Goal: Communication & Community: Answer question/provide support

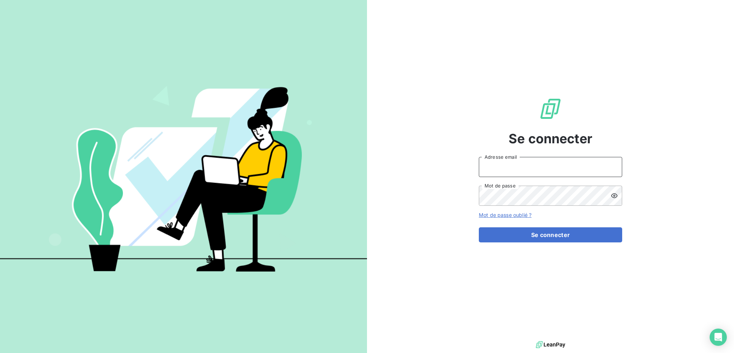
click at [571, 173] on input "Adresse email" at bounding box center [550, 167] width 143 height 20
type input "[EMAIL_ADDRESS][DOMAIN_NAME]"
click at [479, 227] on button "Se connecter" at bounding box center [550, 234] width 143 height 15
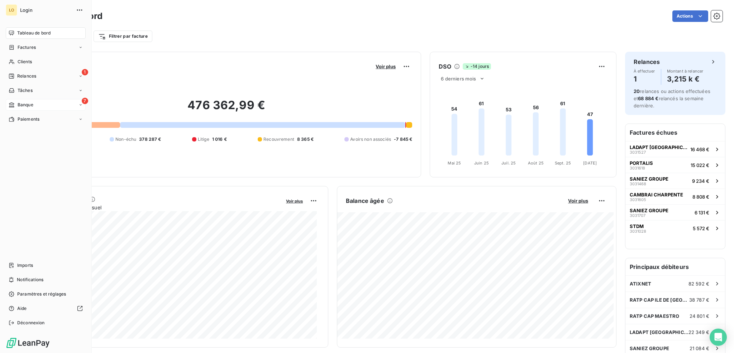
click at [29, 101] on div "7 Banque" at bounding box center [46, 104] width 80 height 11
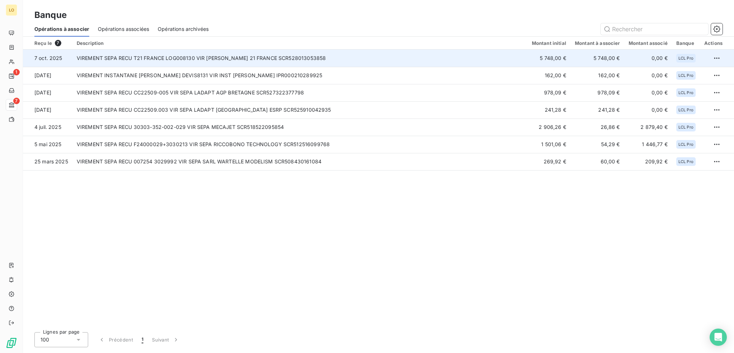
click at [204, 58] on td "VIREMENT SEPA RECU T21 FRANCE LOG008130 VIR [PERSON_NAME] 21 FRANCE SCR52801305…" at bounding box center [299, 57] width 455 height 17
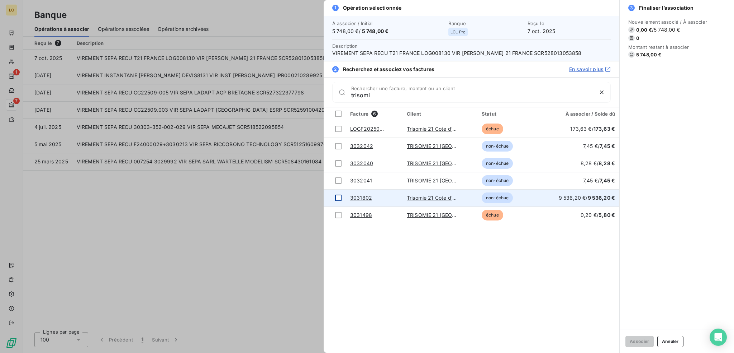
type input "trisomi"
click at [337, 196] on div at bounding box center [338, 197] width 6 height 6
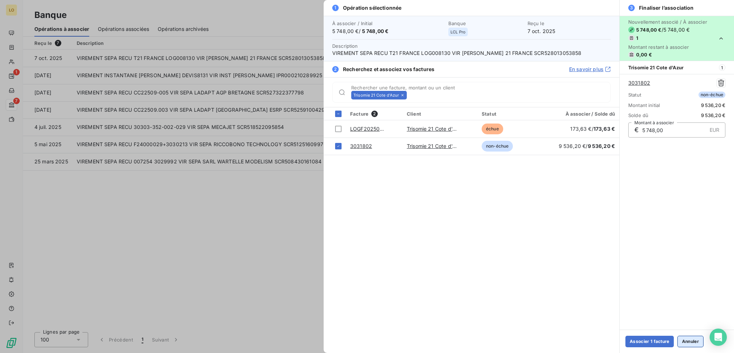
click at [692, 339] on button "Annuler" at bounding box center [691, 340] width 26 height 11
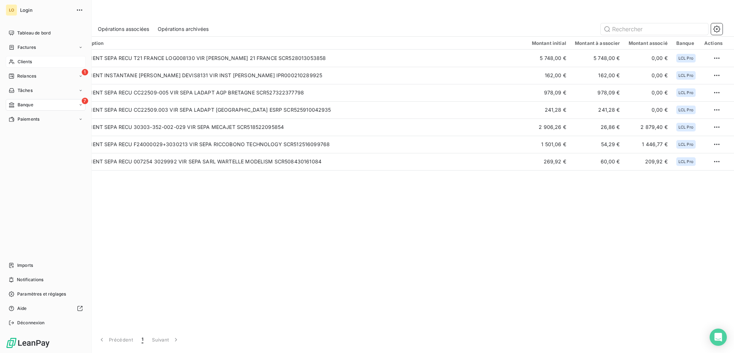
click at [28, 60] on span "Clients" at bounding box center [25, 61] width 14 height 6
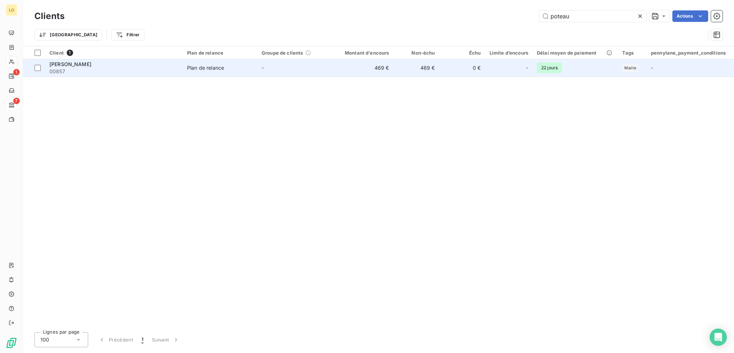
type input "poteau"
click at [129, 65] on div "[PERSON_NAME]" at bounding box center [113, 64] width 129 height 7
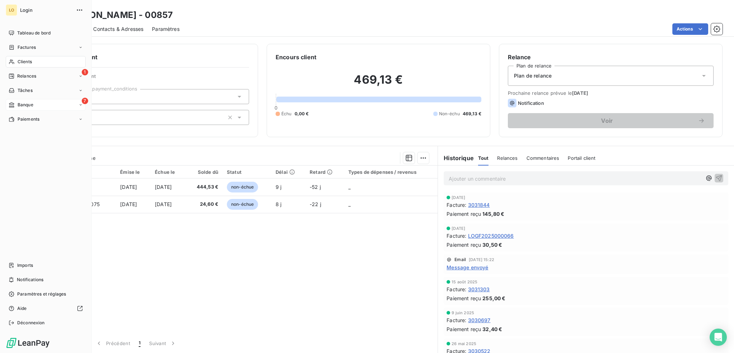
click at [27, 61] on span "Clients" at bounding box center [25, 61] width 14 height 6
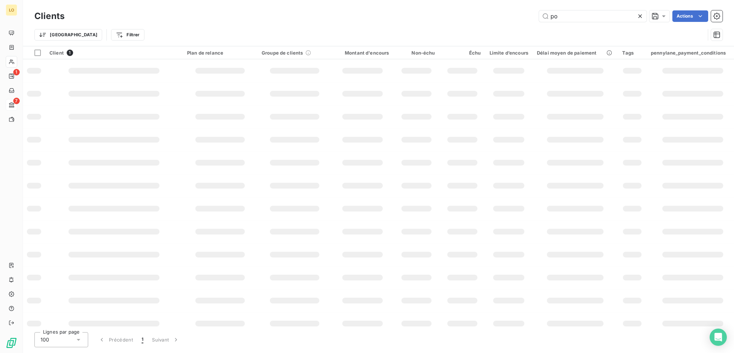
type input "p"
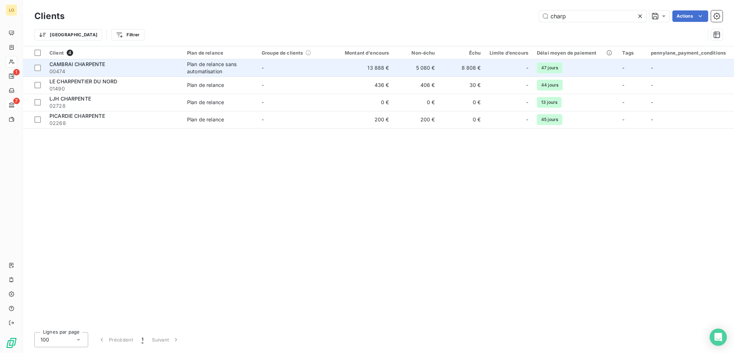
type input "charp"
click at [157, 69] on span "00474" at bounding box center [113, 71] width 129 height 7
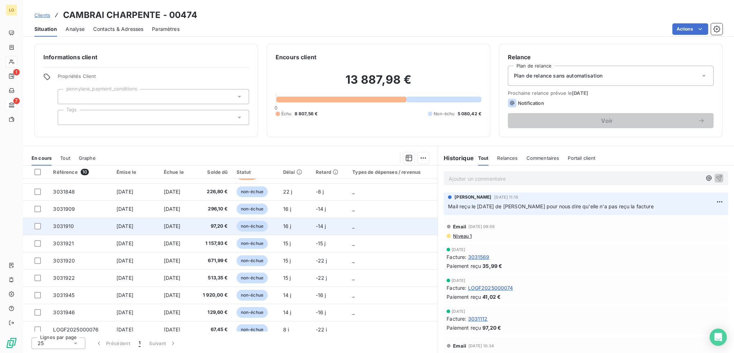
scroll to position [19, 0]
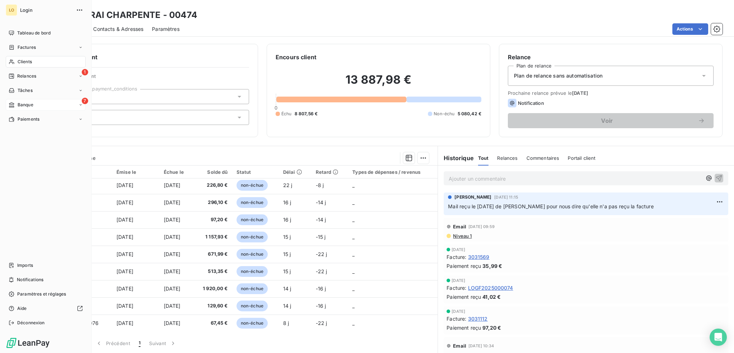
click at [32, 61] on span "Clients" at bounding box center [25, 61] width 14 height 6
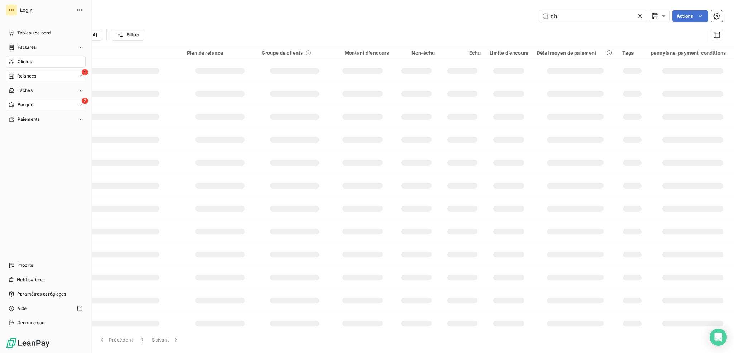
type input "c"
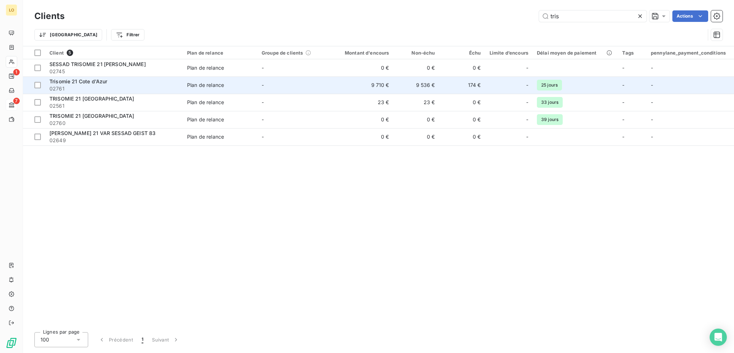
type input "tris"
click at [156, 83] on div "Trisomie 21 Cote d'Azur" at bounding box center [113, 81] width 129 height 7
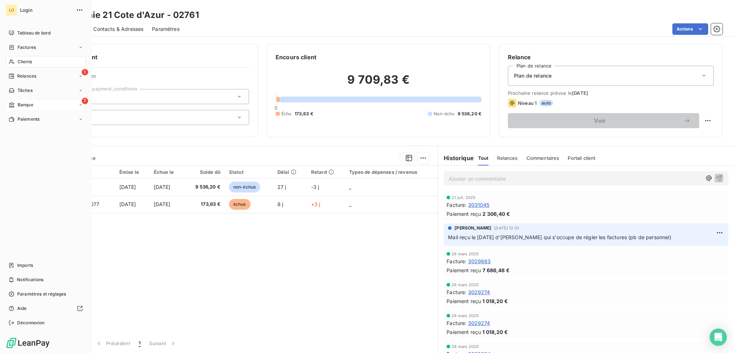
click at [26, 60] on span "Clients" at bounding box center [25, 61] width 14 height 6
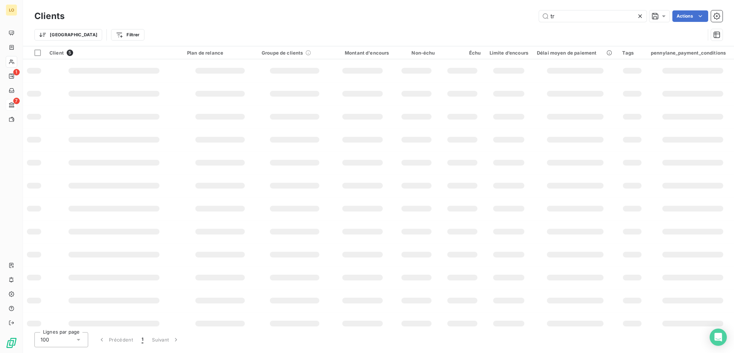
type input "t"
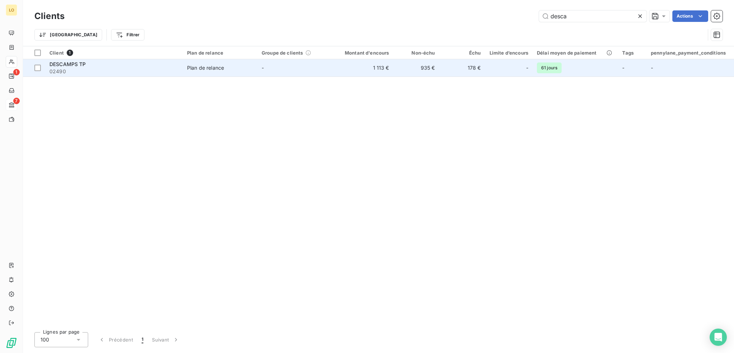
type input "desca"
click at [87, 67] on div "DESCAMPS TP" at bounding box center [113, 64] width 129 height 7
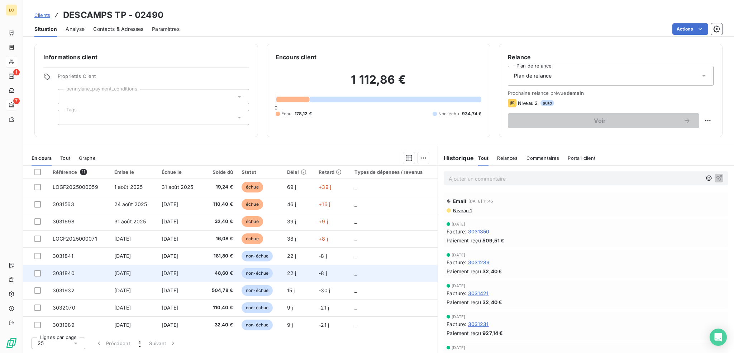
scroll to position [36, 0]
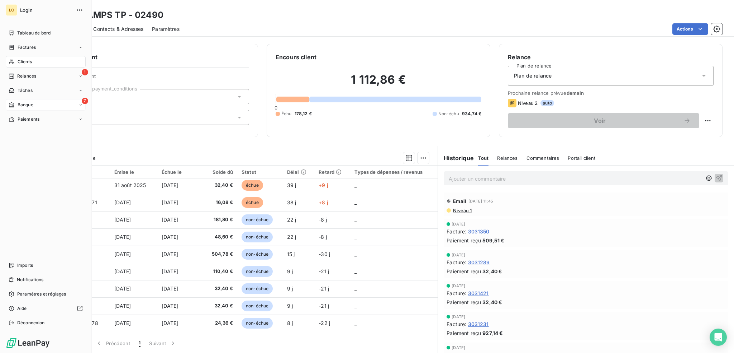
click at [27, 63] on span "Clients" at bounding box center [25, 61] width 14 height 6
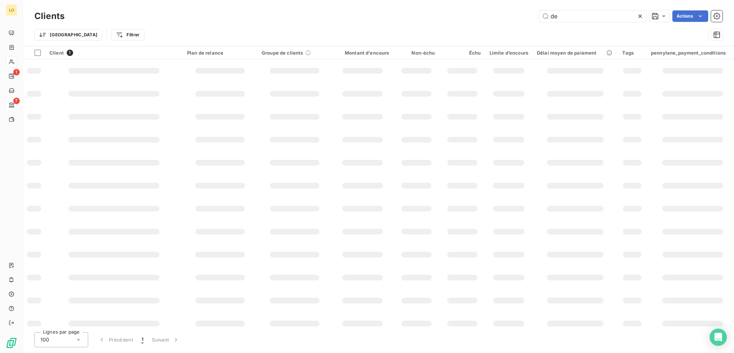
type input "d"
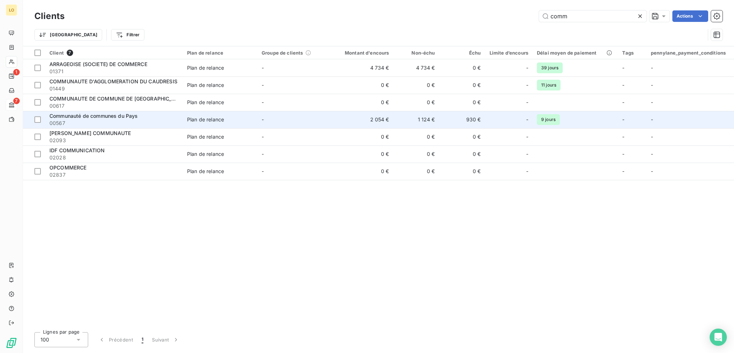
type input "comm"
click at [118, 118] on span "Communauté de communes du Pays" at bounding box center [93, 116] width 89 height 6
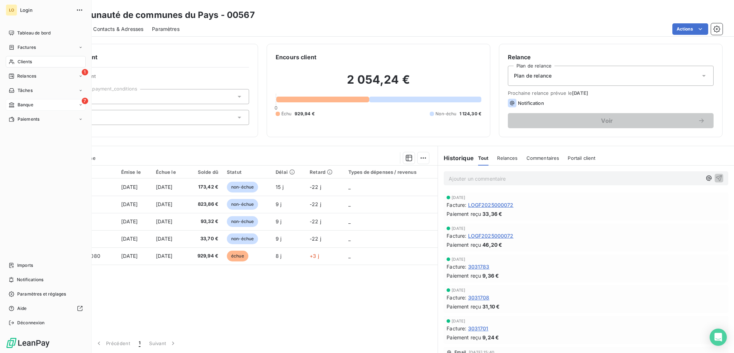
click at [24, 61] on span "Clients" at bounding box center [25, 61] width 14 height 6
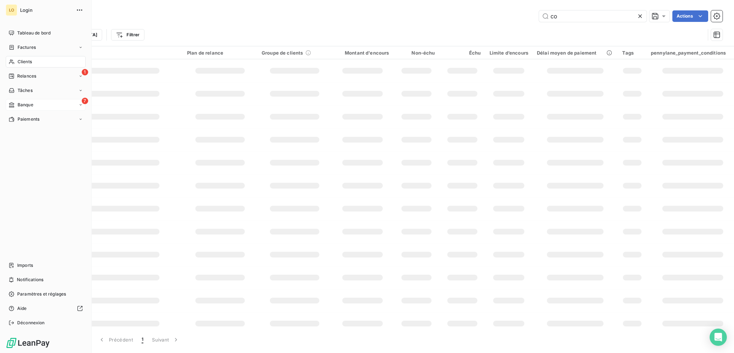
type input "c"
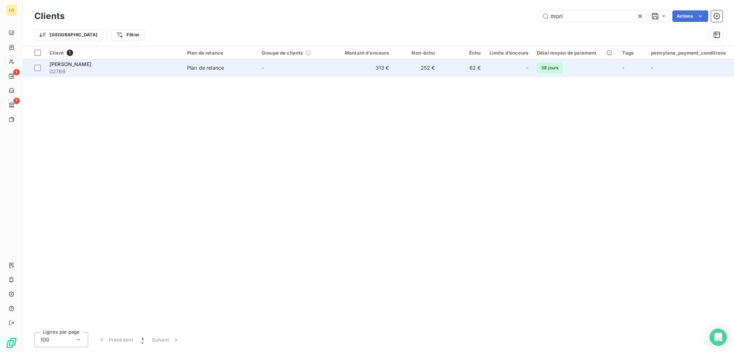
type input "mori"
click at [135, 68] on span "02766" at bounding box center [113, 71] width 129 height 7
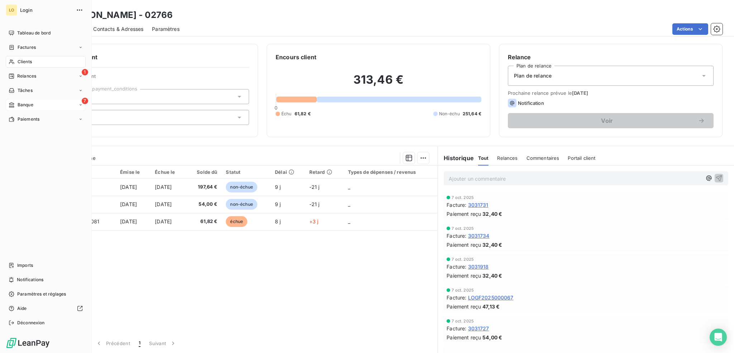
click at [33, 60] on div "Clients" at bounding box center [46, 61] width 80 height 11
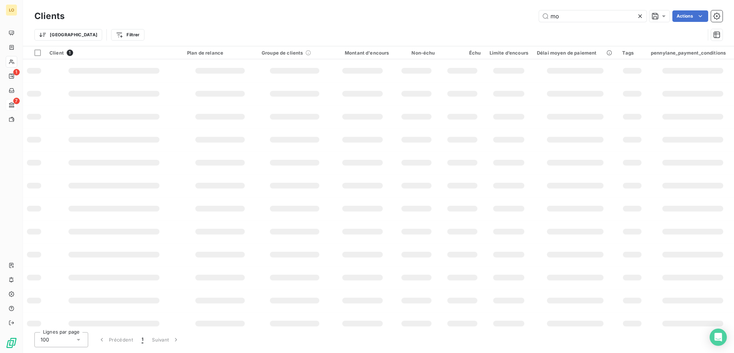
type input "m"
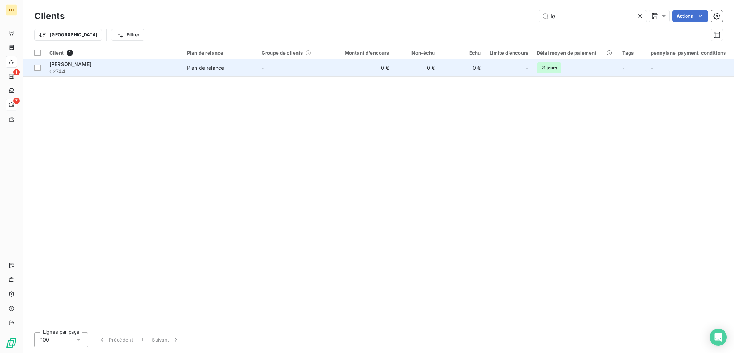
type input "lel"
click at [152, 71] on span "02744" at bounding box center [113, 71] width 129 height 7
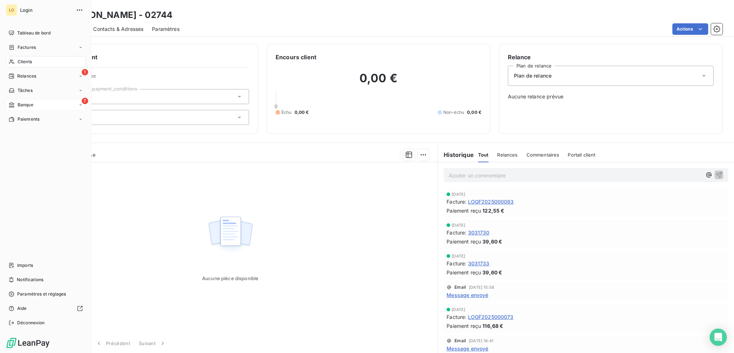
click at [24, 62] on span "Clients" at bounding box center [25, 61] width 14 height 6
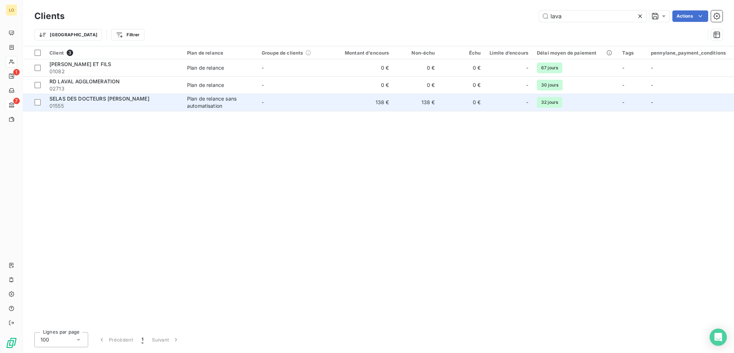
type input "lava"
click at [120, 107] on span "01555" at bounding box center [113, 105] width 129 height 7
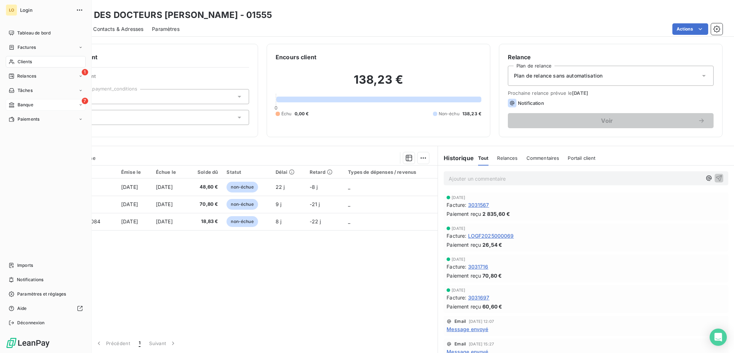
click at [26, 62] on span "Clients" at bounding box center [25, 61] width 14 height 6
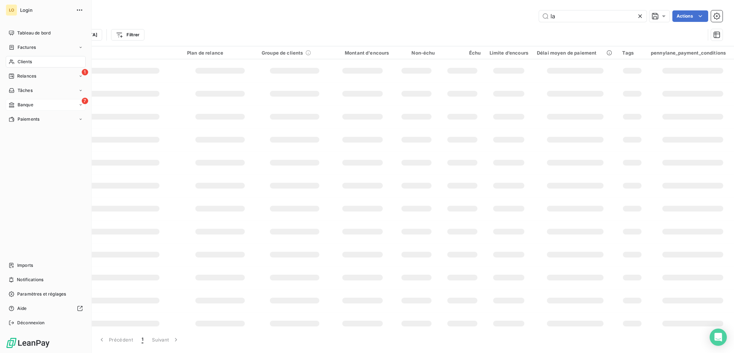
type input "l"
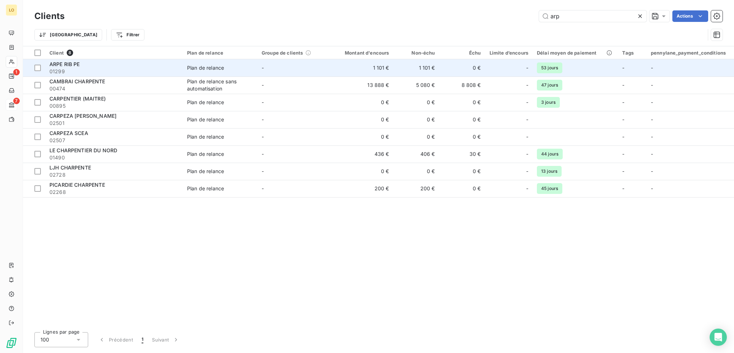
type input "arp"
click at [132, 62] on div "ARPE RIB PE" at bounding box center [113, 64] width 129 height 7
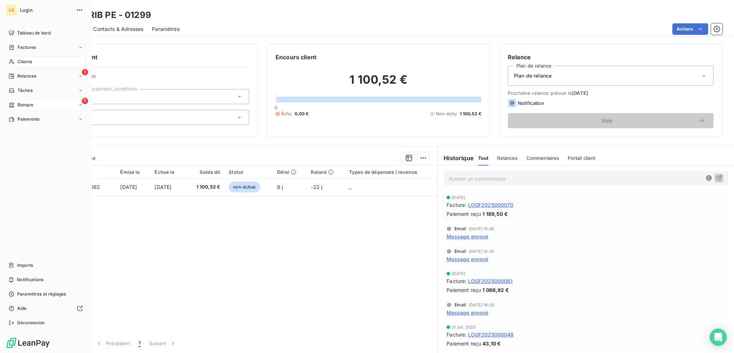
click at [25, 61] on span "Clients" at bounding box center [25, 61] width 14 height 6
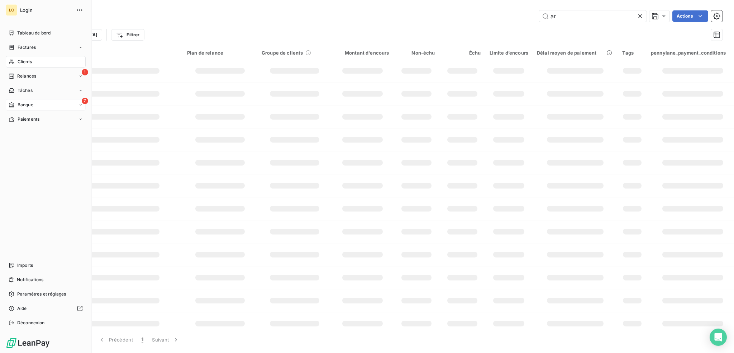
type input "a"
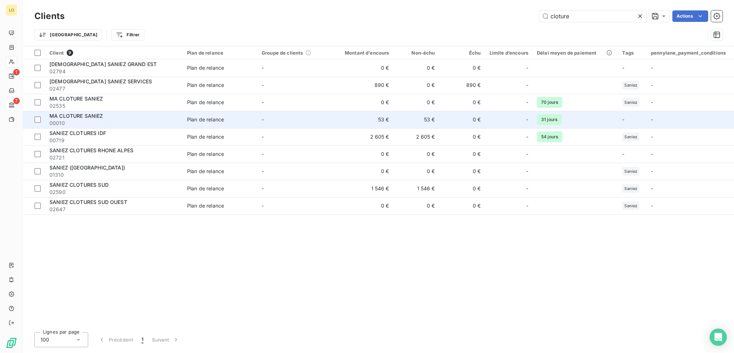
type input "cloture"
click at [124, 113] on div "MA CLOTURE SANIEZ" at bounding box center [113, 115] width 129 height 7
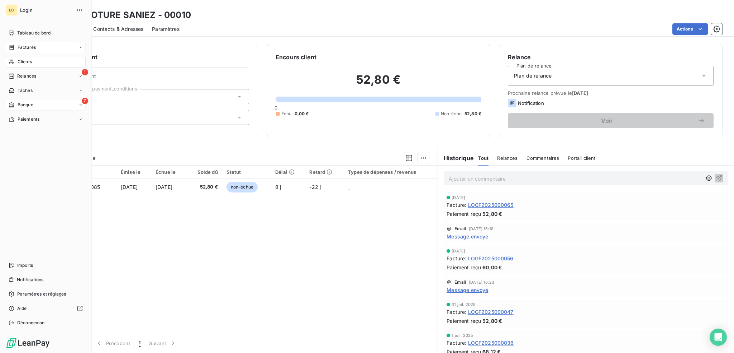
click at [26, 46] on span "Factures" at bounding box center [27, 47] width 18 height 6
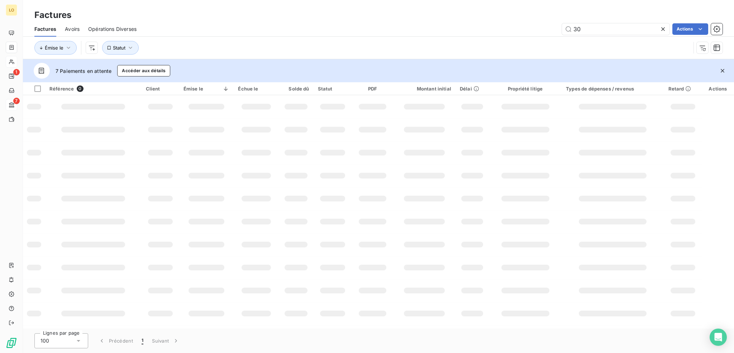
type input "3"
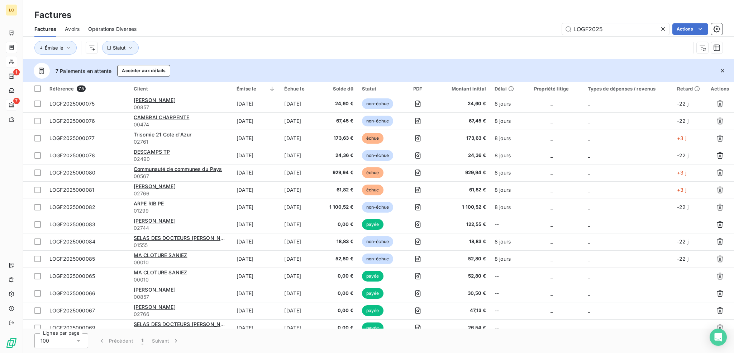
type input "LOGF2025"
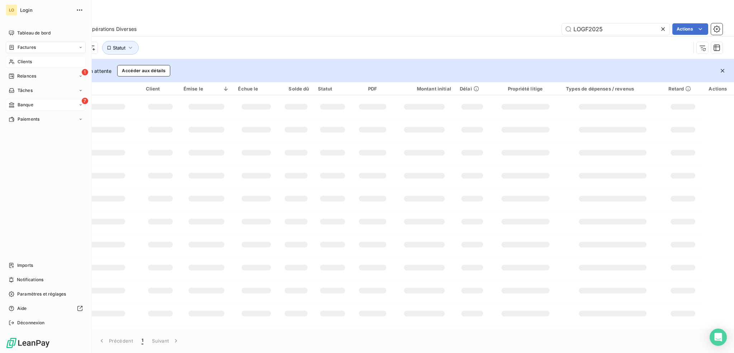
click at [21, 60] on span "Clients" at bounding box center [25, 61] width 14 height 6
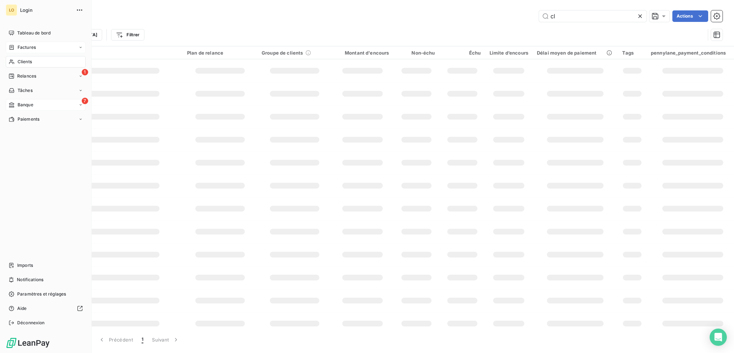
type input "c"
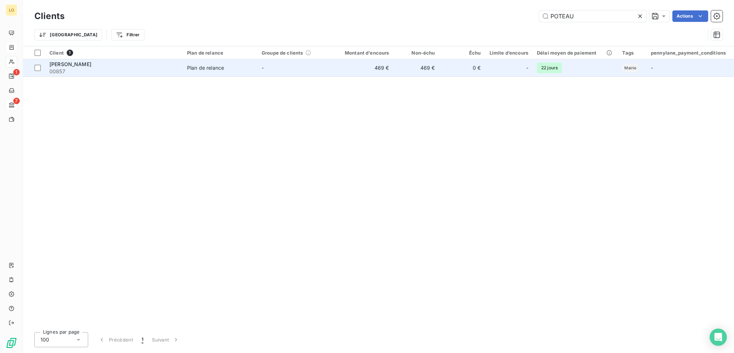
type input "POTEAU"
click at [120, 70] on span "00857" at bounding box center [113, 71] width 129 height 7
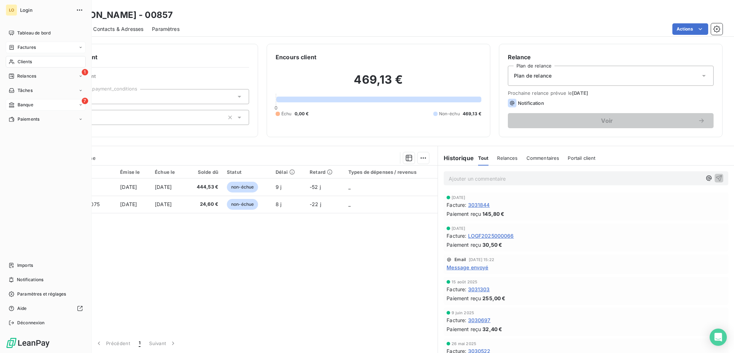
click at [32, 61] on span "Clients" at bounding box center [25, 61] width 14 height 6
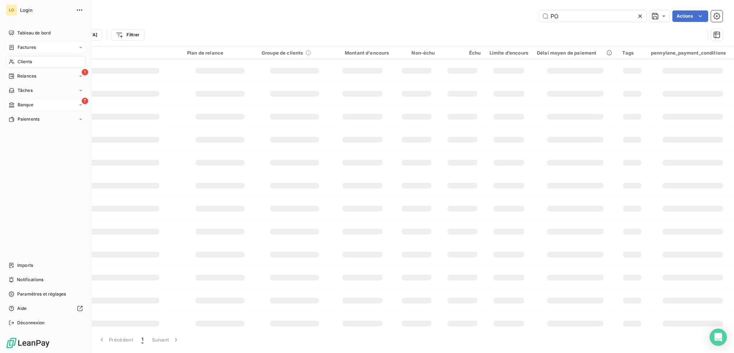
type input "P"
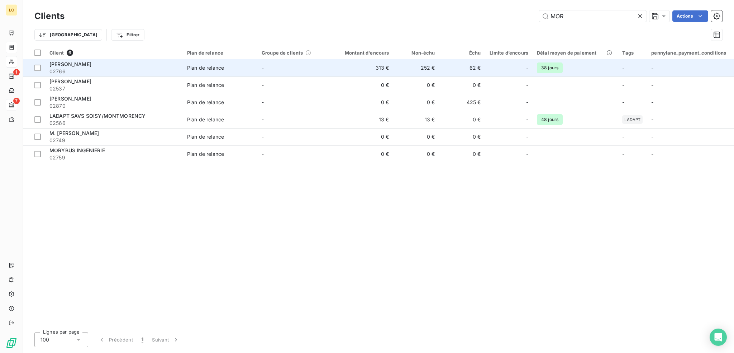
type input "MOR"
click at [63, 70] on span "02766" at bounding box center [113, 71] width 129 height 7
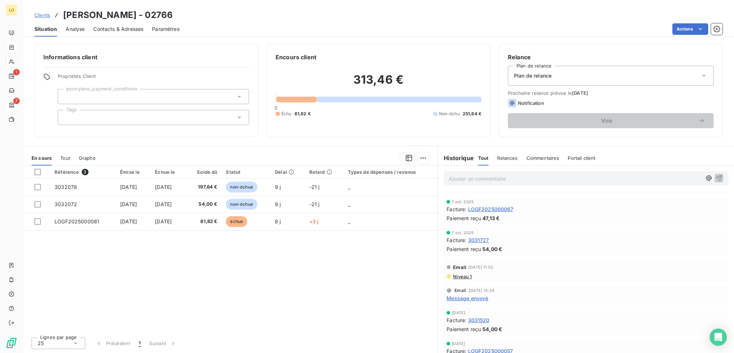
scroll to position [108, 0]
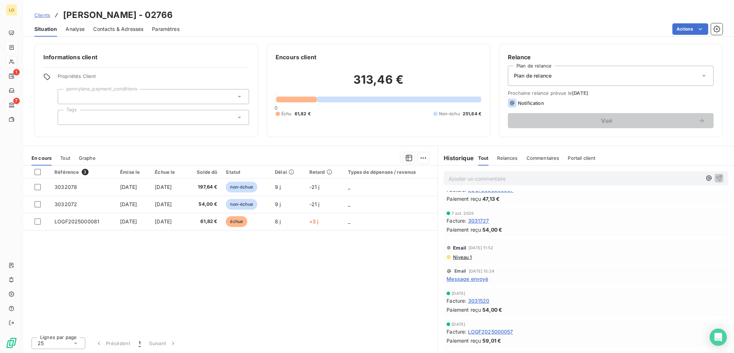
click at [466, 256] on span "Niveau 1" at bounding box center [462, 257] width 19 height 6
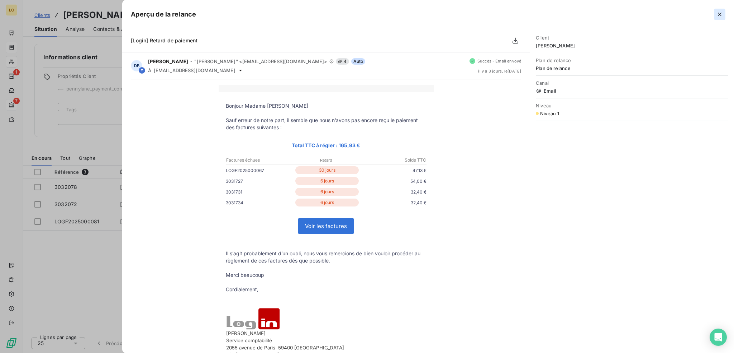
click at [720, 15] on icon "button" at bounding box center [719, 14] width 7 height 7
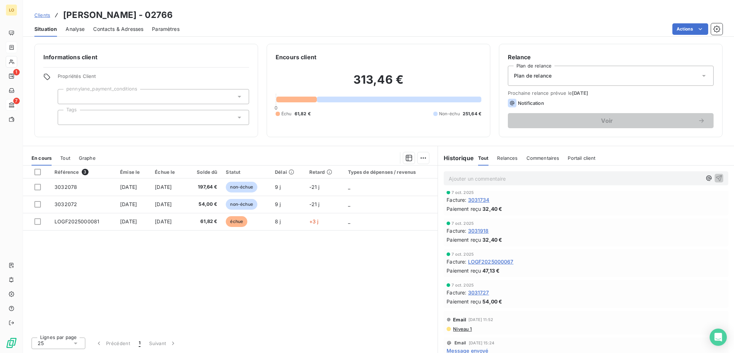
scroll to position [72, 0]
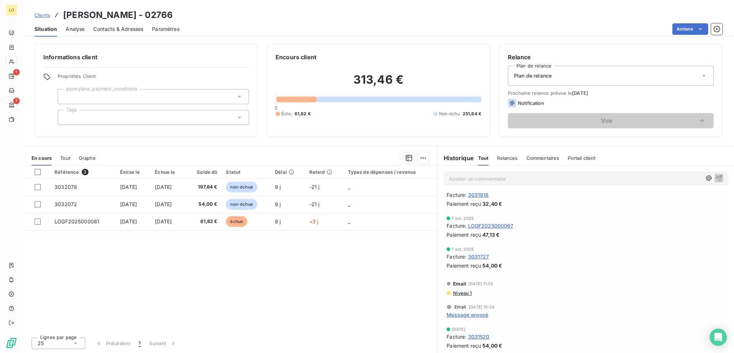
click at [465, 315] on span "Message envoyé" at bounding box center [468, 315] width 42 height 8
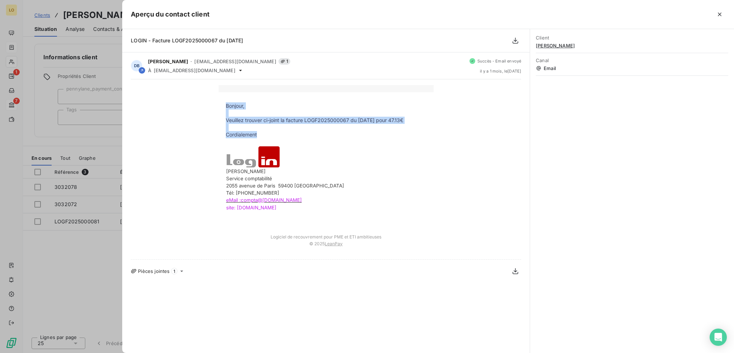
drag, startPoint x: 262, startPoint y: 133, endPoint x: 219, endPoint y: 104, distance: 51.5
click at [219, 104] on tbody "Bonjour, Veuillez trouver ci-joint la facture LOGF2025000067 du [DATE] pour 47.…" at bounding box center [326, 160] width 215 height 117
copy tbody "Bonjour, Veuillez trouver ci-joint la facture LOGF2025000067 du [DATE] pour 47.…"
click at [719, 14] on icon "button" at bounding box center [719, 14] width 7 height 7
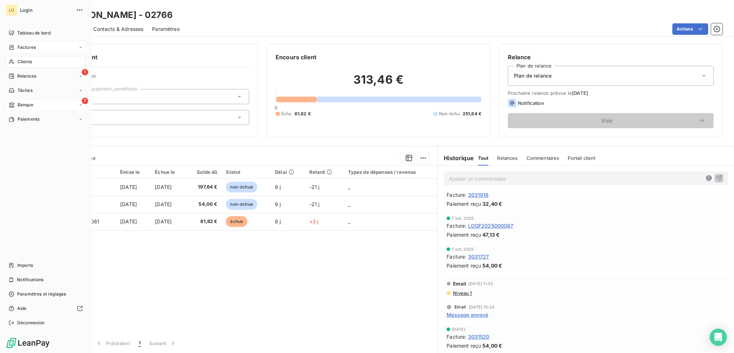
click at [22, 60] on span "Clients" at bounding box center [25, 61] width 14 height 6
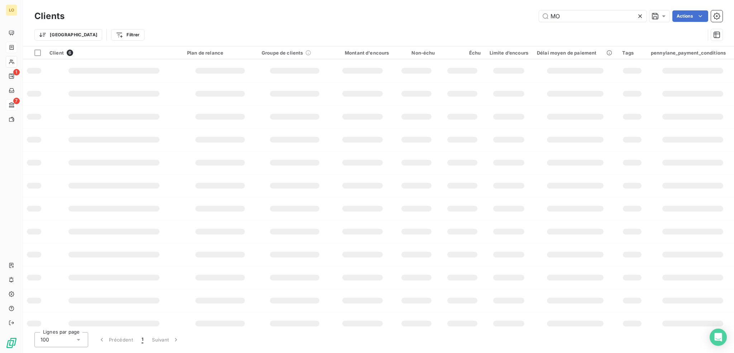
type input "M"
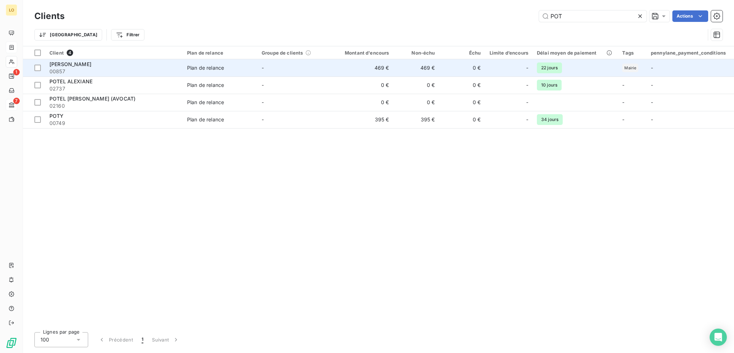
type input "POT"
click at [95, 74] on span "00857" at bounding box center [113, 71] width 129 height 7
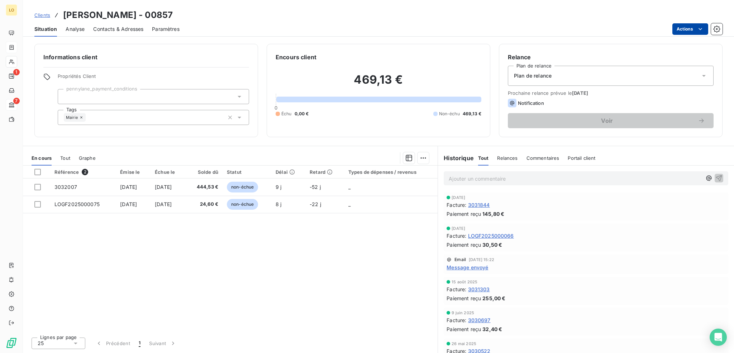
click at [689, 29] on html "LO 1 7 Clients [PERSON_NAME] - 00857 Situation Analyse Contacts & Adresses Para…" at bounding box center [367, 176] width 734 height 353
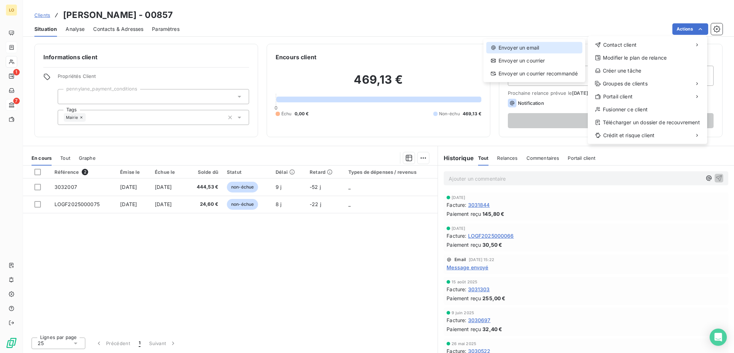
click at [531, 46] on div "Envoyer un email" at bounding box center [535, 47] width 96 height 11
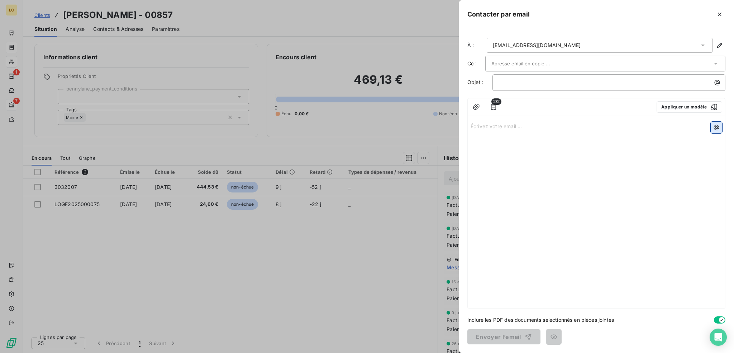
click at [717, 129] on icon "button" at bounding box center [716, 127] width 5 height 5
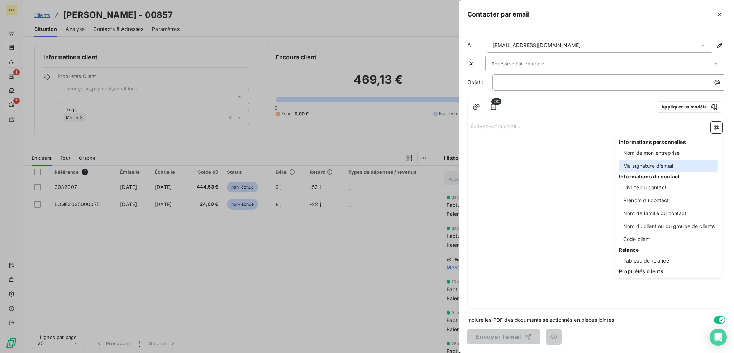
click at [644, 164] on div "Ma signature d’email" at bounding box center [668, 165] width 99 height 11
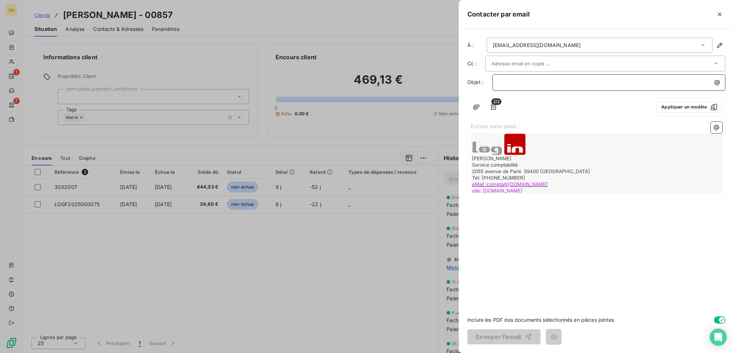
click at [527, 83] on p "﻿" at bounding box center [611, 82] width 224 height 8
click at [492, 104] on div "2/2" at bounding box center [493, 106] width 11 height 11
click at [493, 106] on icon "button" at bounding box center [493, 106] width 7 height 7
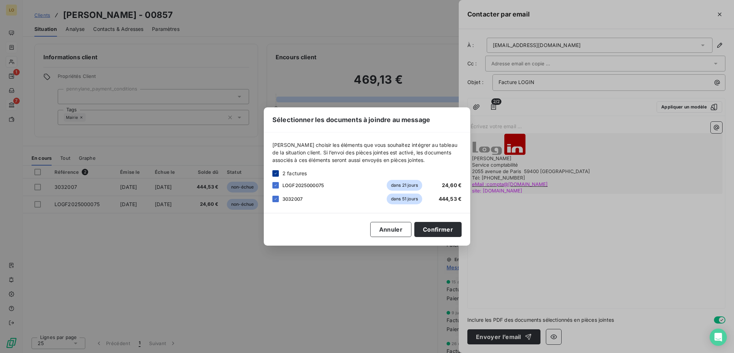
click at [275, 172] on icon at bounding box center [276, 173] width 4 height 4
click at [275, 183] on div at bounding box center [276, 185] width 6 height 6
click at [445, 226] on button "Confirmer" at bounding box center [438, 229] width 47 height 15
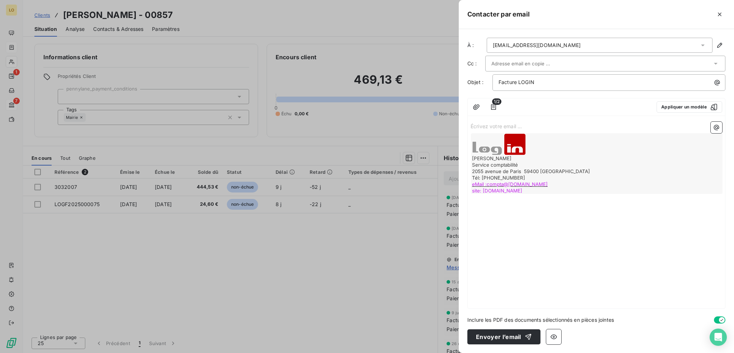
click at [545, 126] on p "Écrivez votre email ... ﻿" at bounding box center [597, 126] width 252 height 8
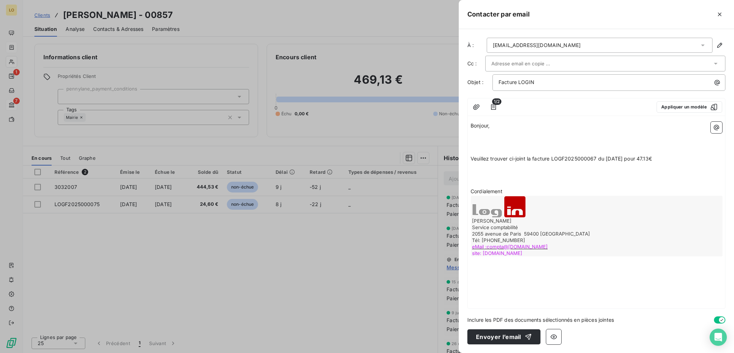
click at [471, 156] on span "Veuillez trouver ci-joint la facture LOGF2025000067 du [DATE] pour 47.13€" at bounding box center [561, 158] width 181 height 6
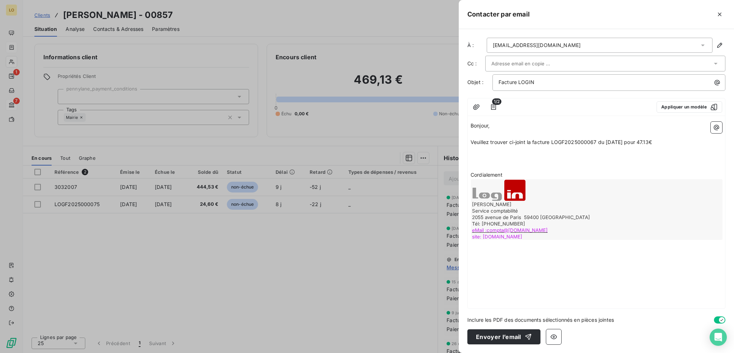
click at [595, 139] on span "Veuillez trouver ci-joint la facture LOGF2025000067 du [DATE] pour 47.13€" at bounding box center [561, 142] width 181 height 6
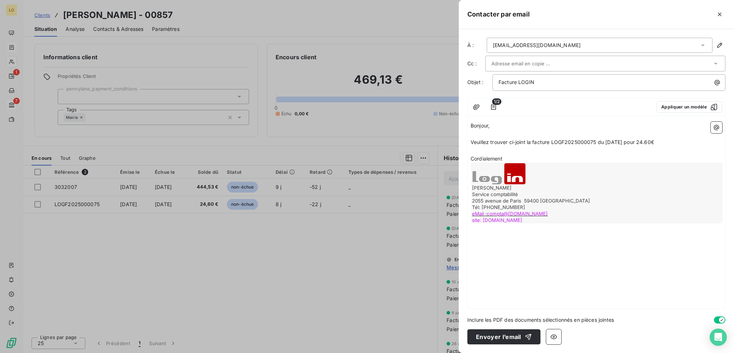
click at [518, 155] on p "Cordialement" at bounding box center [597, 159] width 252 height 8
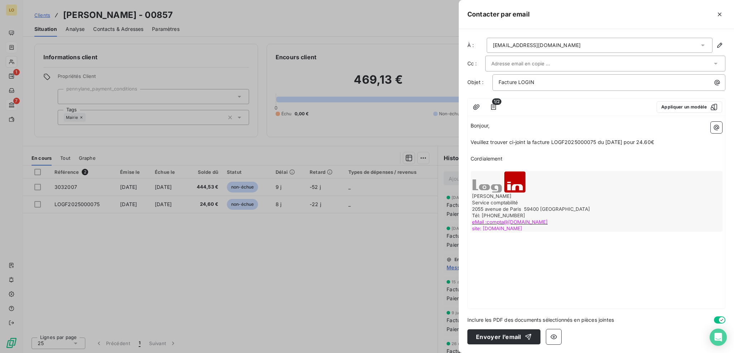
click at [668, 141] on p "Veuillez trouver ci-joint la facture LOGF2025000075 du [DATE] pour 24.60€" at bounding box center [597, 142] width 252 height 8
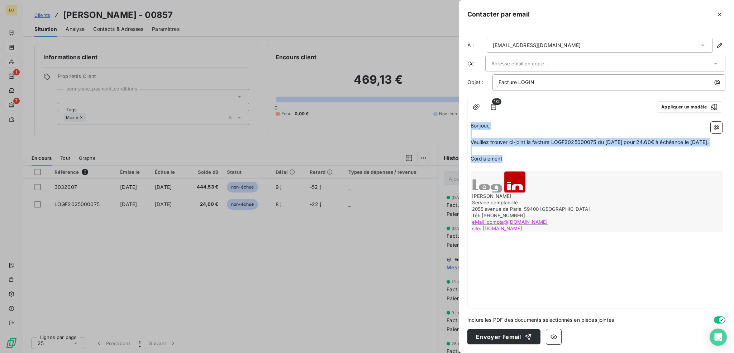
drag, startPoint x: 513, startPoint y: 167, endPoint x: 462, endPoint y: 122, distance: 68.6
click at [462, 122] on div "À : [EMAIL_ADDRESS][DOMAIN_NAME] Cc : Objet : Facture LOGIN 1/2 Appliquer un mo…" at bounding box center [596, 190] width 275 height 323
copy div "Bonjour, ﻿ Veuillez trouver ci-joint la facture LOGF2025000075 du [DATE] pour 2…"
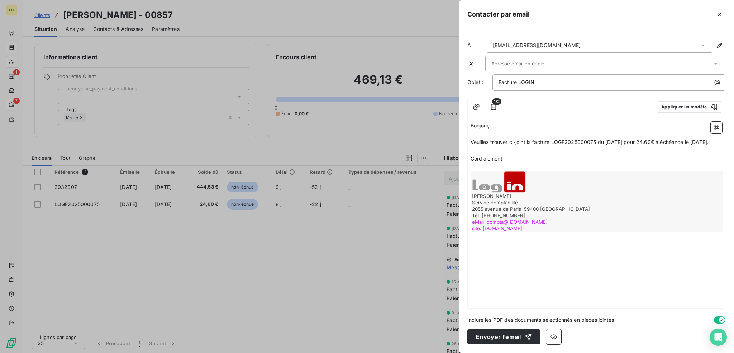
click at [607, 278] on div "Bonjour, ﻿ Veuillez trouver ci-joint la facture LOGF2025000075 du [DATE] pour 2…" at bounding box center [596, 213] width 257 height 189
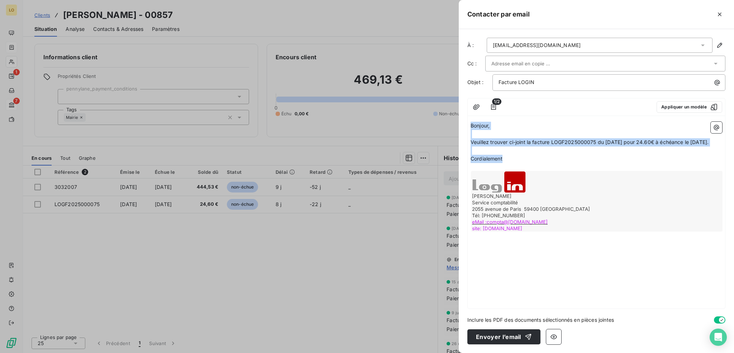
drag, startPoint x: 516, startPoint y: 167, endPoint x: 463, endPoint y: 126, distance: 66.7
click at [463, 126] on div "À : [EMAIL_ADDRESS][DOMAIN_NAME] Cc : Objet : Facture LOGIN 1/2 Appliquer un mo…" at bounding box center [596, 190] width 275 height 323
copy div "Bonjour, ﻿ Veuillez trouver ci-joint la facture LOGF2025000075 du [DATE] pour 2…"
click at [503, 336] on button "Envoyer l’email" at bounding box center [504, 336] width 73 height 15
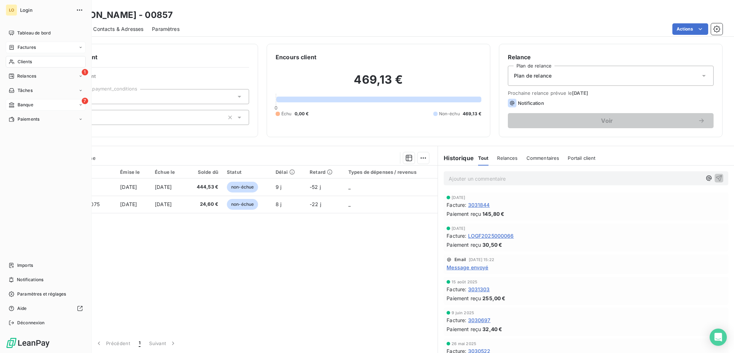
click at [28, 61] on span "Clients" at bounding box center [25, 61] width 14 height 6
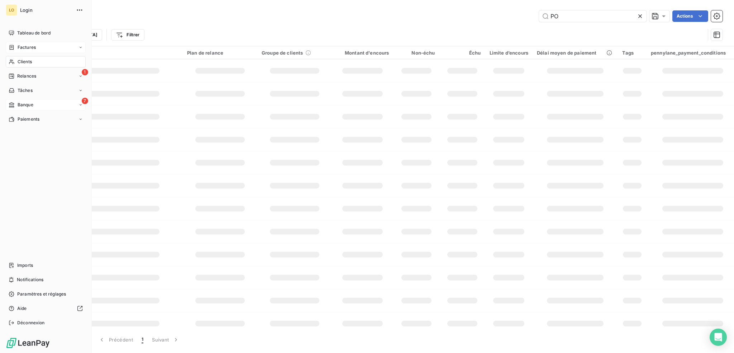
type input "P"
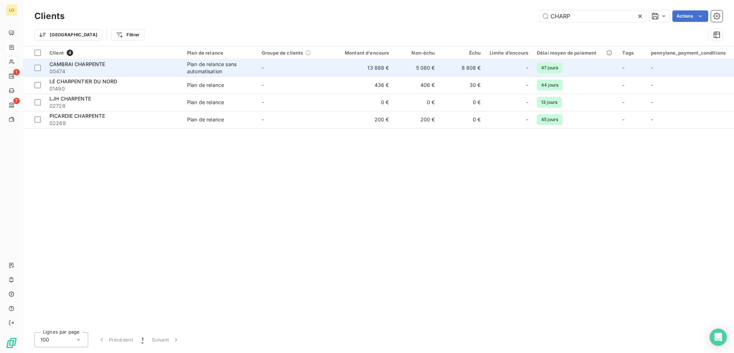
type input "CHARP"
click at [128, 68] on span "00474" at bounding box center [113, 71] width 129 height 7
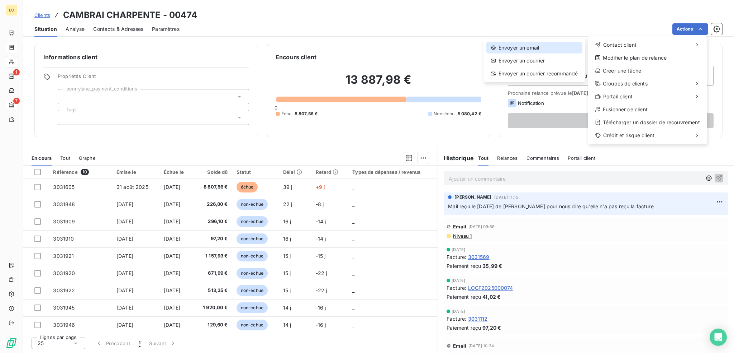
click at [525, 46] on div "Envoyer un email" at bounding box center [535, 47] width 96 height 11
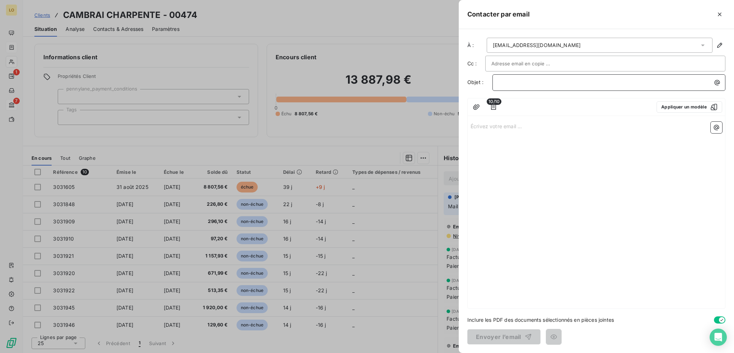
click at [515, 81] on p "﻿" at bounding box center [611, 82] width 224 height 8
click at [716, 127] on icon "button" at bounding box center [716, 127] width 5 height 5
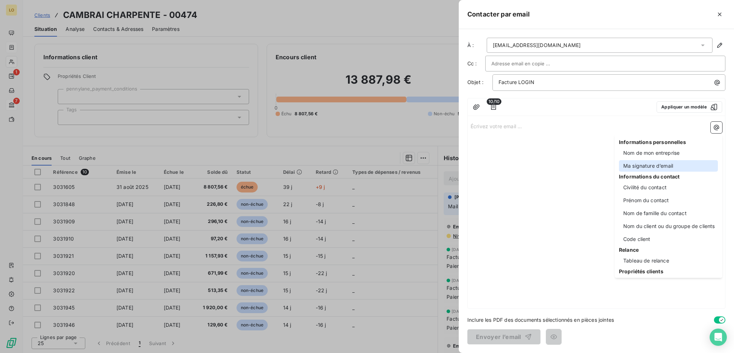
click at [634, 166] on div "Ma signature d’email" at bounding box center [668, 165] width 99 height 11
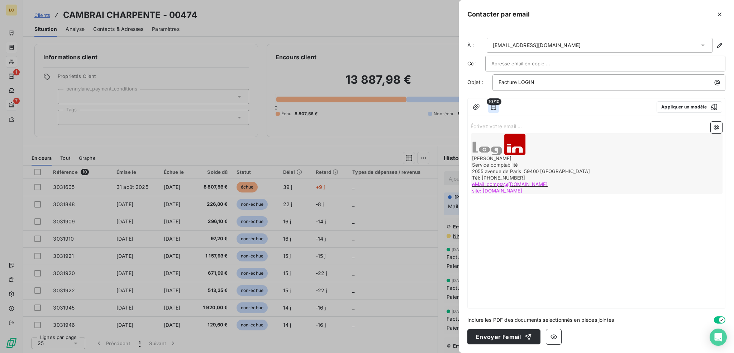
click at [492, 106] on icon "button" at bounding box center [493, 106] width 7 height 7
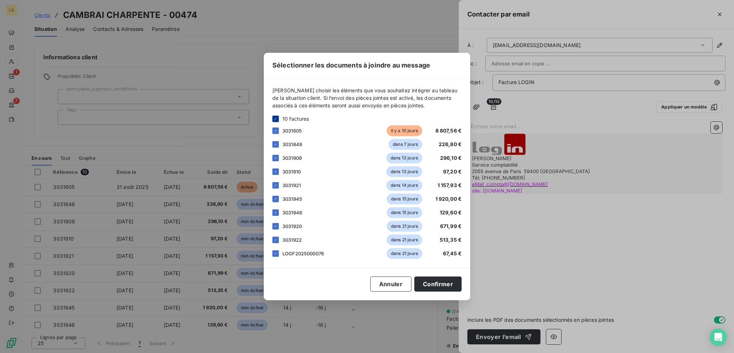
click at [274, 118] on icon at bounding box center [276, 119] width 4 height 4
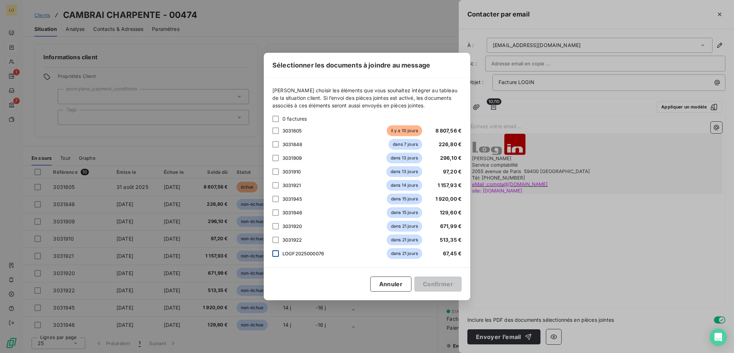
click at [274, 251] on div at bounding box center [276, 253] width 6 height 6
click at [436, 283] on button "Confirmer" at bounding box center [438, 283] width 47 height 15
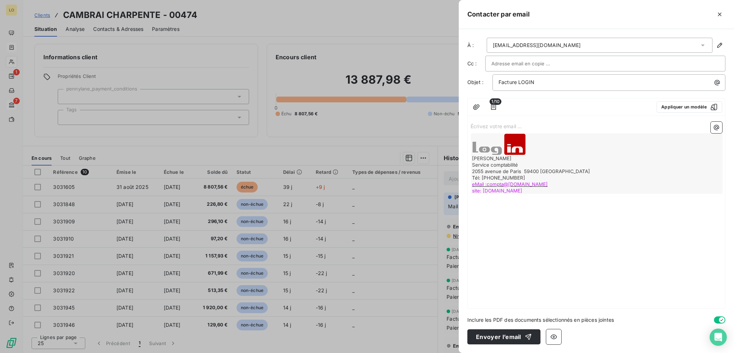
click at [497, 124] on p "Écrivez votre email ... ﻿" at bounding box center [597, 126] width 252 height 8
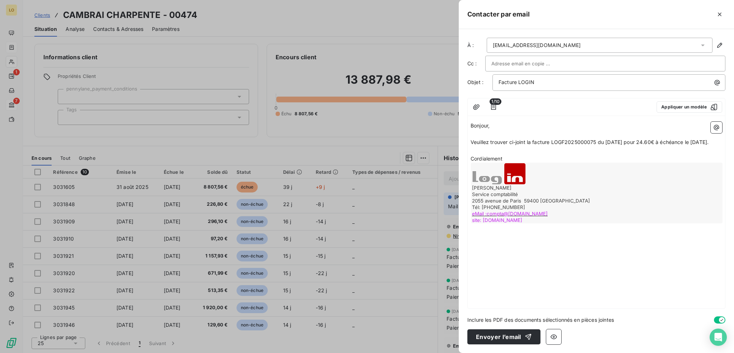
click at [596, 140] on span "Veuillez trouver ci-joint la facture LOGF2025000075 du [DATE] pour 24.60€ à éch…" at bounding box center [590, 142] width 238 height 6
click at [661, 139] on span "Veuillez trouver ci-joint la facture LOGF2025000076 du [DATE] pour 24.60€ à éch…" at bounding box center [590, 142] width 238 height 6
click at [536, 163] on p "Cordialement" at bounding box center [597, 159] width 252 height 8
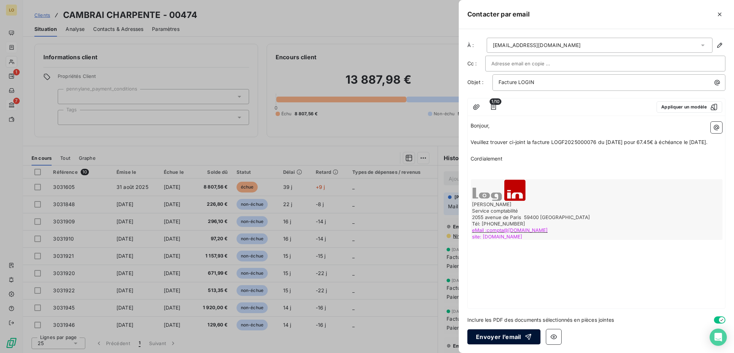
click at [500, 337] on button "Envoyer l’email" at bounding box center [504, 336] width 73 height 15
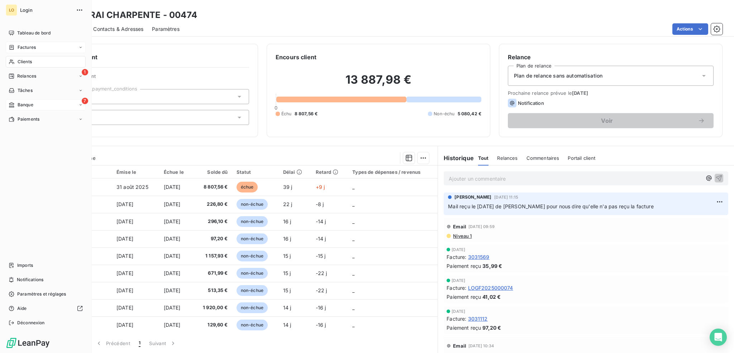
click at [22, 47] on span "Factures" at bounding box center [27, 47] width 18 height 6
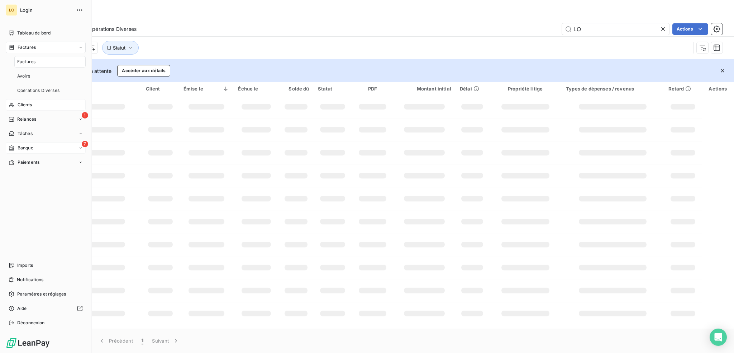
type input "L"
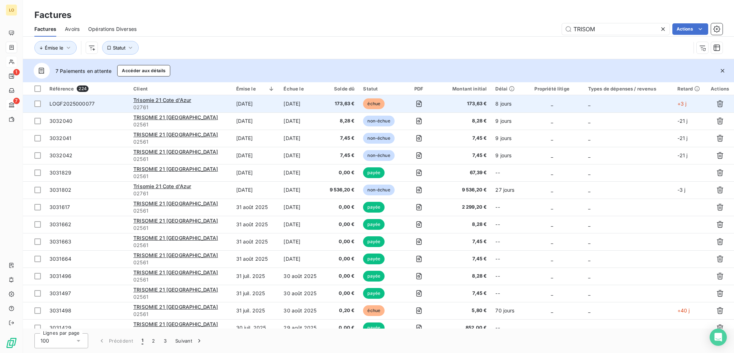
type input "TRISOM"
click at [111, 102] on span "LOGF2025000077" at bounding box center [86, 103] width 75 height 7
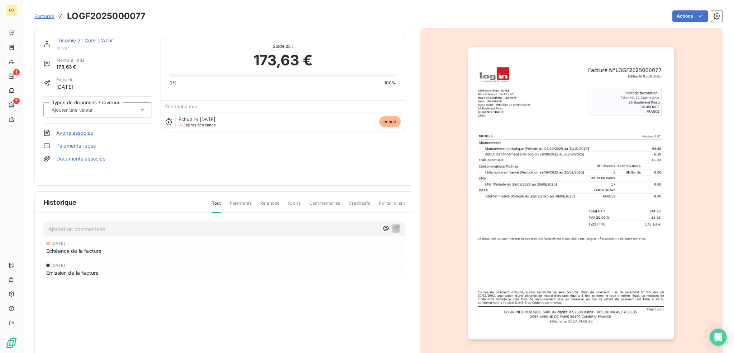
click at [98, 39] on link "Trisomie 21 Cote d'Azur" at bounding box center [84, 40] width 57 height 6
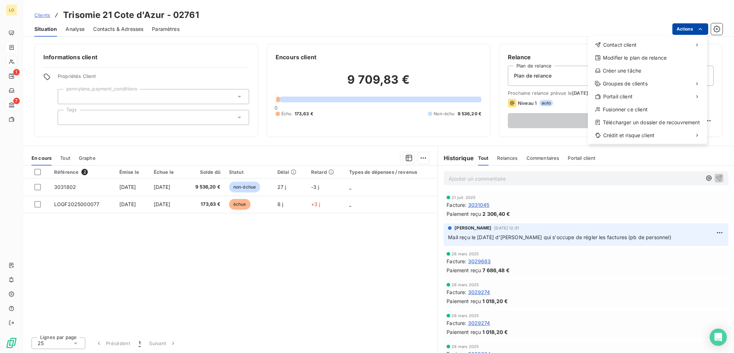
click at [687, 30] on html "LO 1 7 Clients Trisomie 21 Cote d'Azur - 02761 Situation Analyse Contacts & Adr…" at bounding box center [367, 176] width 734 height 353
click at [540, 47] on div "Envoyer un email" at bounding box center [535, 47] width 96 height 11
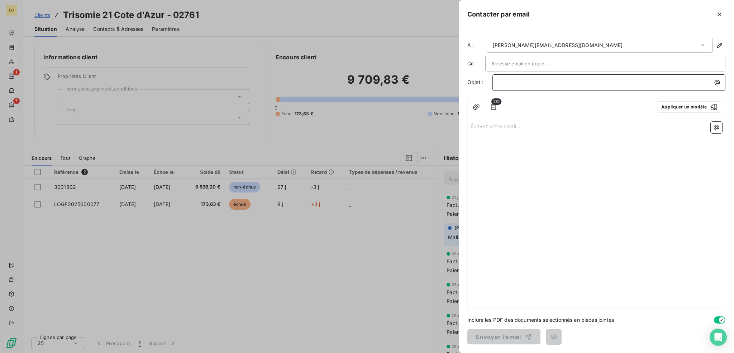
click at [520, 83] on p "﻿" at bounding box center [611, 82] width 224 height 8
click at [495, 104] on icon "button" at bounding box center [493, 106] width 7 height 7
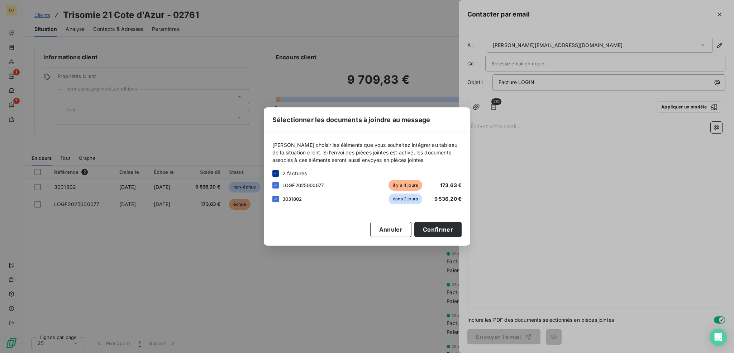
click at [277, 172] on icon at bounding box center [276, 173] width 4 height 4
click at [276, 185] on div at bounding box center [276, 185] width 6 height 6
click at [434, 229] on button "Confirmer" at bounding box center [438, 229] width 47 height 15
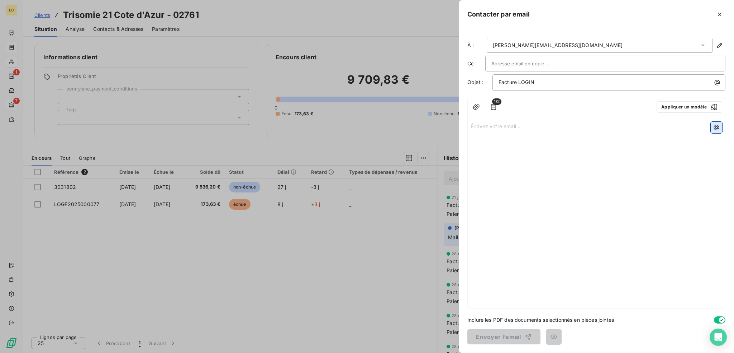
click at [719, 127] on icon "button" at bounding box center [716, 127] width 5 height 5
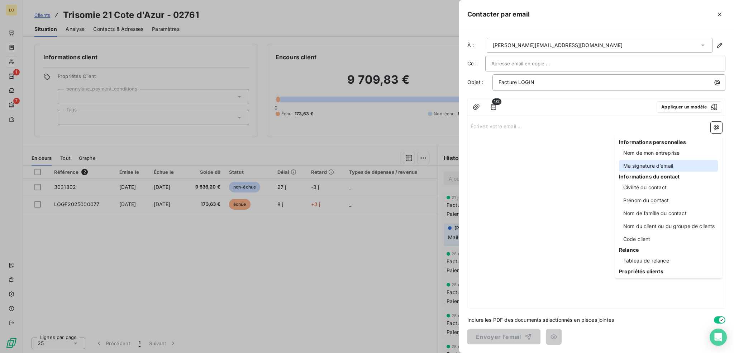
click at [646, 162] on div "Ma signature d’email" at bounding box center [668, 165] width 99 height 11
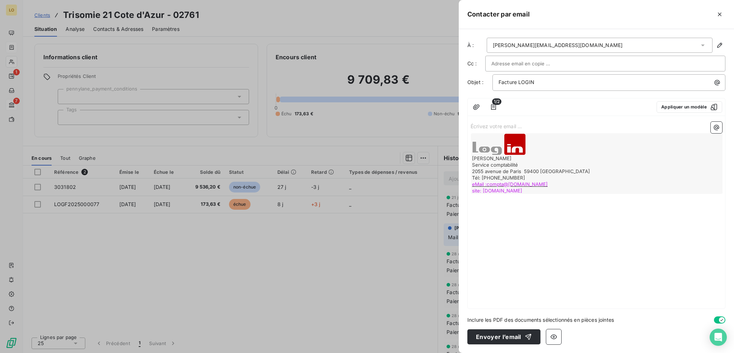
click at [595, 124] on p "Écrivez votre email ... ﻿" at bounding box center [597, 126] width 252 height 8
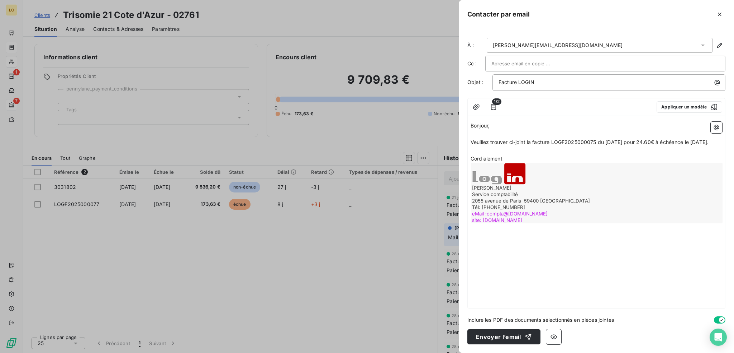
click at [596, 140] on span "Veuillez trouver ci-joint la facture LOGF2025000075 du [DATE] pour 24.60€ à éch…" at bounding box center [590, 142] width 238 height 6
click at [660, 141] on span "Veuillez trouver ci-joint la facture LOGF2025000077 du [DATE] pour 24.60€ à éch…" at bounding box center [590, 142] width 238 height 6
click at [533, 163] on p "Cordialement" at bounding box center [597, 159] width 252 height 8
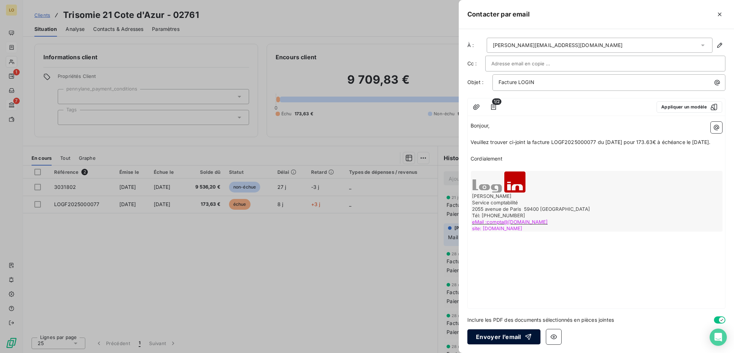
click at [525, 337] on icon "button" at bounding box center [528, 336] width 7 height 7
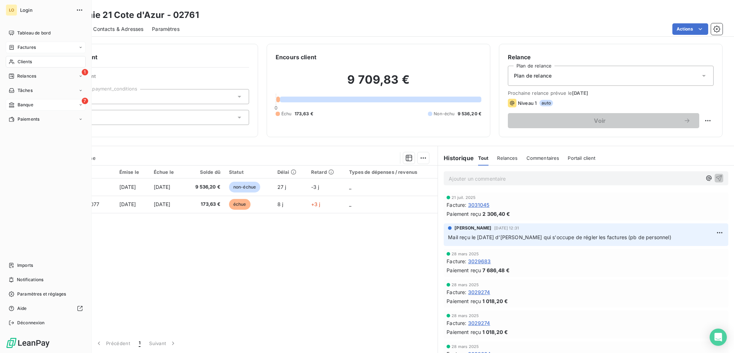
click at [27, 59] on span "Clients" at bounding box center [25, 61] width 14 height 6
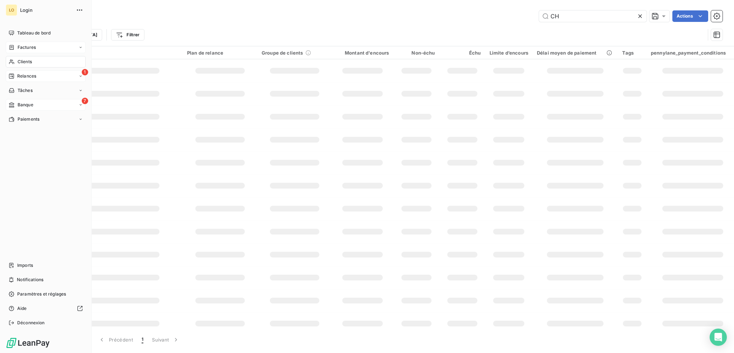
type input "C"
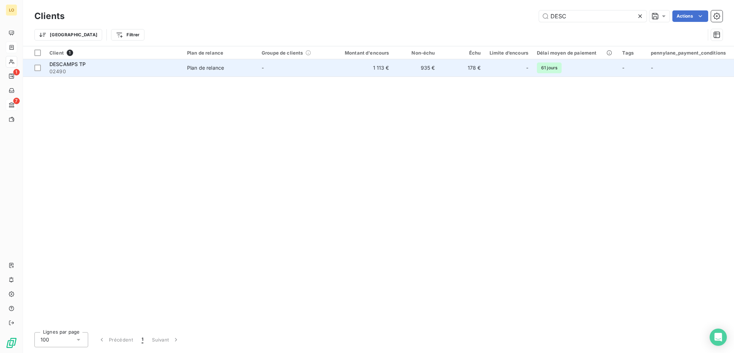
type input "DESC"
click at [109, 63] on div "DESCAMPS TP" at bounding box center [113, 64] width 129 height 7
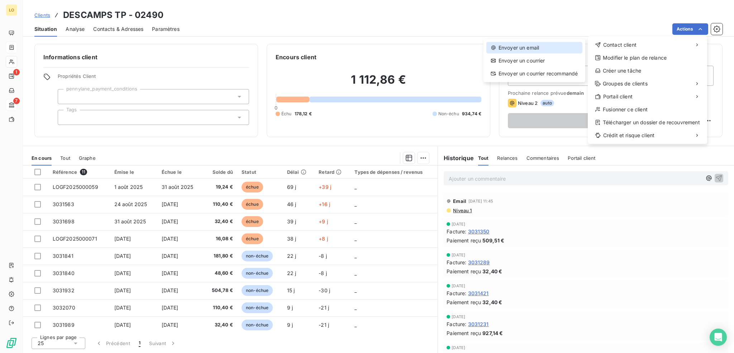
click at [528, 47] on div "Envoyer un email" at bounding box center [535, 47] width 96 height 11
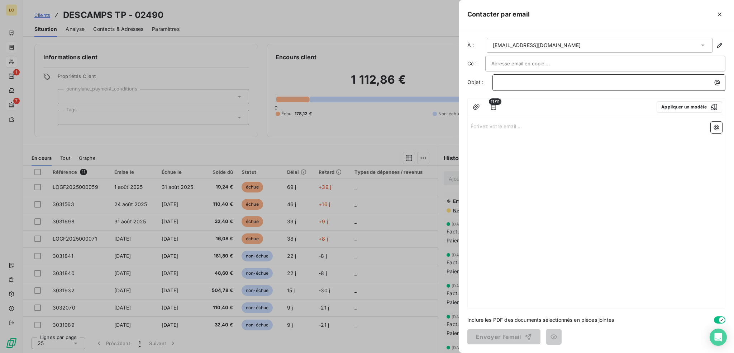
click at [525, 82] on p "﻿" at bounding box center [611, 82] width 224 height 8
click at [493, 107] on icon "button" at bounding box center [493, 107] width 5 height 6
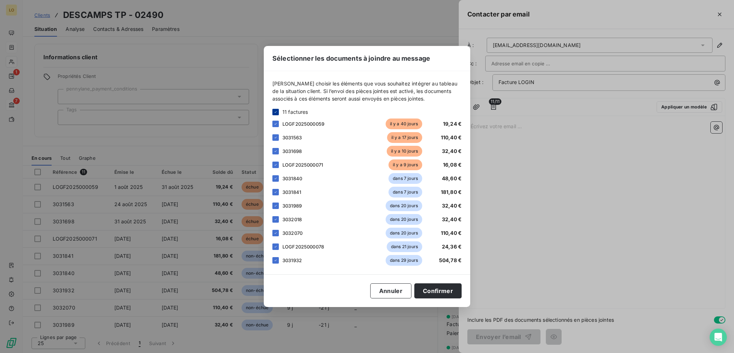
click at [273, 111] on div at bounding box center [276, 112] width 6 height 6
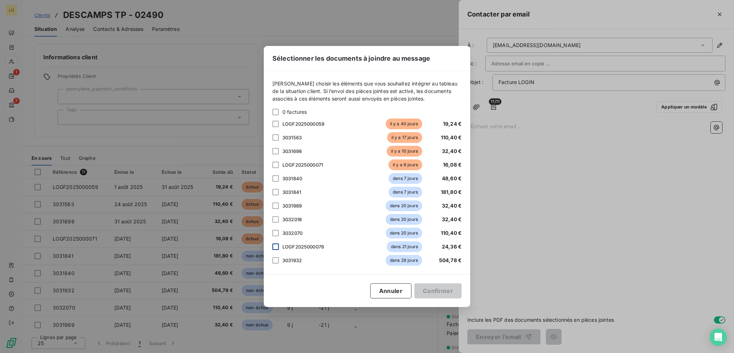
click at [275, 246] on div at bounding box center [276, 246] width 6 height 6
click at [429, 290] on button "Confirmer" at bounding box center [438, 290] width 47 height 15
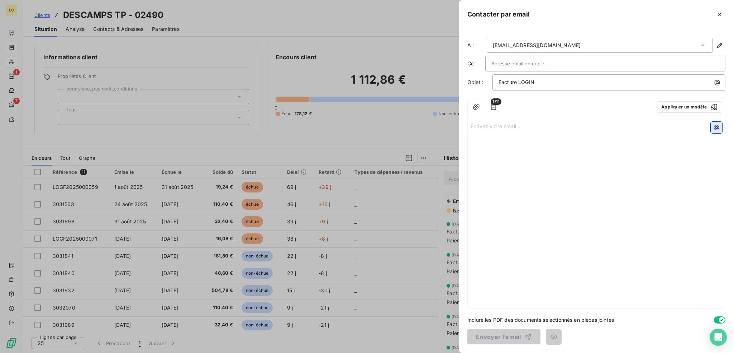
click at [715, 126] on icon "button" at bounding box center [716, 127] width 7 height 7
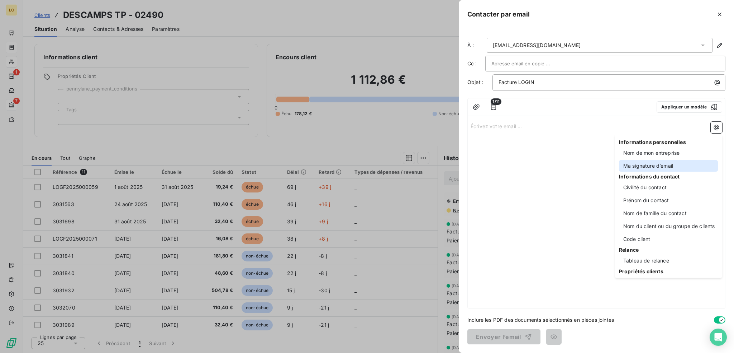
click at [651, 164] on div "Ma signature d’email" at bounding box center [668, 165] width 99 height 11
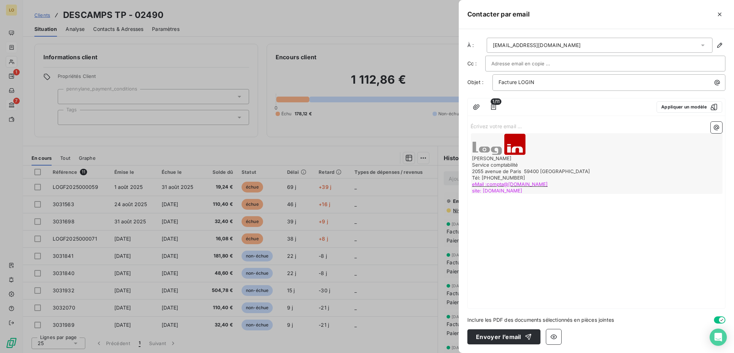
click at [597, 127] on p "Écrivez votre email ... ﻿" at bounding box center [597, 126] width 252 height 8
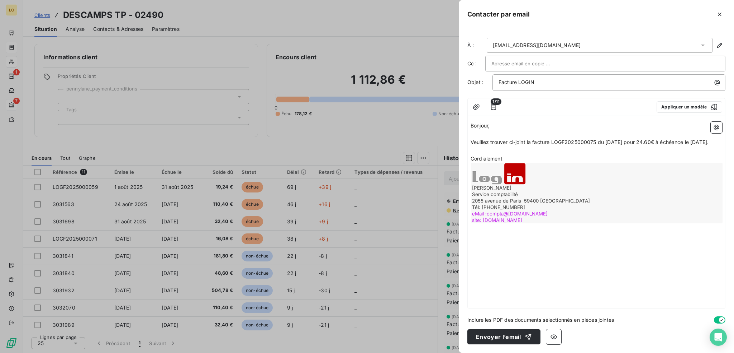
click at [597, 139] on span "Veuillez trouver ci-joint la facture LOGF2025000075 du [DATE] pour 24.60€ à éch…" at bounding box center [590, 142] width 238 height 6
click at [660, 138] on p "Veuillez trouver ci-joint la facture LOGF2025000078 du [DATE] pour 24.60€ à éch…" at bounding box center [597, 142] width 252 height 8
click at [564, 163] on p "Cordialement" at bounding box center [597, 159] width 252 height 8
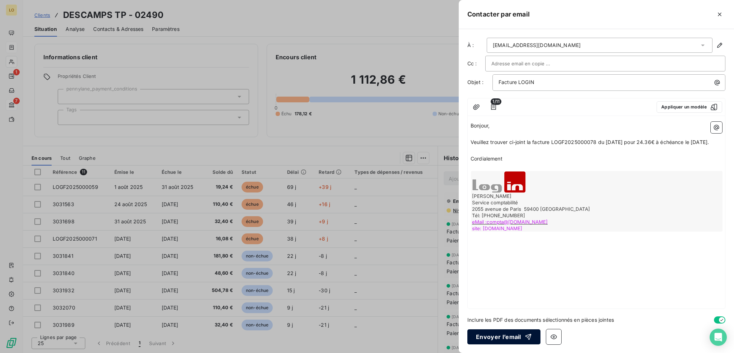
click at [507, 337] on button "Envoyer l’email" at bounding box center [504, 336] width 73 height 15
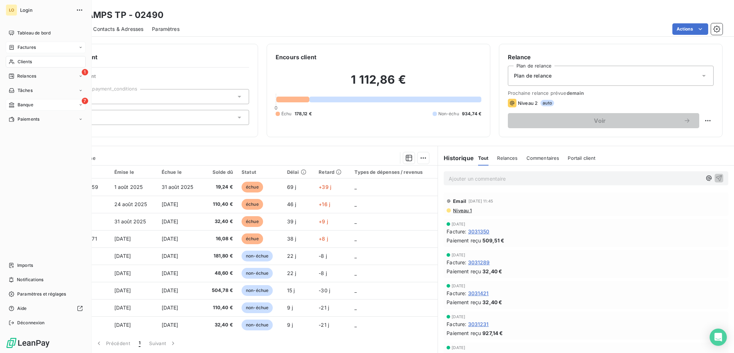
click at [26, 61] on span "Clients" at bounding box center [25, 61] width 14 height 6
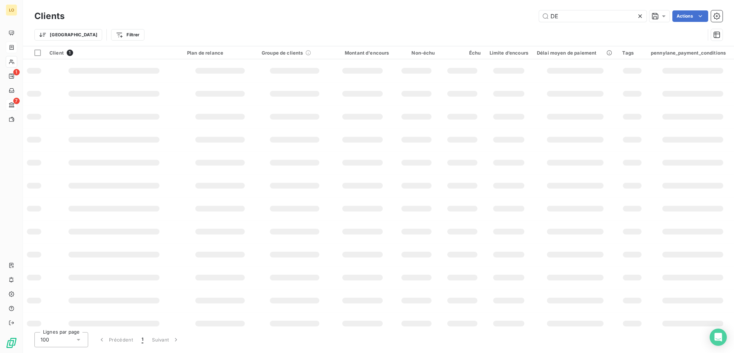
type input "D"
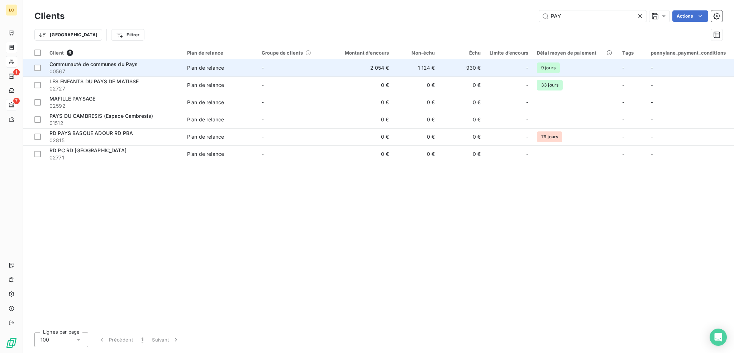
type input "PAY"
click at [164, 72] on span "00567" at bounding box center [113, 71] width 129 height 7
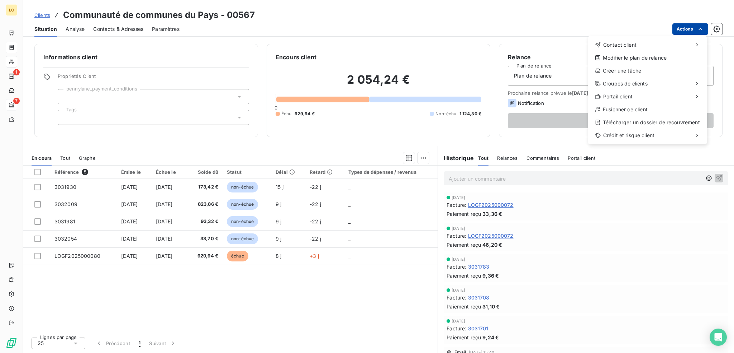
click at [683, 28] on html "LO 1 7 Clients Communauté de communes du Pays - 00567 Situation Analyse Contact…" at bounding box center [367, 176] width 734 height 353
click at [533, 50] on div "Envoyer un email" at bounding box center [535, 47] width 96 height 11
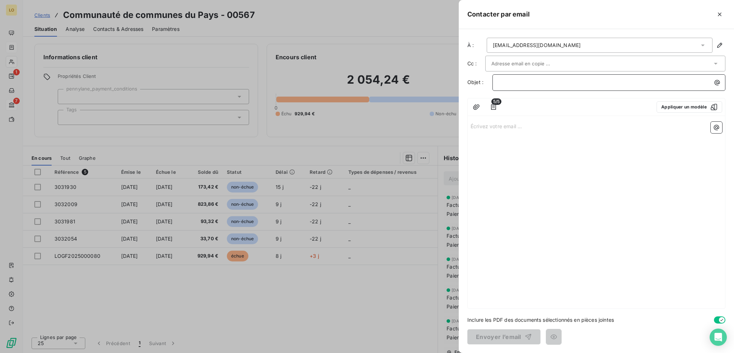
click at [510, 79] on p "﻿" at bounding box center [611, 82] width 224 height 8
click at [495, 103] on span "5/5" at bounding box center [497, 101] width 10 height 6
click at [493, 108] on icon "button" at bounding box center [493, 106] width 7 height 7
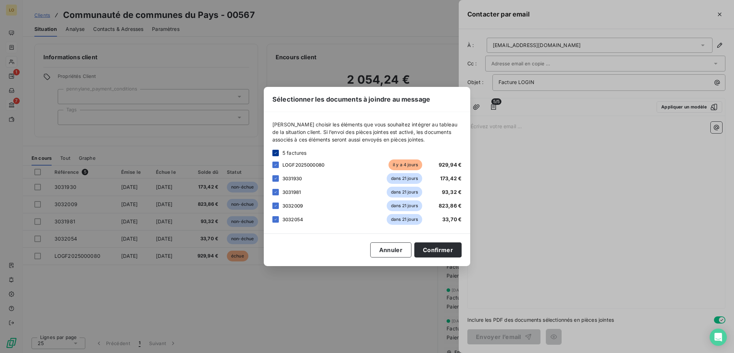
click at [277, 149] on div "5 factures" at bounding box center [367, 153] width 189 height 8
click at [274, 152] on icon at bounding box center [276, 153] width 4 height 4
click at [278, 163] on div at bounding box center [276, 164] width 6 height 6
click at [434, 250] on button "Confirmer" at bounding box center [438, 249] width 47 height 15
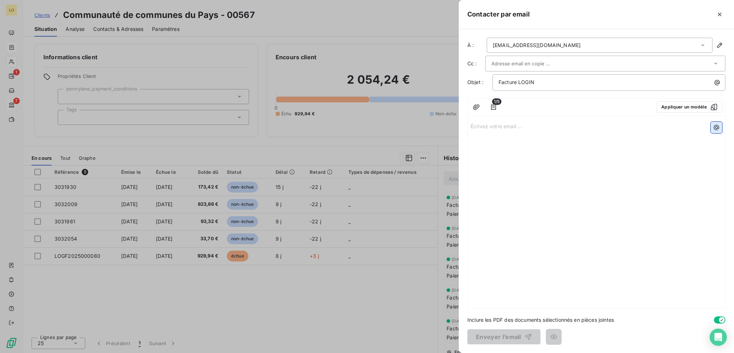
click at [718, 127] on icon "button" at bounding box center [716, 127] width 5 height 5
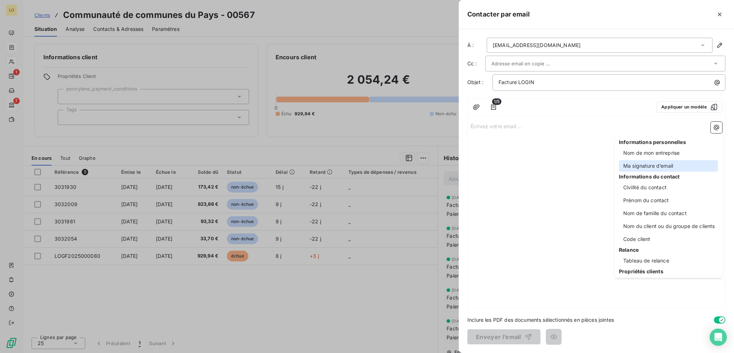
click at [659, 165] on div "Ma signature d’email" at bounding box center [668, 165] width 99 height 11
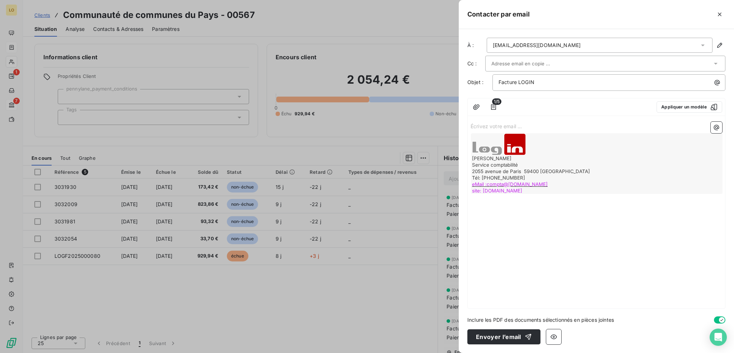
click at [578, 119] on div "Écrivez votre email ... ﻿ [PERSON_NAME] Service comptabilité [STREET_ADDRESS] T…" at bounding box center [596, 213] width 257 height 189
click at [577, 126] on p "Écrivez votre email ... ﻿" at bounding box center [597, 126] width 252 height 8
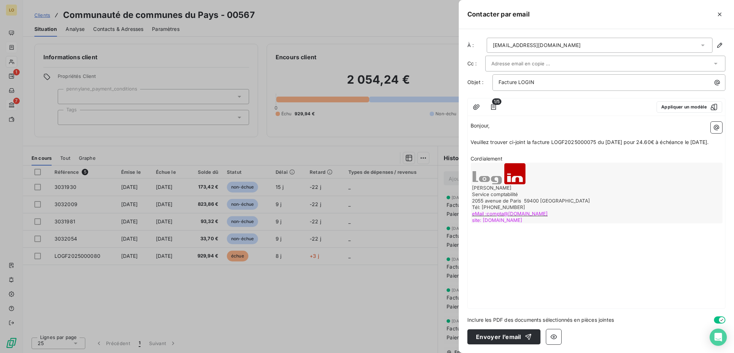
click at [595, 139] on span "Veuillez trouver ci-joint la facture LOGF2025000075 du [DATE] pour 24.60€ à éch…" at bounding box center [590, 142] width 238 height 6
click at [514, 146] on p "Veuillez trouver ci-joint la facture LOGF2025000080 du [DATE] pour 929.94€ à éc…" at bounding box center [597, 142] width 252 height 8
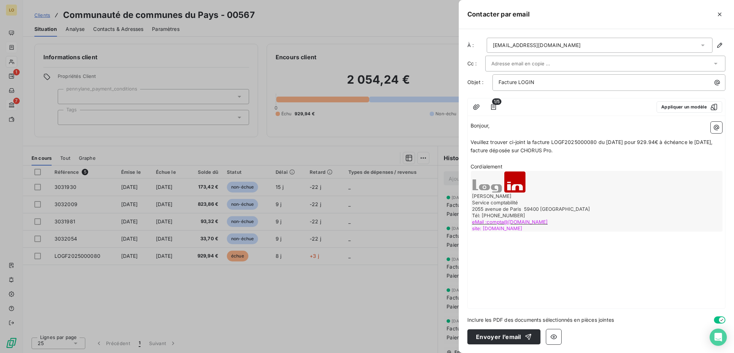
click at [572, 166] on p "Cordialement" at bounding box center [597, 166] width 252 height 8
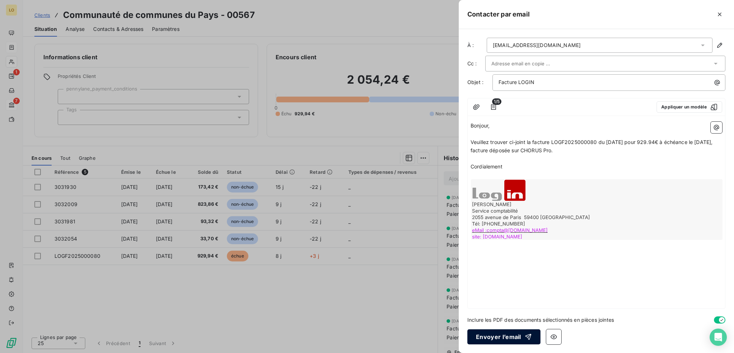
click at [519, 336] on button "Envoyer l’email" at bounding box center [504, 336] width 73 height 15
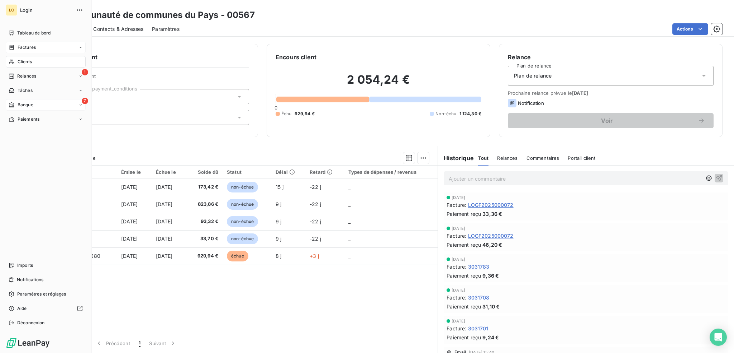
click at [26, 62] on span "Clients" at bounding box center [25, 61] width 14 height 6
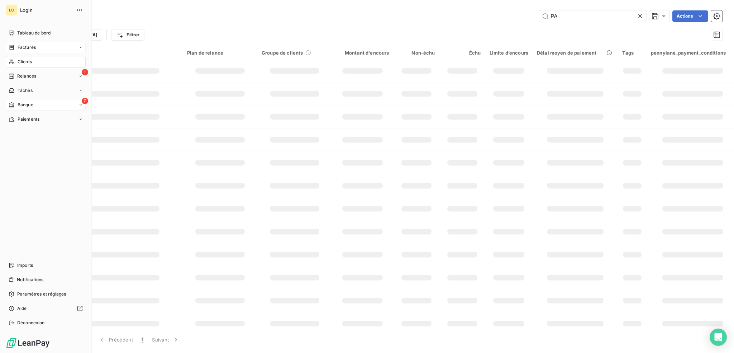
type input "P"
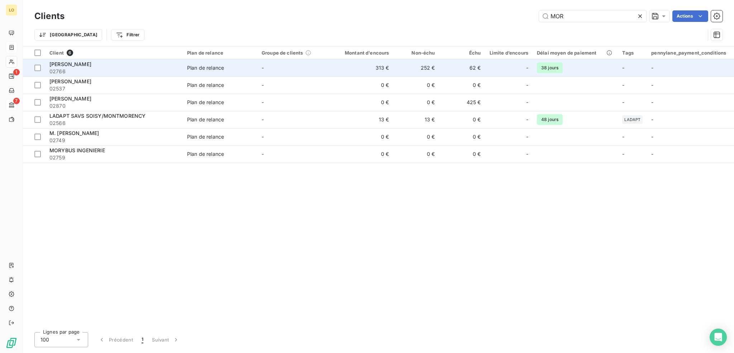
type input "MOR"
click at [91, 66] on span "[PERSON_NAME]" at bounding box center [70, 64] width 42 height 6
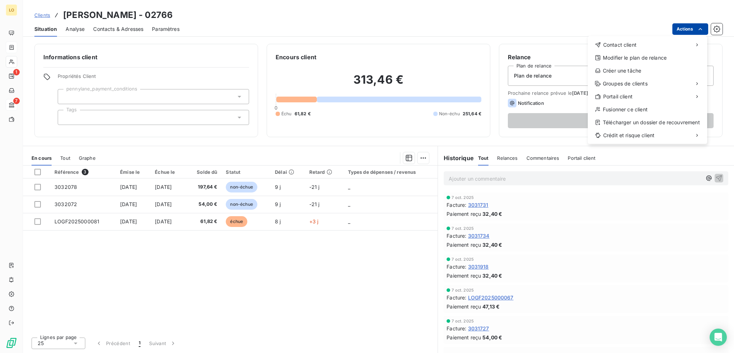
click at [681, 27] on html "LO 1 7 Clients [PERSON_NAME] - 02766 Situation Analyse Contacts & Adresses Para…" at bounding box center [367, 176] width 734 height 353
click at [541, 47] on div "Envoyer un email" at bounding box center [535, 47] width 96 height 11
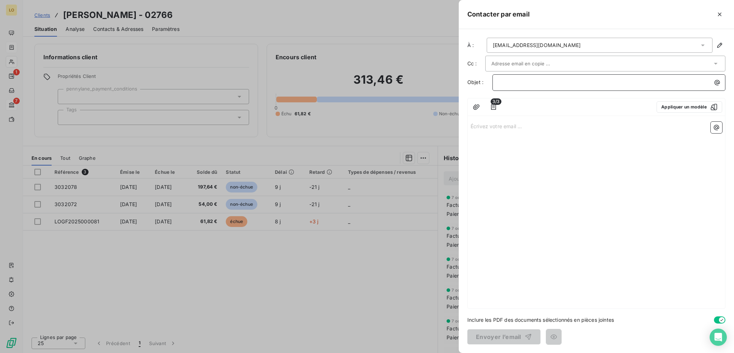
click at [528, 79] on p "﻿" at bounding box center [611, 82] width 224 height 8
click at [493, 103] on span "3/3" at bounding box center [496, 101] width 11 height 6
click at [495, 107] on icon "button" at bounding box center [493, 106] width 7 height 7
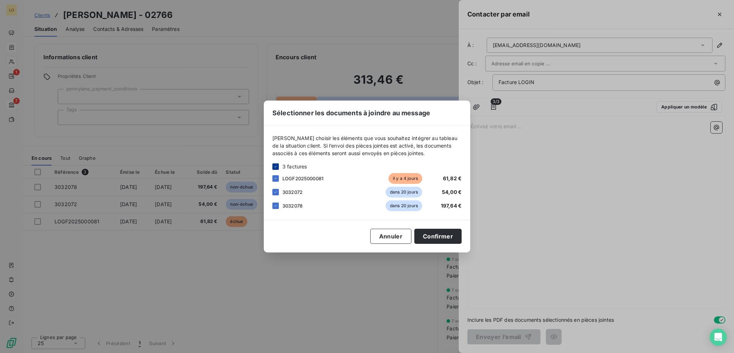
click at [276, 164] on icon at bounding box center [276, 166] width 4 height 4
click at [275, 179] on div at bounding box center [276, 178] width 6 height 6
click at [439, 235] on button "Confirmer" at bounding box center [438, 235] width 47 height 15
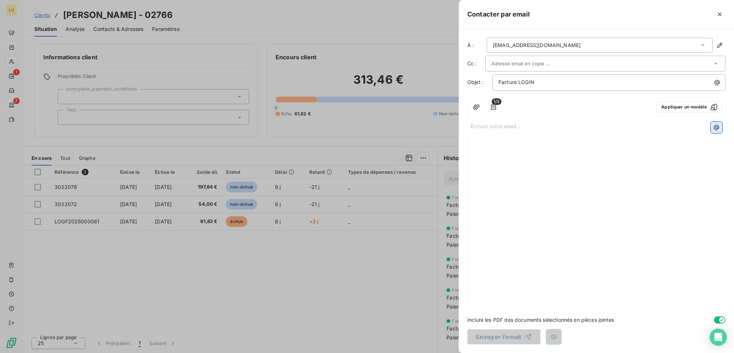
click at [717, 128] on icon "button" at bounding box center [716, 127] width 7 height 7
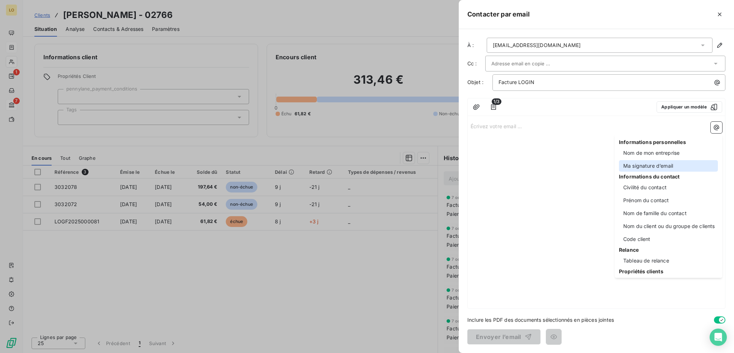
click at [655, 166] on div "Ma signature d’email" at bounding box center [668, 165] width 99 height 11
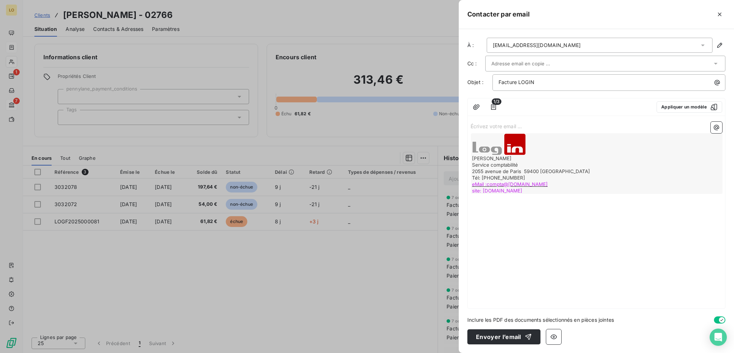
click at [602, 123] on p "Écrivez votre email ... ﻿" at bounding box center [597, 126] width 252 height 8
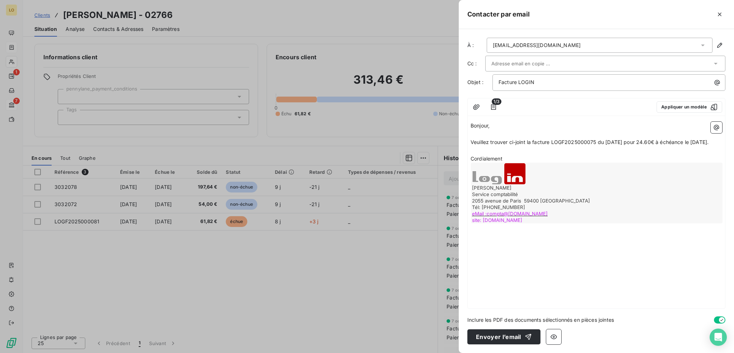
click at [597, 141] on span "Veuillez trouver ci-joint la facture LOGF2025000075 du [DATE] pour 24.60€ à éch…" at bounding box center [590, 142] width 238 height 6
click at [659, 143] on span "Veuillez trouver ci-joint la facture LOGF2025000081 du [DATE] pour 24.60€ à éch…" at bounding box center [590, 142] width 238 height 6
click at [535, 163] on p "Cordialement" at bounding box center [597, 159] width 252 height 8
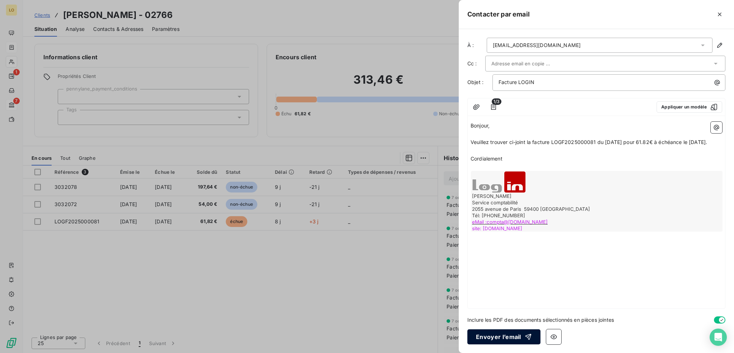
click at [516, 335] on button "Envoyer l’email" at bounding box center [504, 336] width 73 height 15
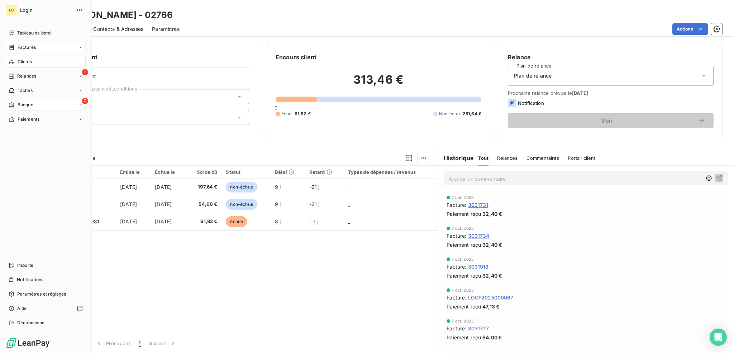
click at [28, 62] on span "Clients" at bounding box center [25, 61] width 14 height 6
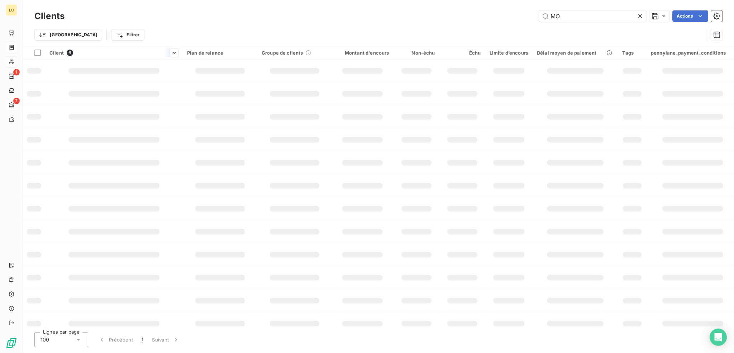
type input "M"
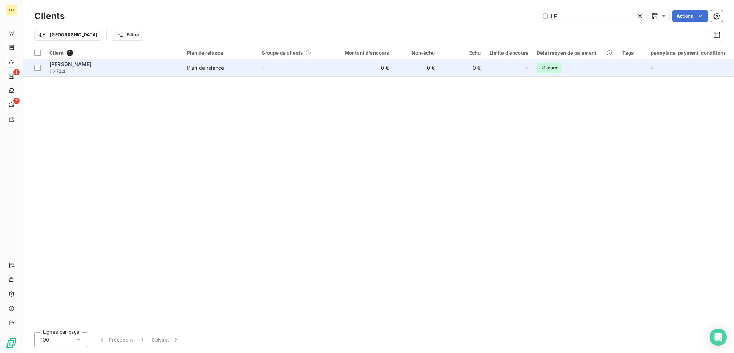
type input "LEL"
click at [107, 71] on span "02744" at bounding box center [113, 71] width 129 height 7
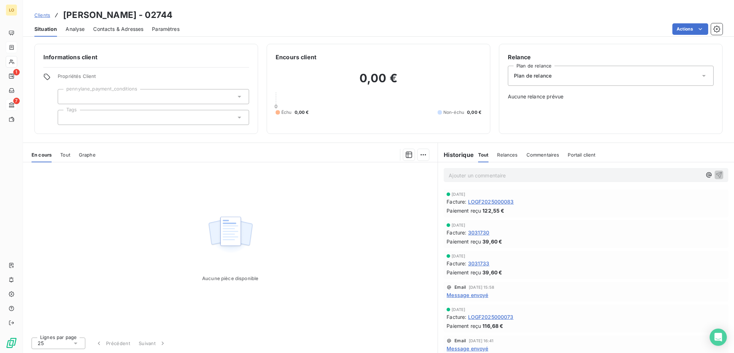
click at [679, 24] on html "LO 1 7 Clients [PERSON_NAME] - 02744 Situation Analyse Contacts & Adresses Para…" at bounding box center [367, 176] width 734 height 353
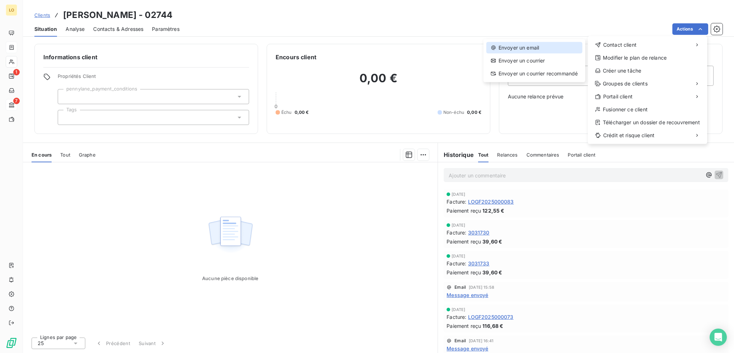
click at [516, 46] on div "Envoyer un email" at bounding box center [535, 47] width 96 height 11
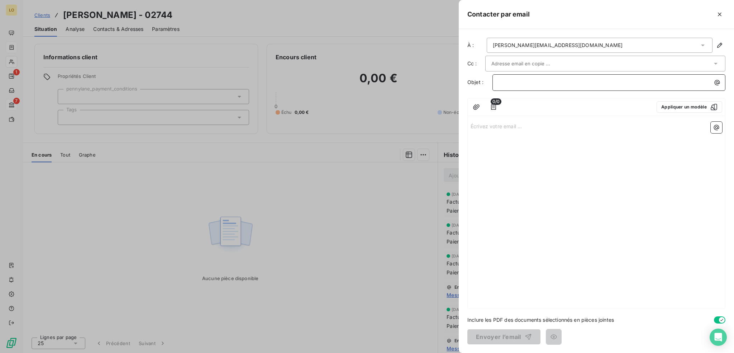
click at [515, 79] on p "﻿" at bounding box center [611, 82] width 224 height 8
click at [493, 106] on icon "button" at bounding box center [493, 106] width 7 height 7
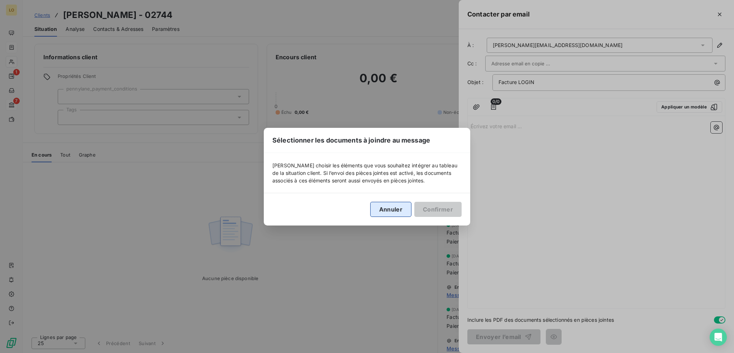
click at [387, 213] on button "Annuler" at bounding box center [390, 209] width 41 height 15
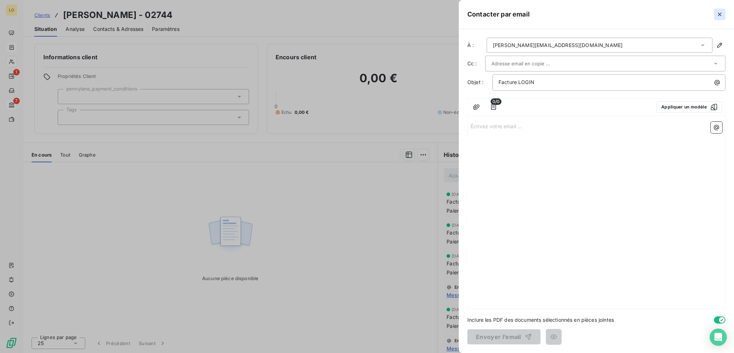
click at [719, 11] on icon "button" at bounding box center [719, 14] width 7 height 7
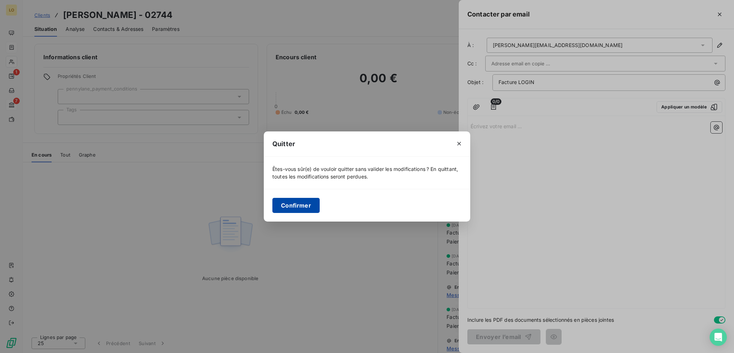
click at [292, 202] on button "Confirmer" at bounding box center [296, 205] width 47 height 15
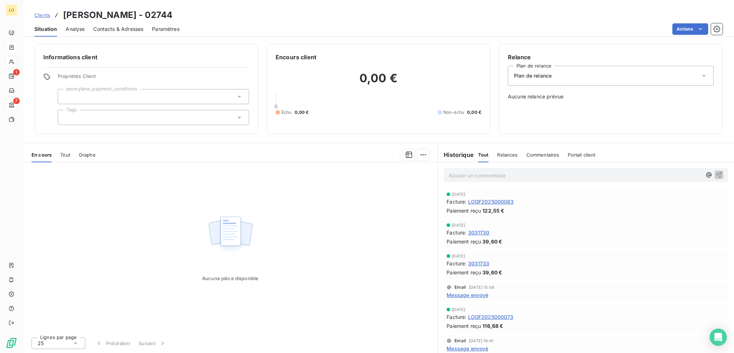
click at [106, 25] on span "Contacts & Adresses" at bounding box center [118, 28] width 50 height 7
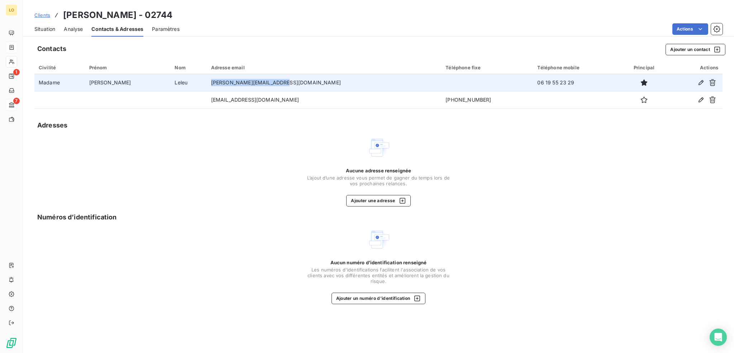
drag, startPoint x: 271, startPoint y: 81, endPoint x: 211, endPoint y: 87, distance: 60.2
click at [212, 87] on tr "Madame [PERSON_NAME] [PERSON_NAME][EMAIL_ADDRESS][DOMAIN_NAME] 06 19 55 23 29" at bounding box center [378, 82] width 689 height 17
copy tr "[PERSON_NAME][EMAIL_ADDRESS][DOMAIN_NAME]"
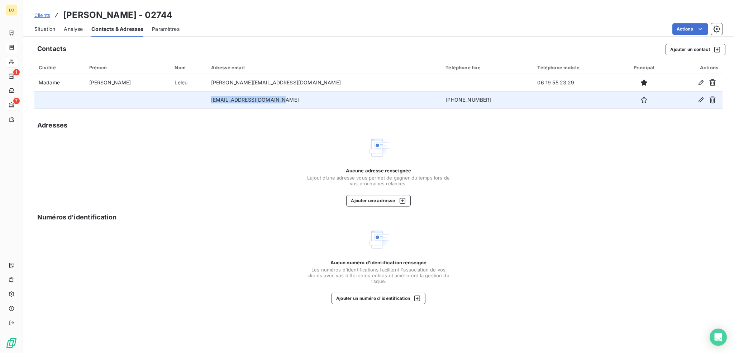
drag, startPoint x: 277, startPoint y: 102, endPoint x: 215, endPoint y: 103, distance: 61.7
click at [215, 103] on td "[EMAIL_ADDRESS][DOMAIN_NAME]" at bounding box center [324, 99] width 235 height 17
copy td "[EMAIL_ADDRESS][DOMAIN_NAME]"
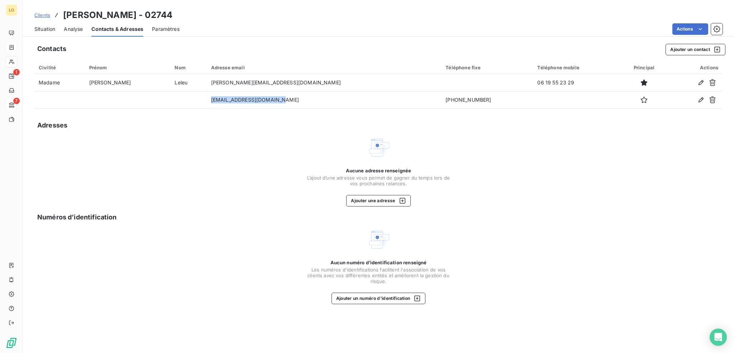
click at [51, 27] on span "Situation" at bounding box center [44, 28] width 21 height 7
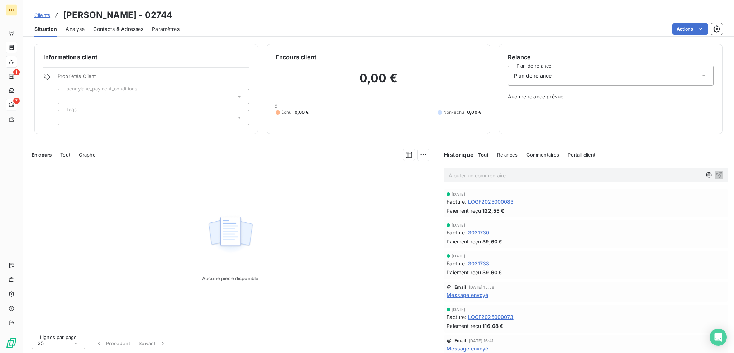
click at [462, 293] on span "Message envoyé" at bounding box center [468, 295] width 42 height 8
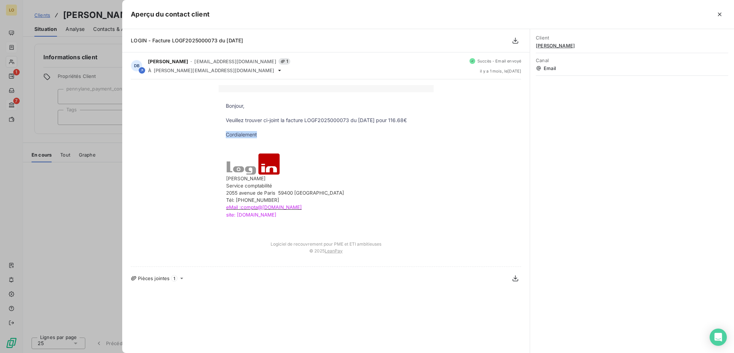
drag, startPoint x: 259, startPoint y: 132, endPoint x: 252, endPoint y: 147, distance: 16.5
click at [223, 134] on td "Cordialement" at bounding box center [326, 134] width 215 height 7
click at [359, 156] on td "[PERSON_NAME] Service comptabilité [STREET_ADDRESS] Tél: [PHONE_NUMBER] eMail :…" at bounding box center [326, 185] width 215 height 67
click at [720, 15] on icon "button" at bounding box center [719, 14] width 7 height 7
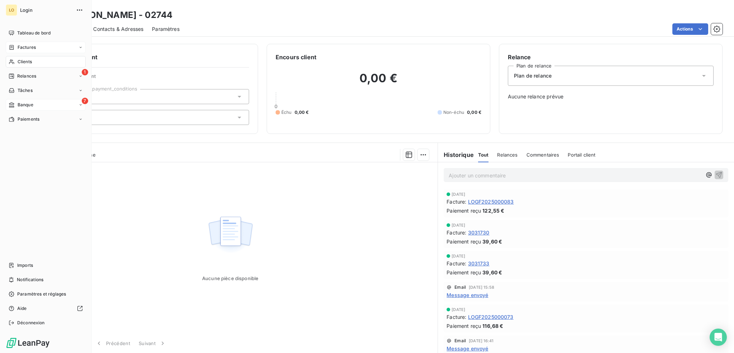
click at [26, 61] on span "Clients" at bounding box center [25, 61] width 14 height 6
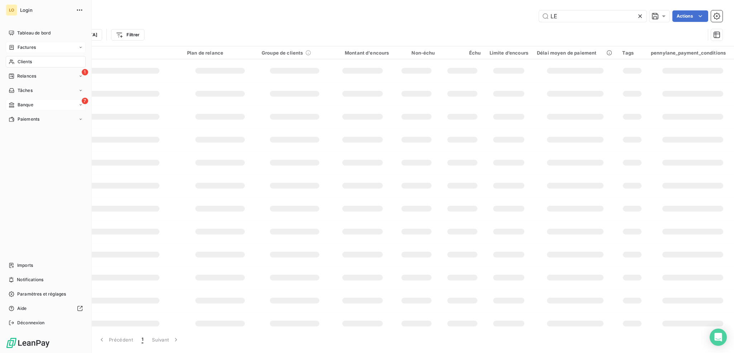
type input "L"
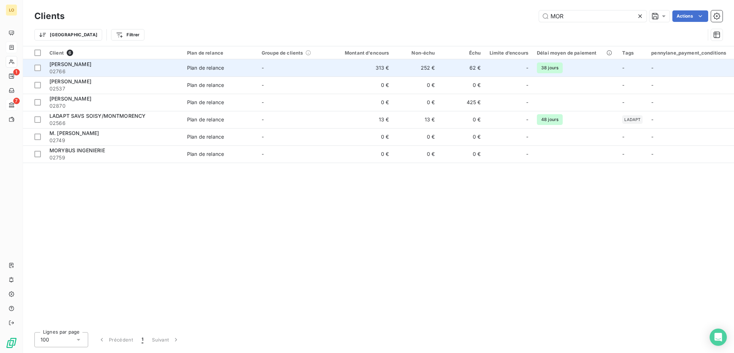
type input "MOR"
click at [91, 65] on span "[PERSON_NAME]" at bounding box center [70, 64] width 42 height 6
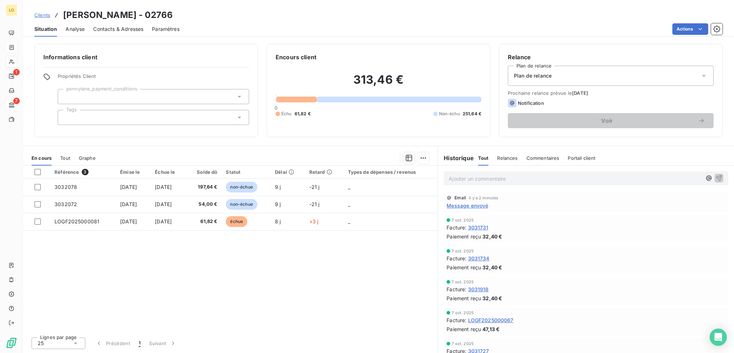
click at [464, 204] on span "Message envoyé" at bounding box center [468, 206] width 42 height 8
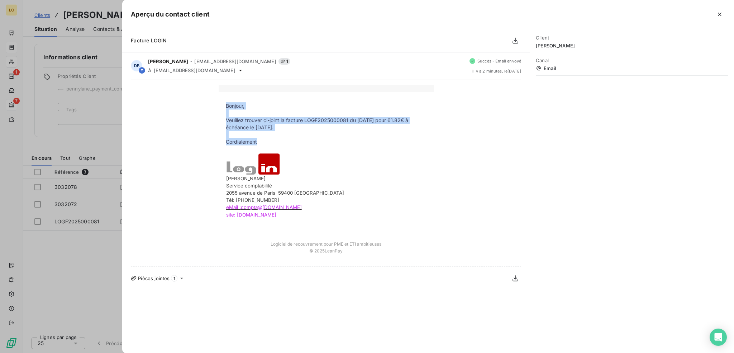
drag, startPoint x: 262, startPoint y: 140, endPoint x: 221, endPoint y: 108, distance: 52.4
click at [221, 108] on tbody "Bonjour, Veuillez trouver ci-joint la facture LOGF2025000081 du [DATE] pour 61.…" at bounding box center [326, 164] width 215 height 124
copy tbody "Bonjour, Veuillez trouver ci-joint la facture LOGF2025000081 du [DATE] pour 61.…"
click at [725, 14] on button "button" at bounding box center [719, 14] width 11 height 11
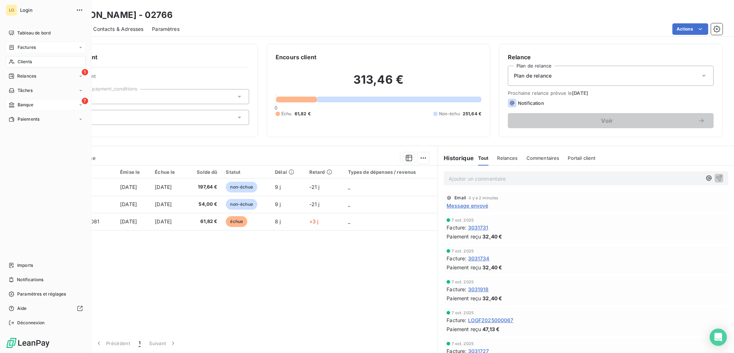
click at [30, 60] on span "Clients" at bounding box center [25, 61] width 14 height 6
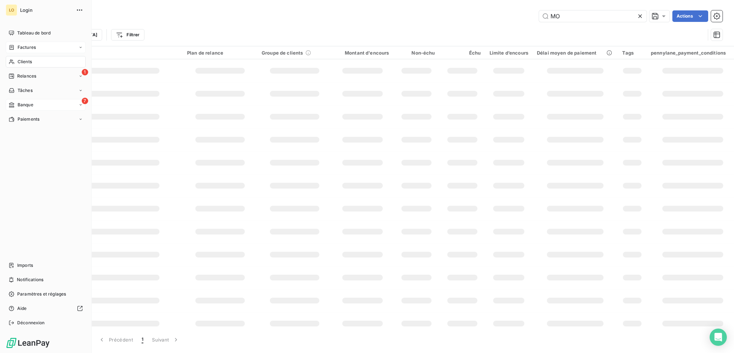
type input "M"
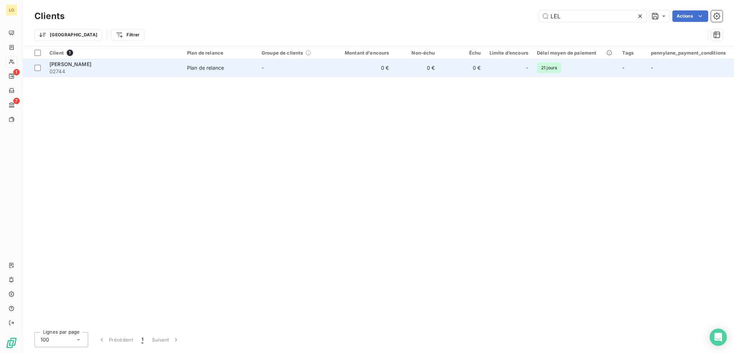
type input "LEL"
click at [141, 71] on span "02744" at bounding box center [113, 71] width 129 height 7
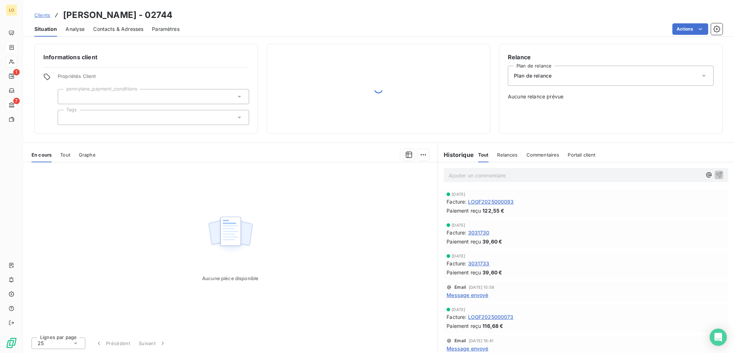
click at [495, 200] on span "LOGF2025000083" at bounding box center [491, 202] width 46 height 8
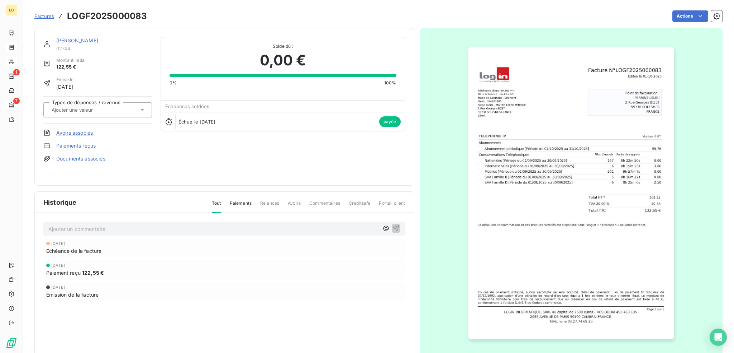
click at [61, 146] on link "Paiements reçus" at bounding box center [75, 145] width 39 height 7
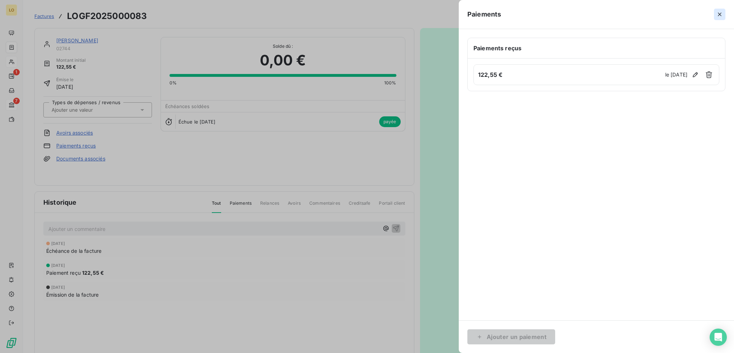
click at [719, 13] on icon "button" at bounding box center [719, 14] width 7 height 7
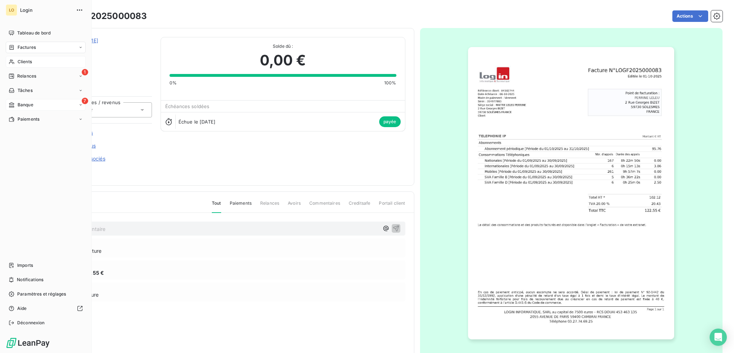
click at [25, 61] on span "Clients" at bounding box center [25, 61] width 14 height 6
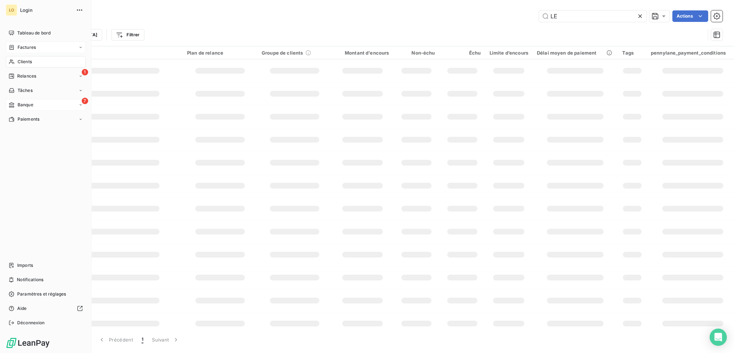
type input "L"
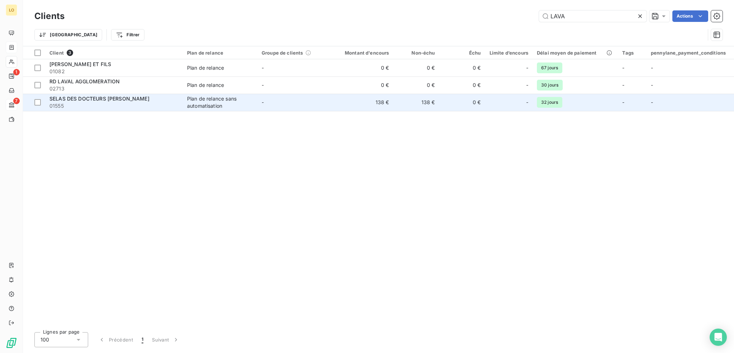
type input "LAVA"
click at [95, 100] on span "SELAS DES DOCTEURS [PERSON_NAME]" at bounding box center [99, 98] width 100 height 6
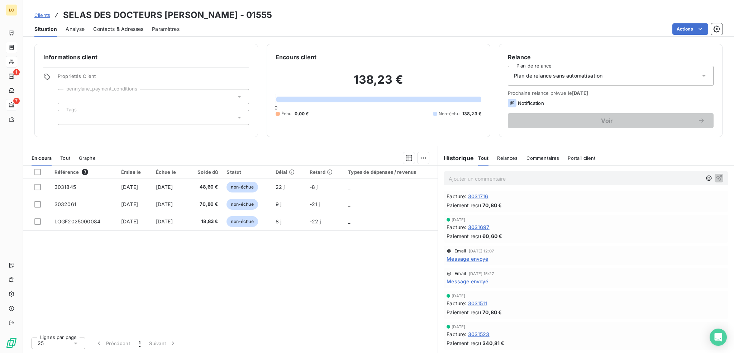
scroll to position [72, 0]
click at [477, 279] on span "Message envoyé" at bounding box center [468, 280] width 42 height 8
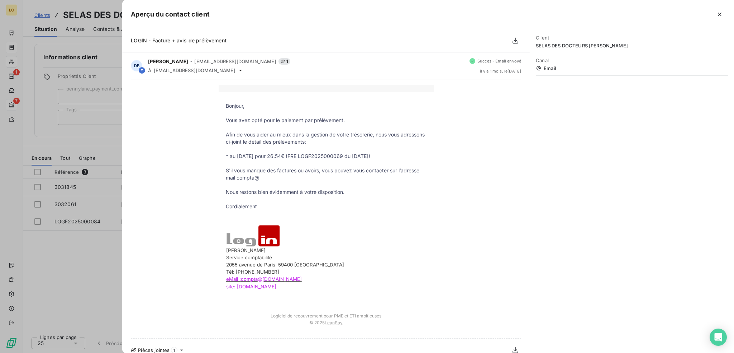
drag, startPoint x: 257, startPoint y: 207, endPoint x: 220, endPoint y: 104, distance: 109.7
click at [220, 104] on tbody "Bonjour, Vous avez opté pour le paiement par prélèvement. Afin de vous aider au…" at bounding box center [326, 200] width 215 height 196
copy tbody "Bonjour, Vous avez opté pour le paiement par prélèvement. Afin de vous aider au…"
click at [723, 15] on icon "button" at bounding box center [719, 14] width 7 height 7
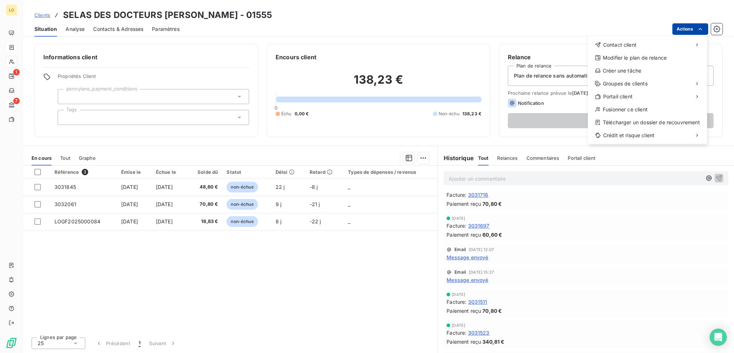
click at [687, 30] on html "LO 1 7 Clients SELAS DES DOCTEURS [PERSON_NAME] - 01555 Situation Analyse Conta…" at bounding box center [367, 176] width 734 height 353
click at [534, 47] on div "Envoyer un email" at bounding box center [535, 47] width 96 height 11
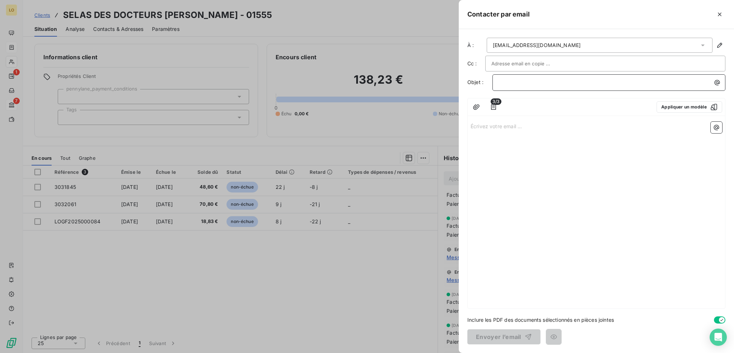
click at [514, 81] on p "﻿" at bounding box center [611, 82] width 224 height 8
click at [719, 127] on icon "button" at bounding box center [716, 127] width 5 height 5
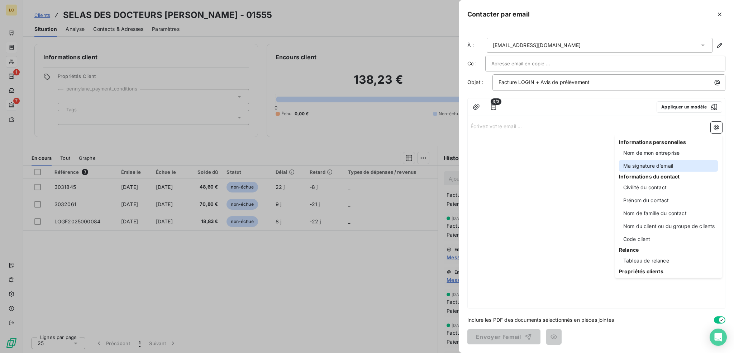
click at [668, 165] on div "Ma signature d’email" at bounding box center [668, 165] width 99 height 11
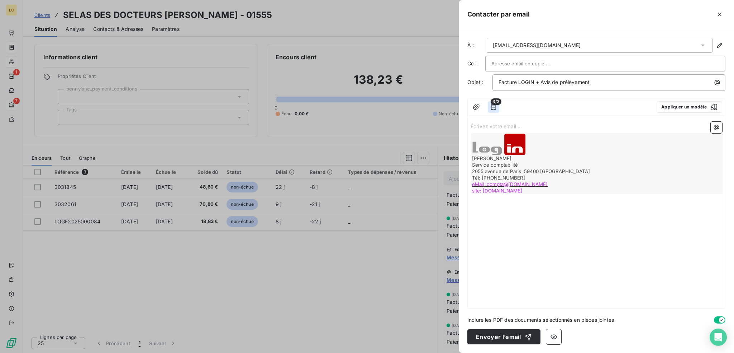
click at [493, 105] on icon "button" at bounding box center [493, 106] width 7 height 7
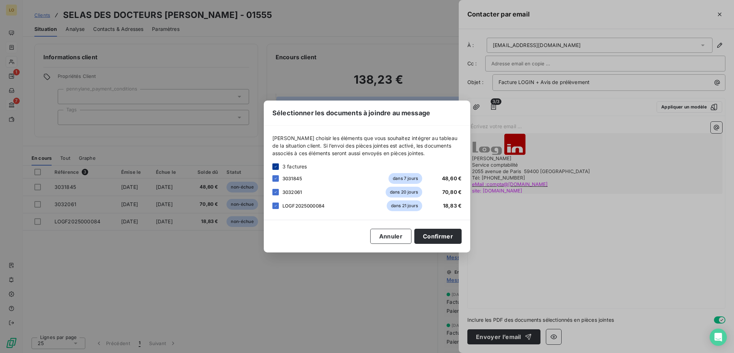
click at [276, 165] on icon at bounding box center [276, 166] width 4 height 4
click at [274, 205] on div at bounding box center [276, 205] width 6 height 6
click at [443, 237] on button "Confirmer" at bounding box center [438, 235] width 47 height 15
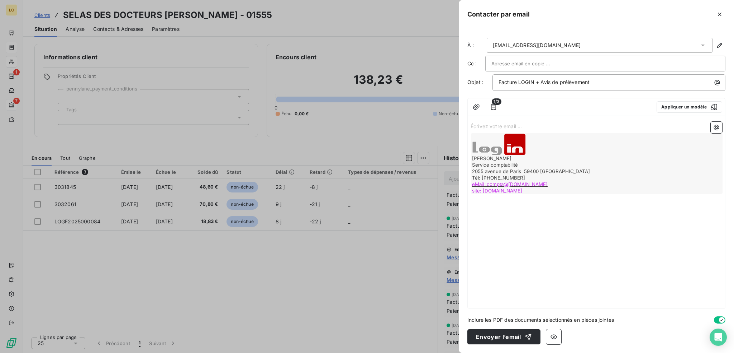
click at [514, 125] on p "Écrivez votre email ... ﻿" at bounding box center [597, 126] width 252 height 8
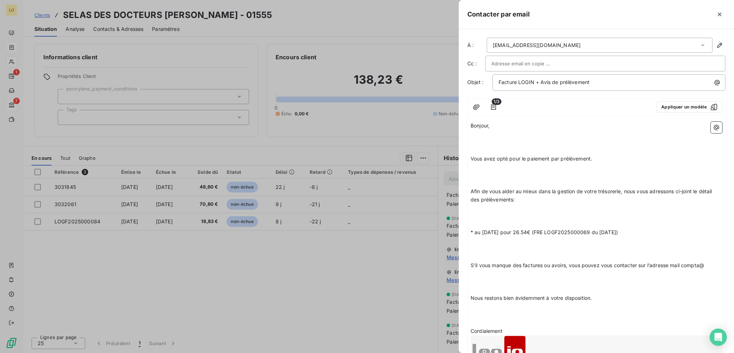
click at [471, 157] on span "Vous avez opté pour le paiement par prélèvement." at bounding box center [532, 158] width 122 height 6
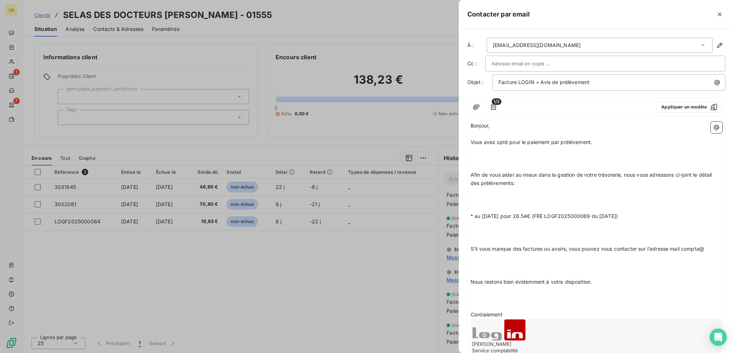
scroll to position [36, 0]
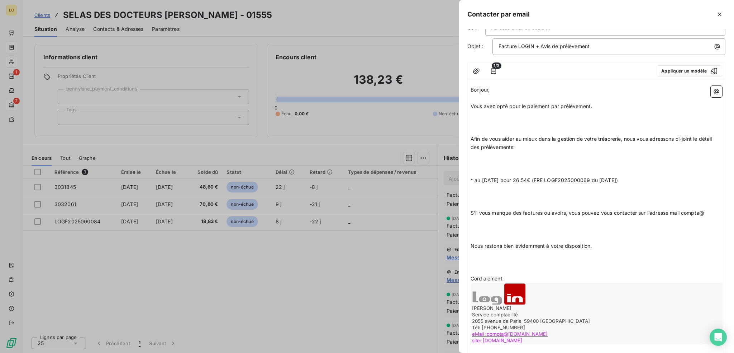
click at [472, 136] on span "Afin de vous aider au mieux dans la gestion de votre trésorerie, nous vous adre…" at bounding box center [592, 143] width 243 height 14
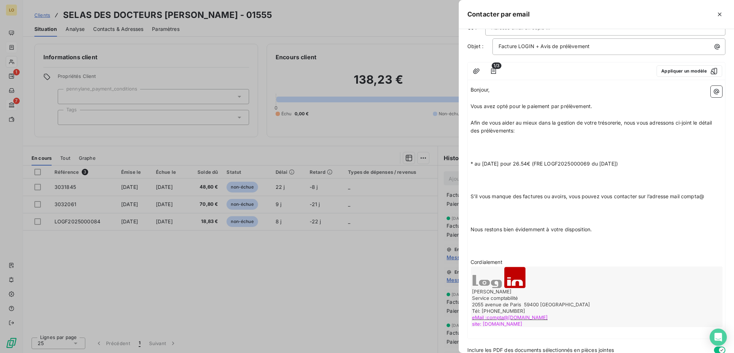
click at [472, 162] on span "* au [DATE] pour 26.54€ (FRE LOGF2025000069 du [DATE])" at bounding box center [544, 163] width 147 height 6
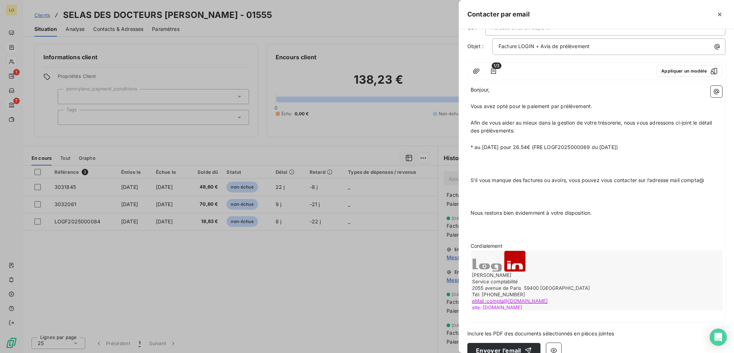
click at [487, 145] on span "* au [DATE] pour 26.54€ (FRE LOGF2025000069 du [DATE])" at bounding box center [544, 147] width 147 height 6
click at [536, 147] on span "* au [DATE] pour 26.54€ (FRE LOGF2025000069 du [DATE])" at bounding box center [544, 147] width 147 height 6
click at [598, 147] on span "* au [DATE] pour 18.83€ (FRE LOGF2025000069 du [DATE])" at bounding box center [544, 147] width 147 height 6
click at [472, 177] on span "S'il vous manque des factures ou avoirs, vous pouvez vous contacter sur l’adres…" at bounding box center [588, 180] width 234 height 6
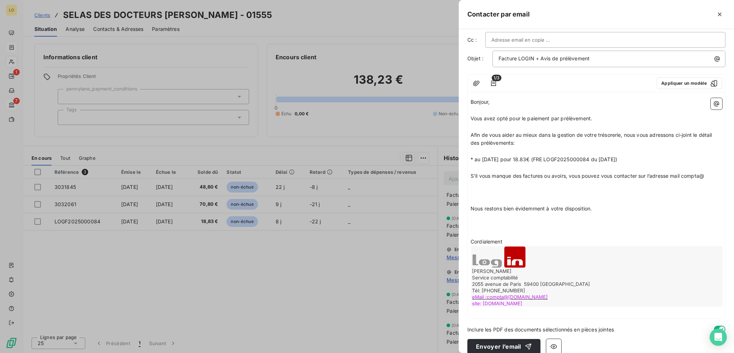
scroll to position [32, 0]
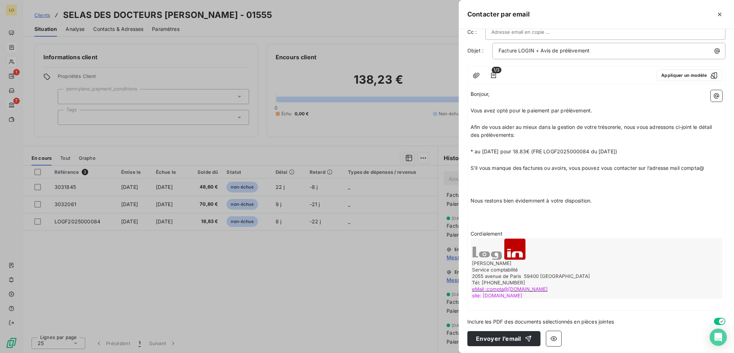
click at [471, 197] on span "Nous restons bien évidemment à votre disposition." at bounding box center [531, 200] width 121 height 6
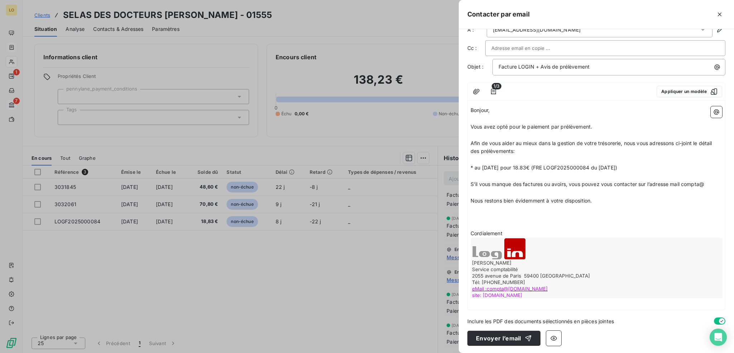
scroll to position [7, 0]
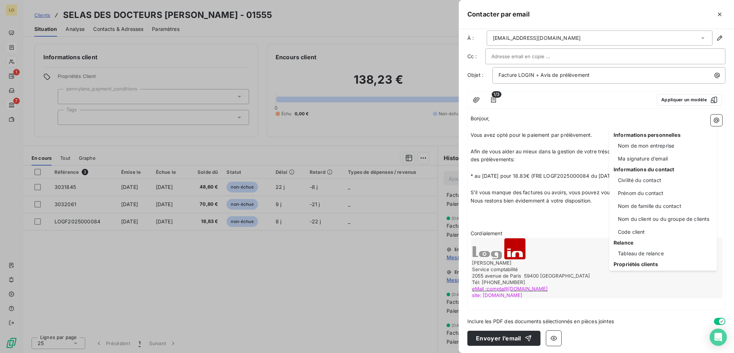
click at [515, 218] on html "LO 1 7 Clients SELAS DES DOCTEURS [PERSON_NAME] - 01555 Situation Analyse Conta…" at bounding box center [367, 176] width 734 height 353
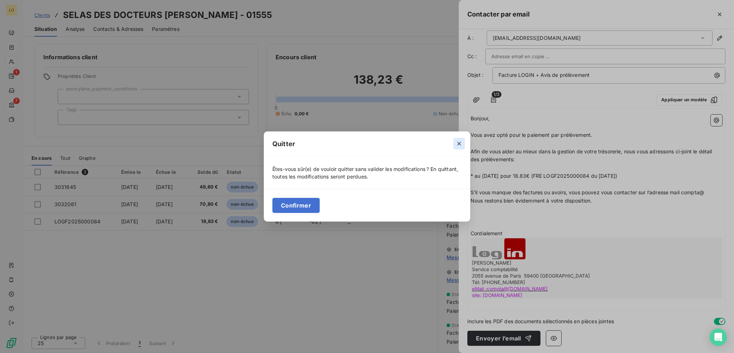
click at [458, 143] on icon "button" at bounding box center [459, 143] width 7 height 7
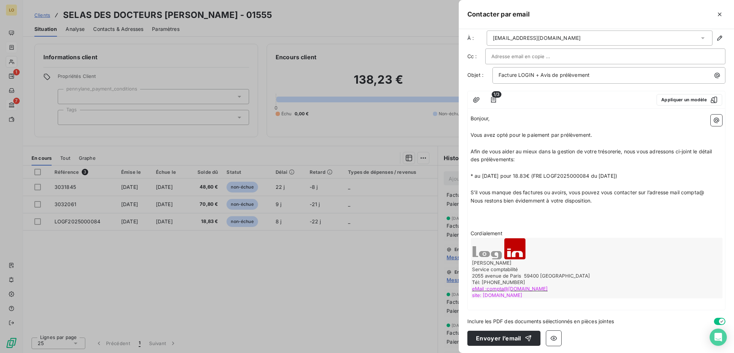
click at [472, 199] on span "Nous restons bien évidemment à votre disposition." at bounding box center [531, 200] width 121 height 6
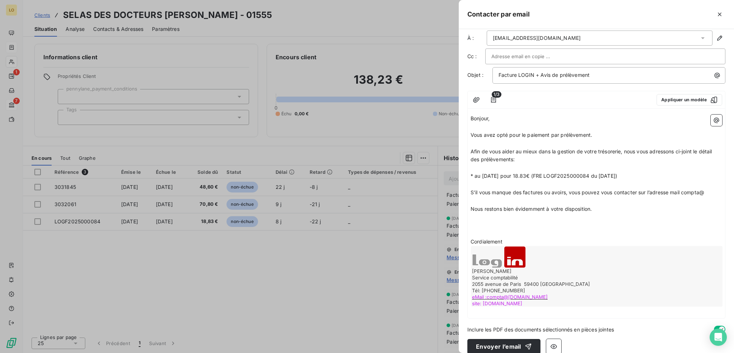
click at [471, 240] on span "Cordialement" at bounding box center [487, 241] width 32 height 6
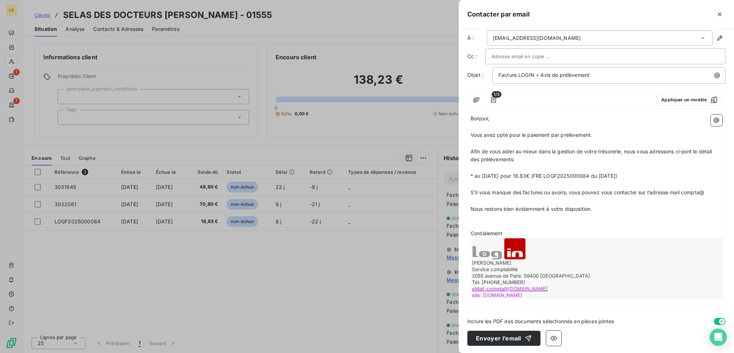
scroll to position [0, 0]
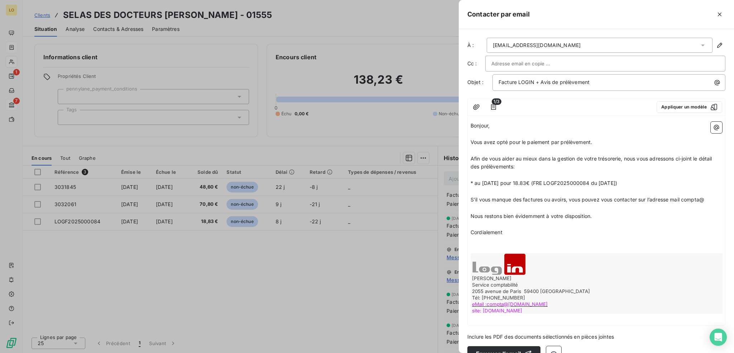
click at [612, 198] on span "S'il vous manque des factures ou avoirs, vous pouvez vous contacter sur l’adres…" at bounding box center [588, 199] width 234 height 6
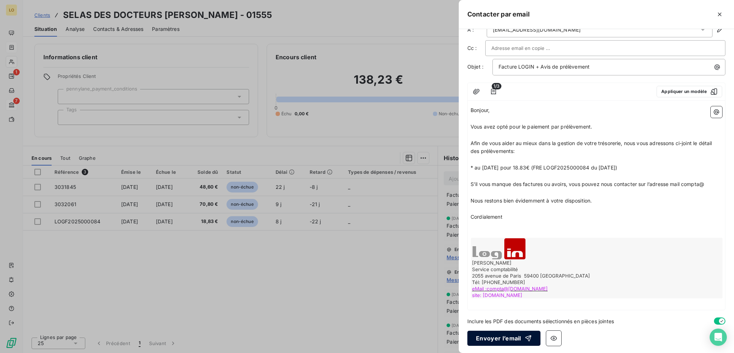
click at [519, 338] on button "Envoyer l’email" at bounding box center [504, 337] width 73 height 15
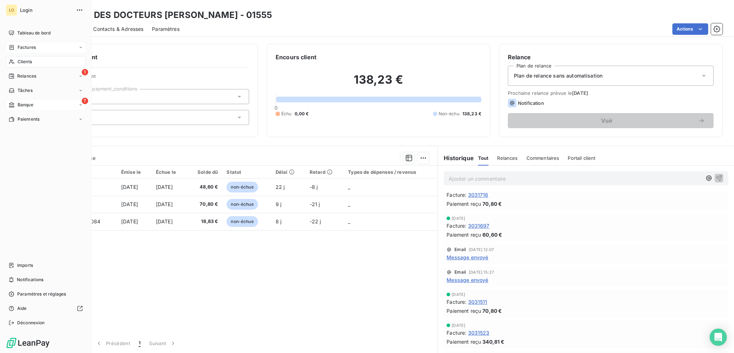
click at [28, 58] on div "Clients" at bounding box center [46, 61] width 80 height 11
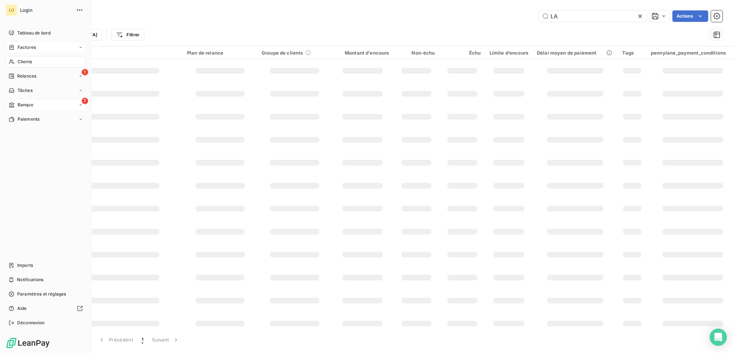
type input "L"
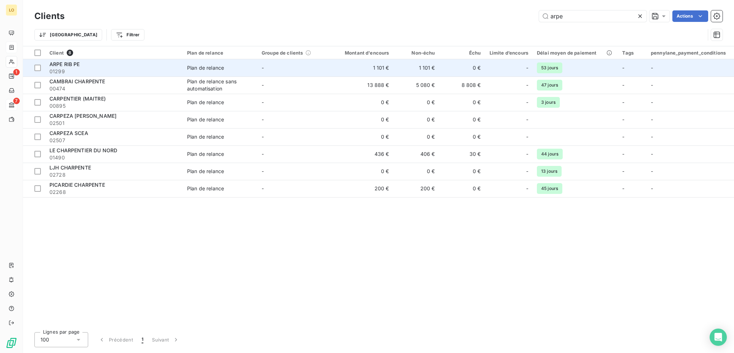
type input "arpe"
click at [126, 67] on div "ARPE RIB PE" at bounding box center [113, 64] width 129 height 7
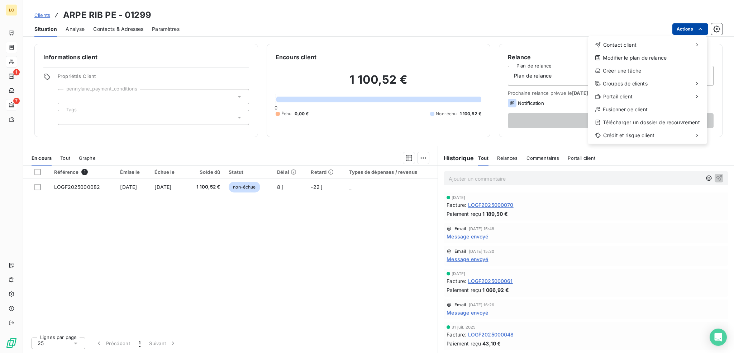
click at [690, 32] on html "LO 1 7 Clients ARPE RIB PE - 01299 Situation Analyse Contacts & Adresses Paramè…" at bounding box center [367, 176] width 734 height 353
click at [531, 46] on div "Envoyer un email" at bounding box center [535, 47] width 96 height 11
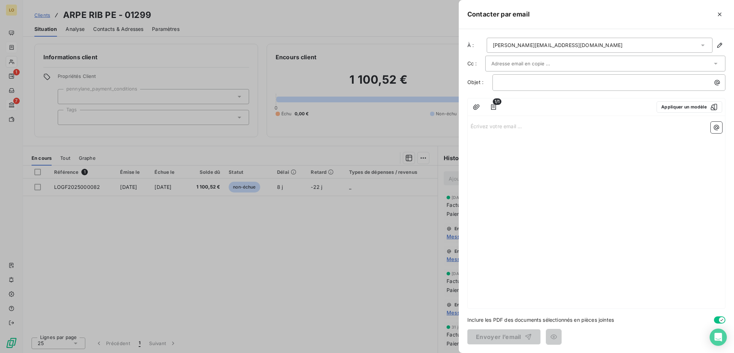
click at [523, 63] on input "text" at bounding box center [530, 63] width 77 height 11
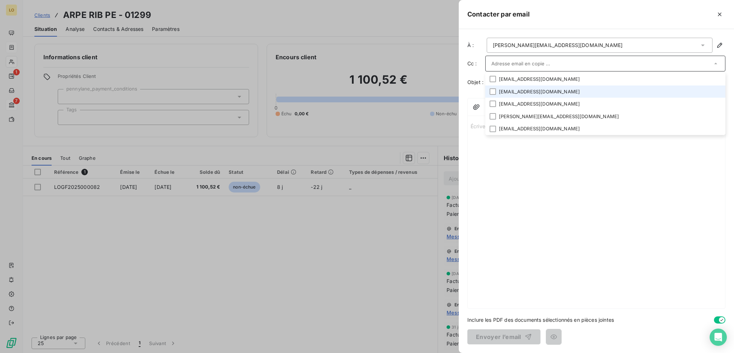
click at [507, 91] on li "[EMAIL_ADDRESS][DOMAIN_NAME]" at bounding box center [606, 91] width 240 height 13
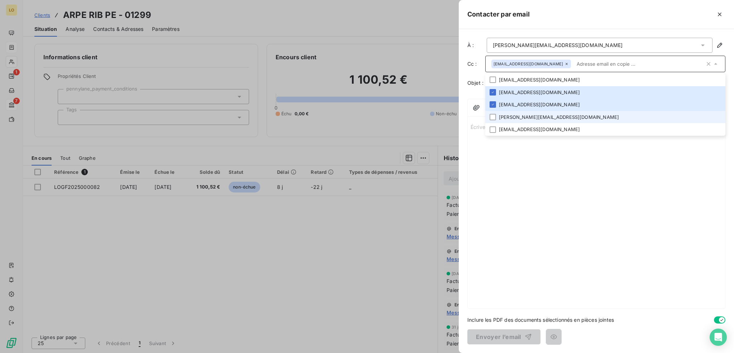
click at [503, 115] on li "[PERSON_NAME][EMAIL_ADDRESS][DOMAIN_NAME]" at bounding box center [606, 117] width 240 height 13
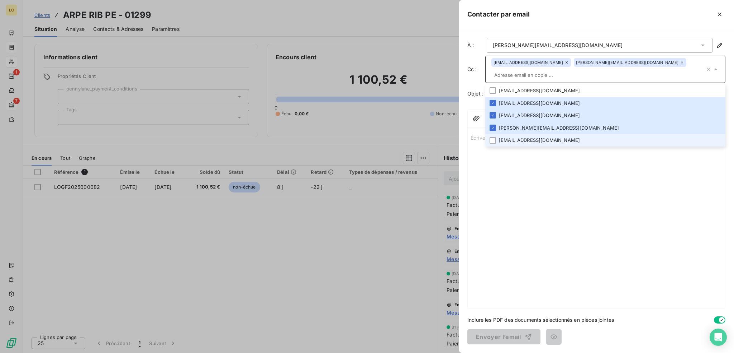
click at [508, 134] on li "[EMAIL_ADDRESS][DOMAIN_NAME]" at bounding box center [606, 140] width 240 height 13
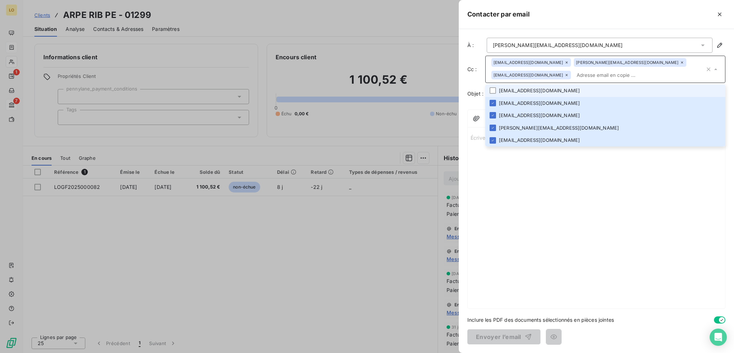
click at [520, 89] on li "[EMAIL_ADDRESS][DOMAIN_NAME]" at bounding box center [606, 90] width 240 height 13
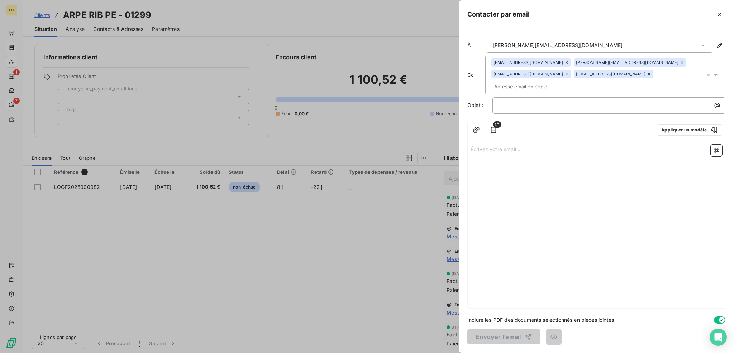
click at [595, 222] on div "Écrivez votre email ... ﻿" at bounding box center [596, 225] width 257 height 166
click at [511, 101] on p "﻿" at bounding box center [611, 105] width 224 height 8
click at [495, 126] on icon "button" at bounding box center [493, 129] width 7 height 7
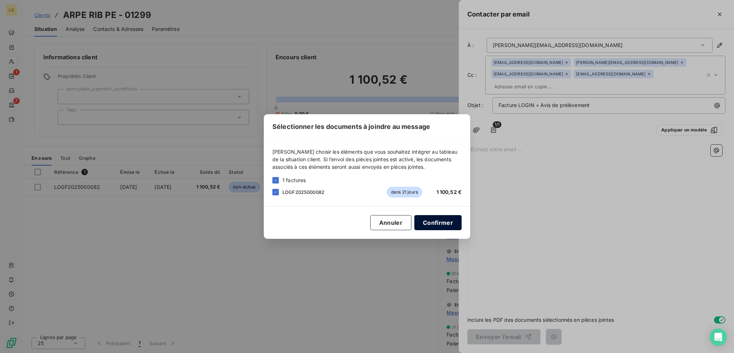
click at [447, 221] on button "Confirmer" at bounding box center [438, 222] width 47 height 15
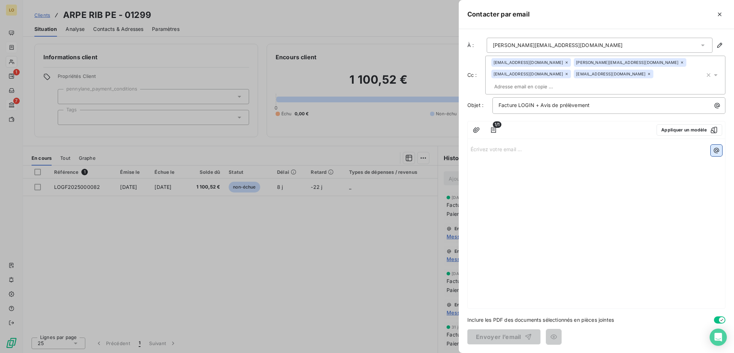
click at [714, 147] on icon "button" at bounding box center [716, 150] width 7 height 7
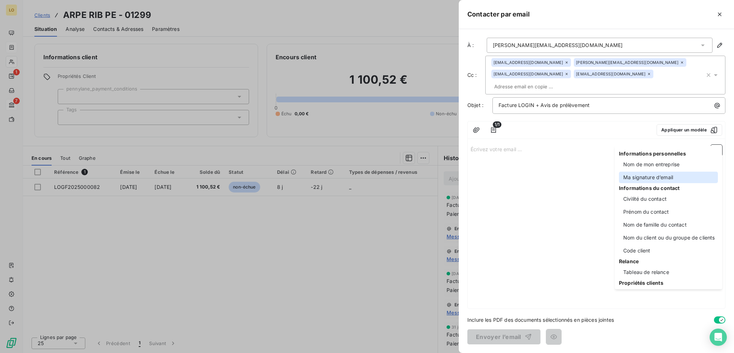
click at [663, 179] on div "Ma signature d’email" at bounding box center [668, 176] width 99 height 11
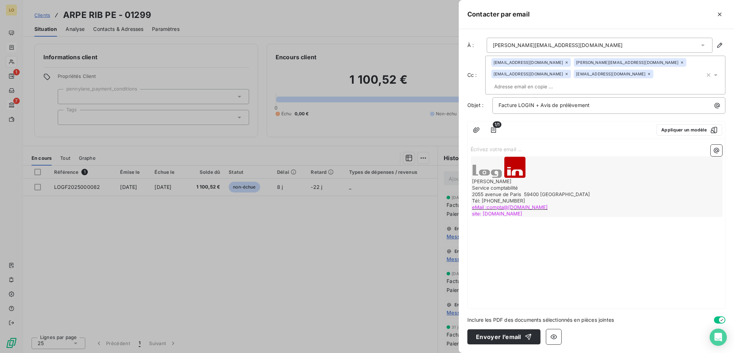
click at [600, 145] on p "Écrivez votre email ... ﻿" at bounding box center [597, 149] width 252 height 8
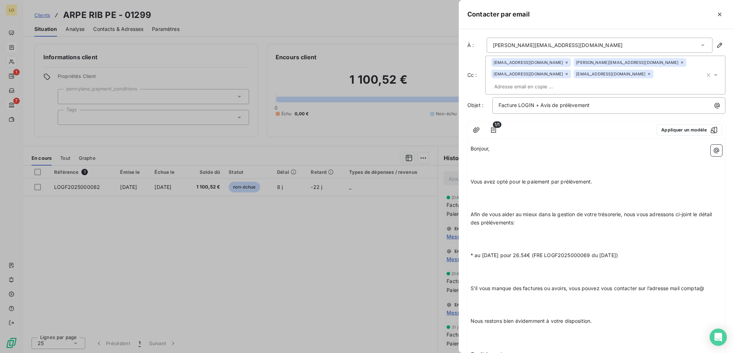
click at [471, 178] on span "Vous avez opté pour le paiement par prélèvement." at bounding box center [532, 181] width 122 height 6
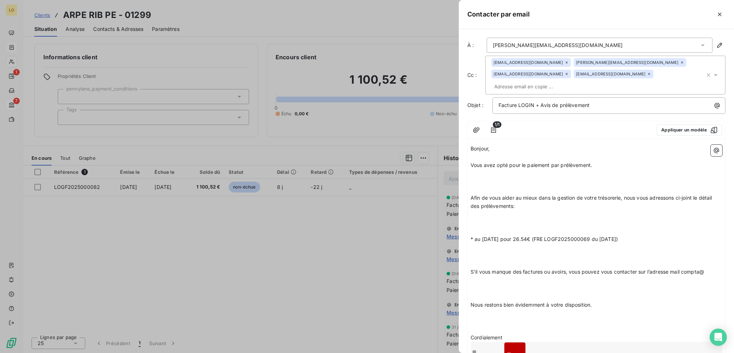
click at [470, 185] on div "Bonjour, ﻿ Vous avez opté pour le paiement par prélèvement. ﻿ ﻿ Afin de vous ai…" at bounding box center [596, 278] width 257 height 272
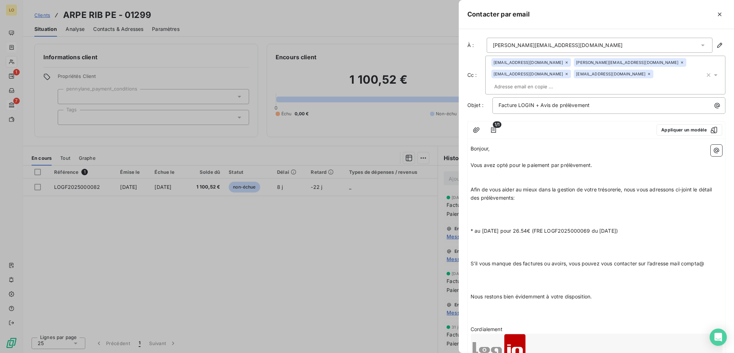
click at [487, 227] on span "* au [DATE] pour 26.54€ (FRE LOGF2025000069 du [DATE])" at bounding box center [544, 230] width 147 height 6
click at [537, 227] on span "* au [DATE] pour 26.54€ (FRE LOGF2025000069 du [DATE])" at bounding box center [544, 230] width 147 height 6
click at [601, 227] on span "* au [DATE] pour 1100.52 (FRE LOGF2025000069 du [DATE])" at bounding box center [545, 230] width 148 height 6
click at [614, 260] on span "S'il vous manque des factures ou avoirs, vous pouvez vous contacter sur l’adres…" at bounding box center [588, 263] width 234 height 6
click at [471, 293] on span "Nous restons bien évidemment à votre disposition." at bounding box center [531, 296] width 121 height 6
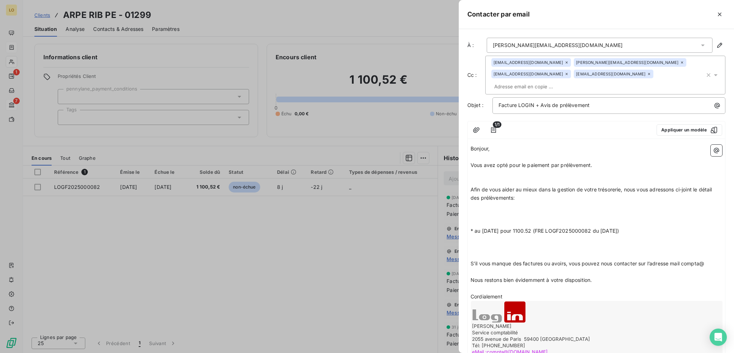
click at [471, 260] on span "S'il vous manque des factures ou avoirs, vous pouvez nous contacter sur l’adres…" at bounding box center [588, 263] width 234 height 6
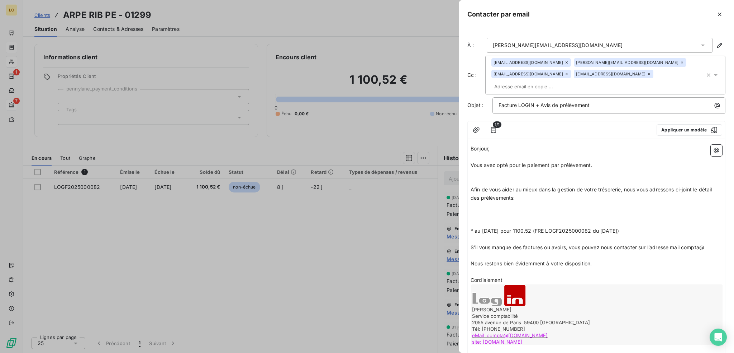
click at [519, 276] on p "Cordialement" at bounding box center [597, 280] width 252 height 8
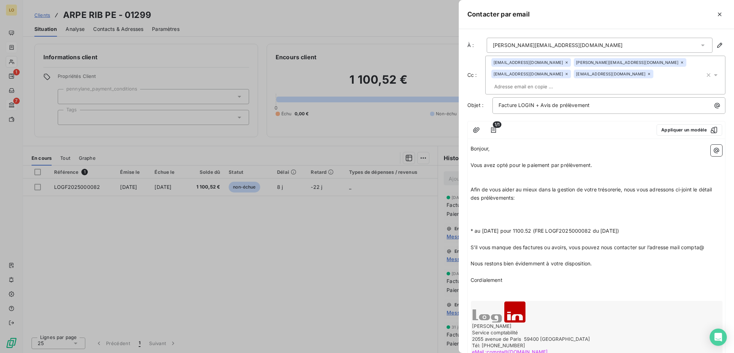
click at [523, 188] on p "Afin de vous aider au mieux dans la gestion de votre trésorerie, nous vous adre…" at bounding box center [597, 193] width 252 height 16
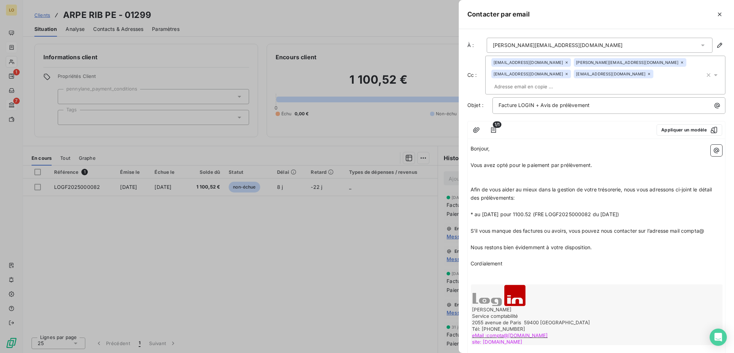
scroll to position [35, 0]
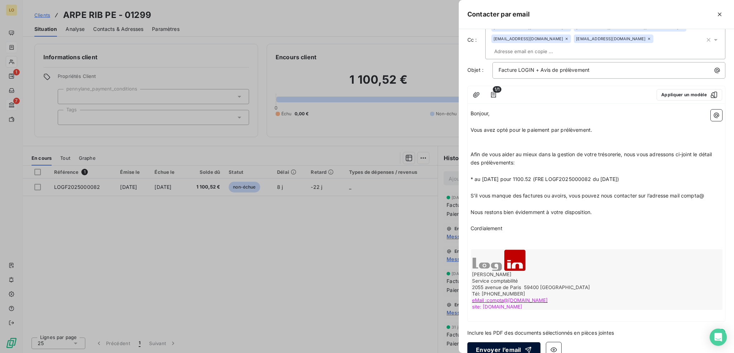
click at [491, 342] on button "Envoyer l’email" at bounding box center [504, 349] width 73 height 15
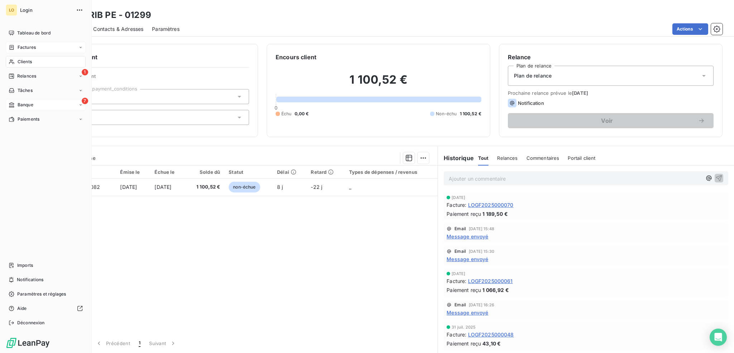
click at [22, 62] on span "Clients" at bounding box center [25, 61] width 14 height 6
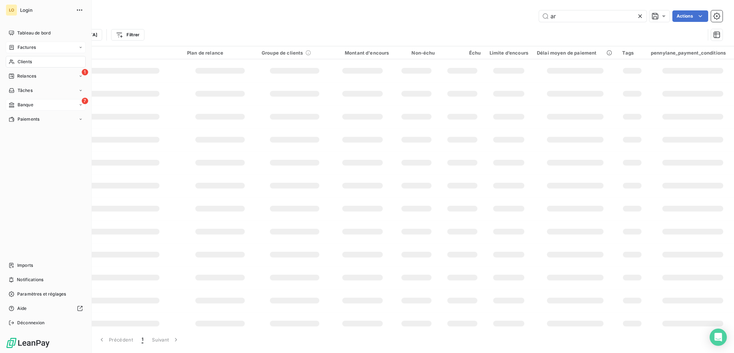
type input "a"
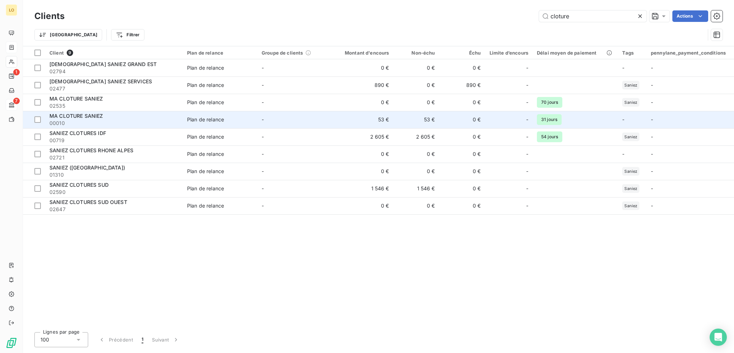
type input "cloture"
click at [106, 120] on span "00010" at bounding box center [113, 122] width 129 height 7
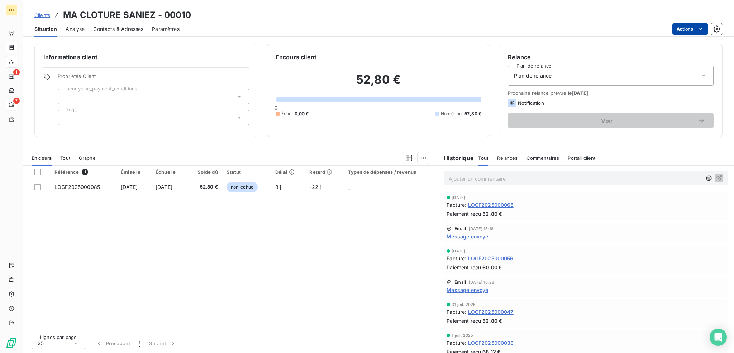
click at [685, 27] on html "LO 1 7 Clients MA CLOTURE SANIEZ - 00010 Situation Analyse Contacts & Adresses …" at bounding box center [367, 176] width 734 height 353
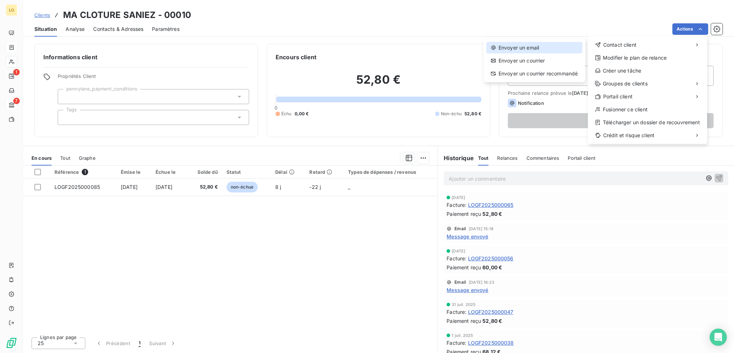
click at [528, 48] on div "Envoyer un email" at bounding box center [535, 47] width 96 height 11
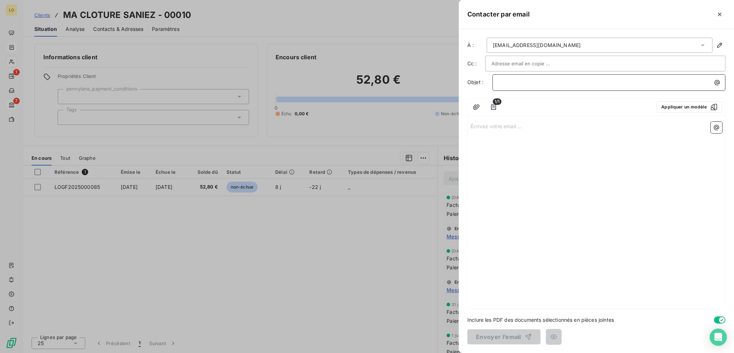
click at [515, 80] on p "﻿" at bounding box center [611, 82] width 224 height 8
click at [495, 107] on icon "button" at bounding box center [493, 107] width 5 height 6
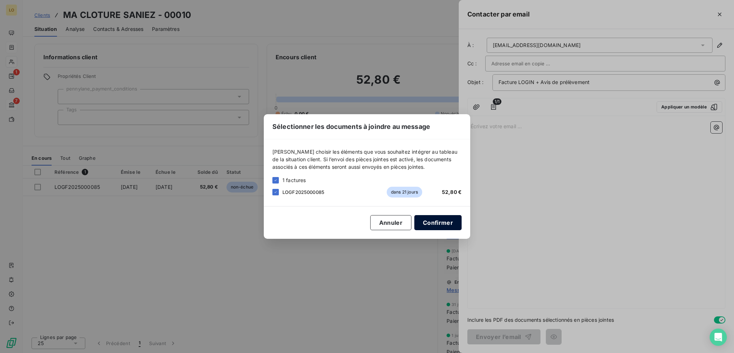
click at [446, 225] on button "Confirmer" at bounding box center [438, 222] width 47 height 15
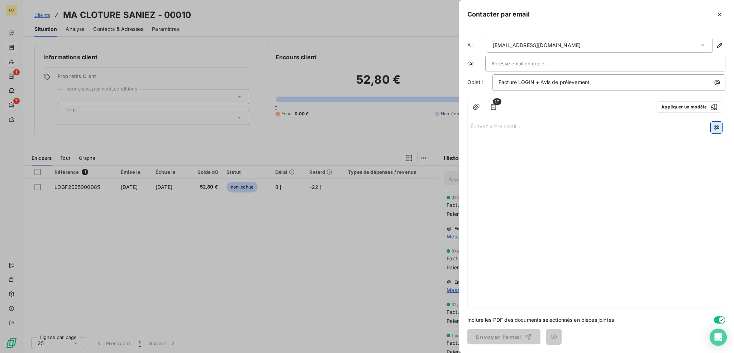
click at [716, 126] on icon "button" at bounding box center [716, 127] width 5 height 5
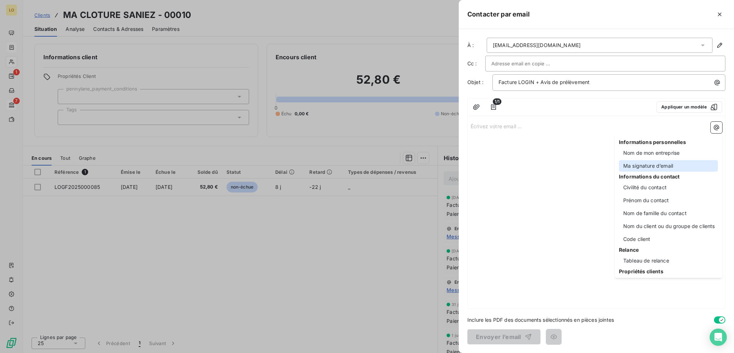
click at [656, 165] on div "Ma signature d’email" at bounding box center [668, 165] width 99 height 11
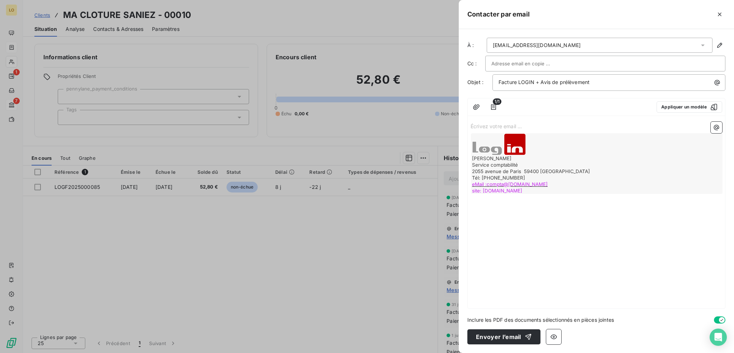
click at [587, 123] on p "Écrivez votre email ... ﻿" at bounding box center [597, 126] width 252 height 8
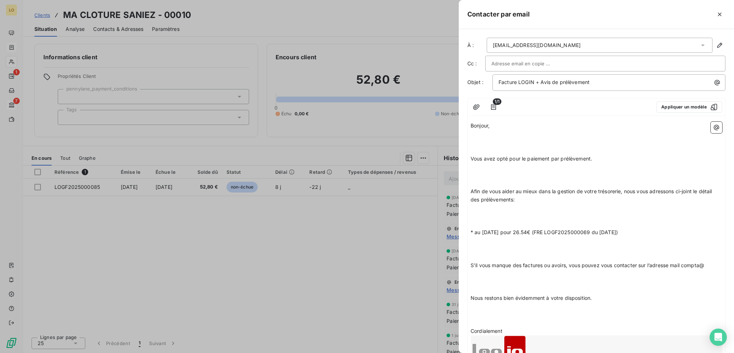
click at [472, 157] on span "Vous avez opté pour le paiement par prélèvement." at bounding box center [532, 158] width 122 height 6
drag, startPoint x: 467, startPoint y: 162, endPoint x: 405, endPoint y: 168, distance: 61.7
click at [491, 125] on p "Bonjour," at bounding box center [597, 126] width 252 height 8
click at [472, 156] on span "Vous avez opté pour le paiement par prélèvement." at bounding box center [532, 158] width 122 height 6
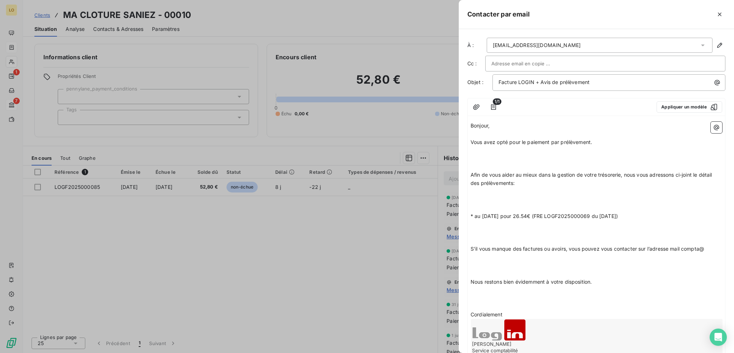
click at [471, 171] on span "Afin de vous aider au mieux dans la gestion de votre trésorerie, nous vous adre…" at bounding box center [592, 178] width 243 height 14
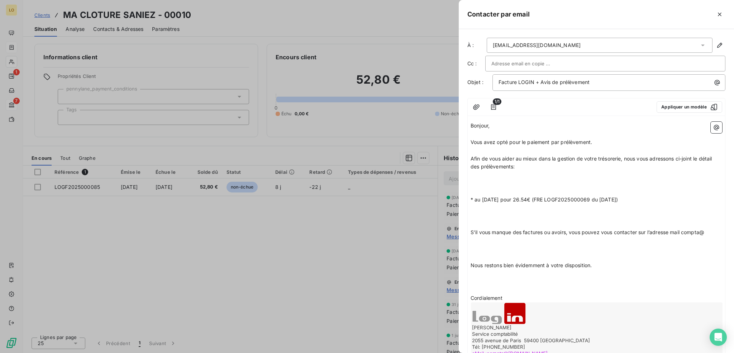
click at [471, 197] on span "* au [DATE] pour 26.54€ (FRE LOGF2025000069 du [DATE])" at bounding box center [544, 199] width 147 height 6
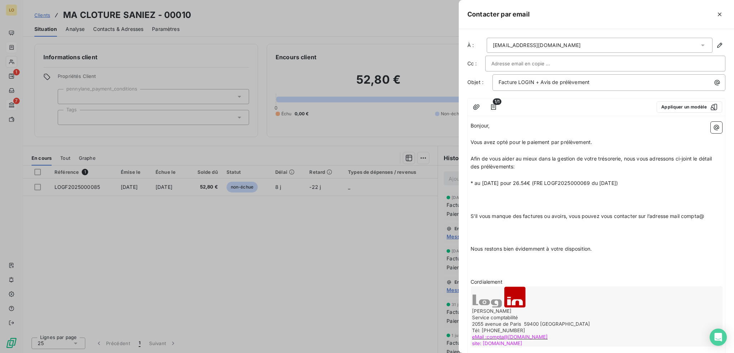
click at [487, 182] on span "* au [DATE] pour 26.54€ (FRE LOGF2025000069 du [DATE])" at bounding box center [544, 183] width 147 height 6
click at [537, 183] on span "* au [DATE] pour 26.54€ (FRE LOGF2025000069 du [DATE])" at bounding box center [544, 183] width 147 height 6
click at [599, 181] on span "* au [DATE] pour 52.80€ (FRE LOGF2025000069 du [DATE])" at bounding box center [544, 183] width 147 height 6
click at [618, 182] on span "* au [DATE] pour 52.80€ (FRE LOGF2025000085 du [DATE])" at bounding box center [544, 183] width 147 height 6
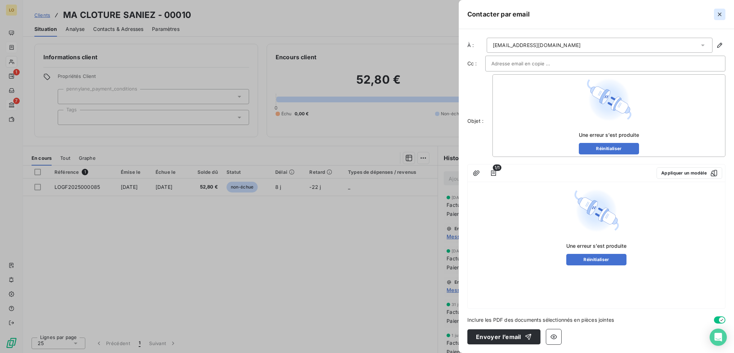
click at [718, 14] on icon "button" at bounding box center [719, 14] width 7 height 7
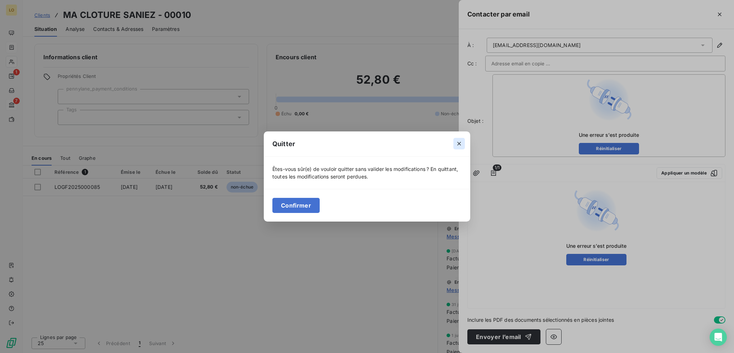
click at [461, 143] on icon "button" at bounding box center [459, 143] width 7 height 7
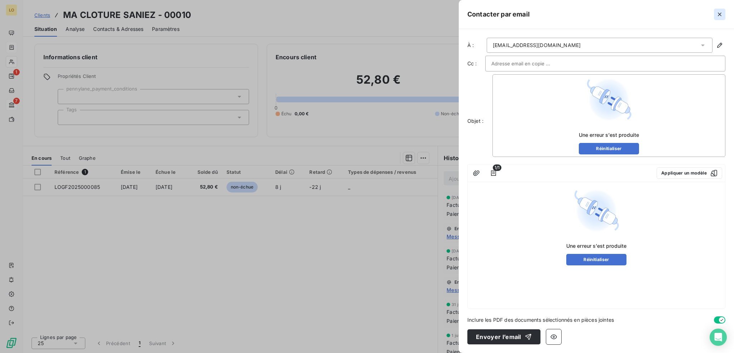
click at [719, 15] on icon "button" at bounding box center [719, 14] width 7 height 7
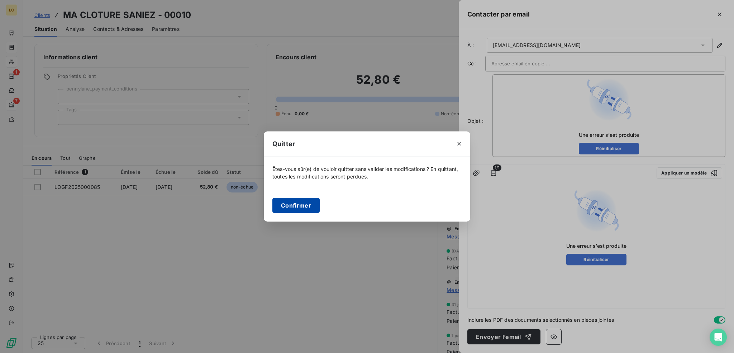
click at [293, 207] on button "Confirmer" at bounding box center [296, 205] width 47 height 15
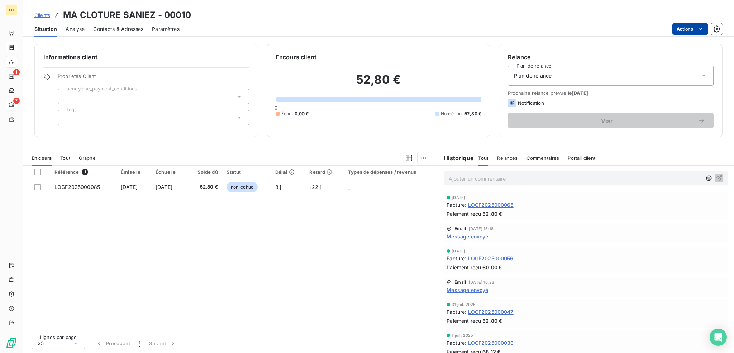
click at [686, 32] on html "LO 1 7 Clients MA CLOTURE SANIEZ - 00010 Situation Analyse Contacts & Adresses …" at bounding box center [367, 176] width 734 height 353
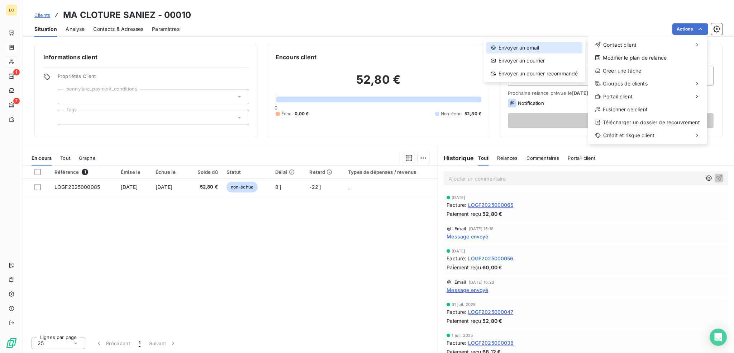
click at [520, 46] on div "Envoyer un email" at bounding box center [535, 47] width 96 height 11
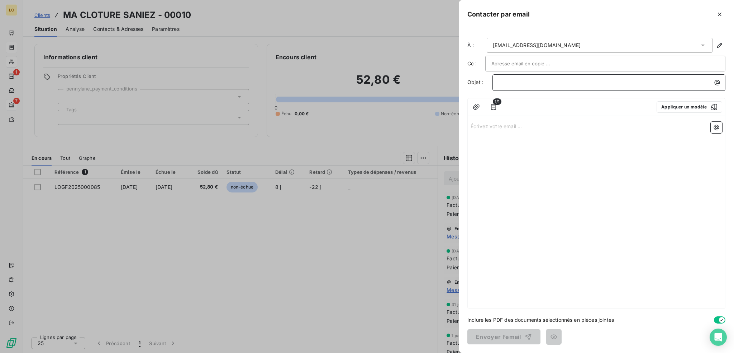
click at [513, 83] on p "﻿" at bounding box center [611, 82] width 224 height 8
click at [495, 108] on icon "button" at bounding box center [493, 106] width 7 height 7
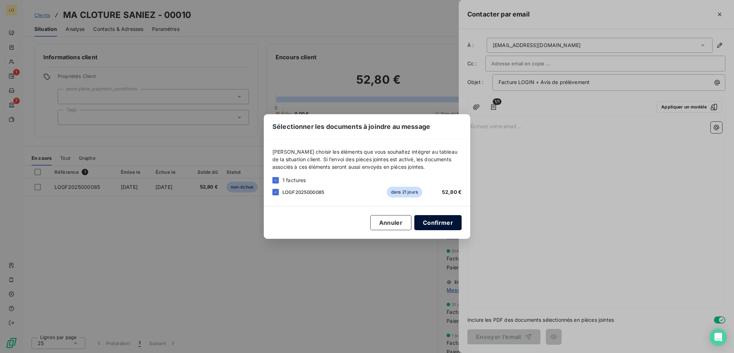
click at [440, 219] on button "Confirmer" at bounding box center [438, 222] width 47 height 15
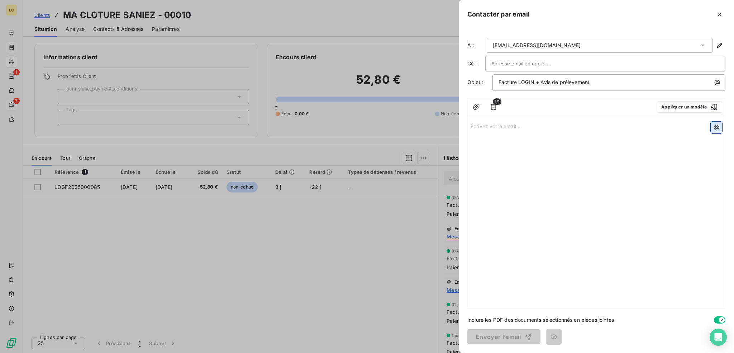
click at [715, 129] on icon "button" at bounding box center [716, 127] width 5 height 5
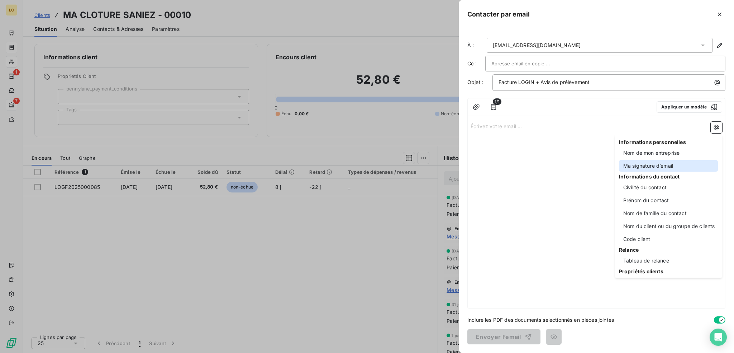
click at [663, 168] on div "Ma signature d’email" at bounding box center [668, 165] width 99 height 11
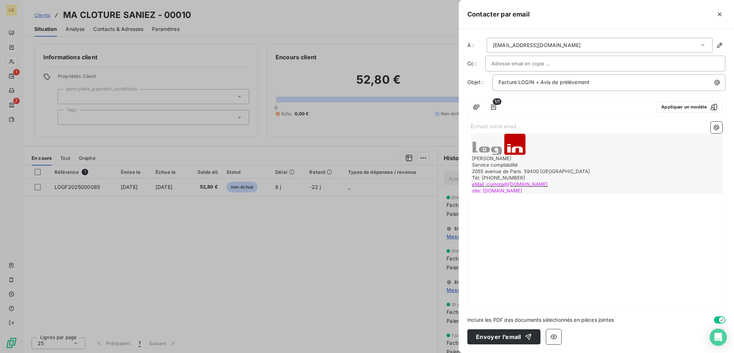
click at [544, 124] on p "Écrivez votre email ... ﻿" at bounding box center [597, 126] width 252 height 8
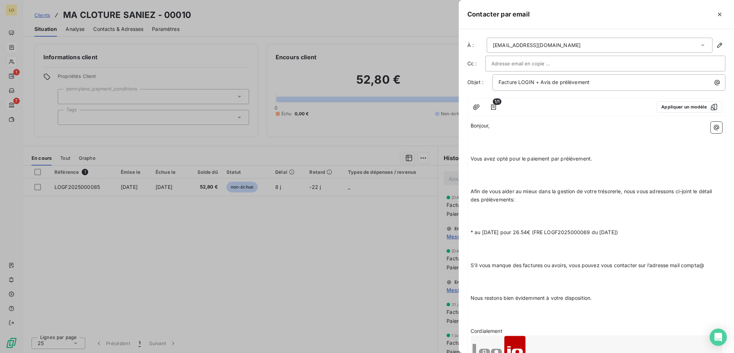
click at [488, 229] on span "* au [DATE] pour 26.54€ (FRE LOGF2025000069 du [DATE])" at bounding box center [544, 232] width 147 height 6
click at [535, 232] on span "* au [DATE] pour 26.54€ (FRE LOGF2025000069 du [DATE])" at bounding box center [544, 232] width 147 height 6
click at [600, 232] on span "* au [DATE] pour 52.80€ (FRE LOGF2025000069 du [DATE])" at bounding box center [544, 232] width 147 height 6
click at [618, 232] on span "* au [DATE] pour 52.80€ (FRE LOGF2025000085 du [DATE])" at bounding box center [544, 232] width 147 height 6
click at [613, 265] on span "S'il vous manque des factures ou avoirs, vous pouvez vous contacter sur l’adres…" at bounding box center [588, 265] width 234 height 6
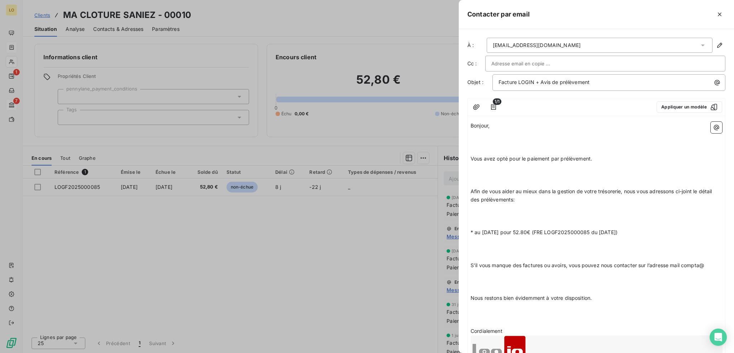
click at [472, 231] on span "* au [DATE] pour 52.80€ (FRE LOGF2025000085 du [DATE])" at bounding box center [544, 232] width 147 height 6
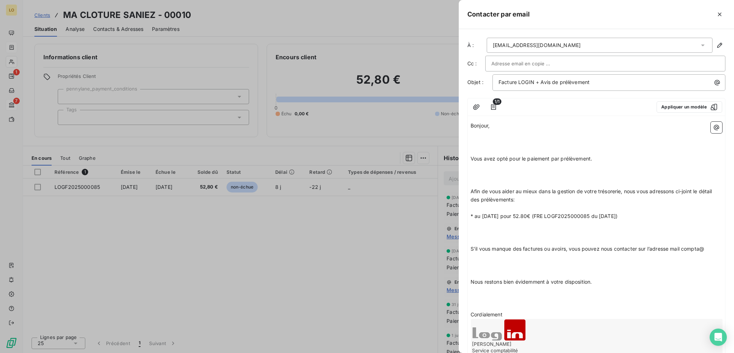
click at [471, 249] on span "S'il vous manque des factures ou avoirs, vous pouvez nous contacter sur l’adres…" at bounding box center [588, 248] width 234 height 6
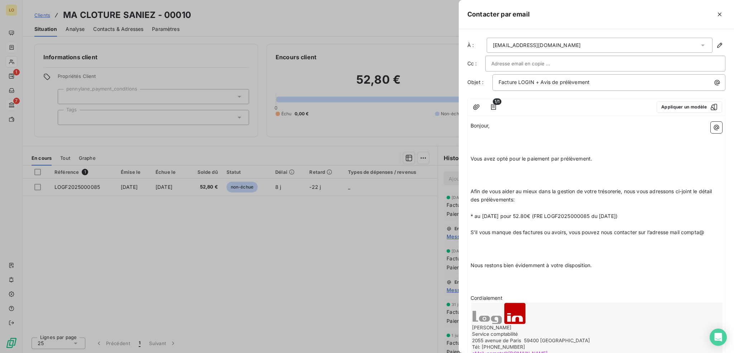
click at [471, 265] on span "Nous restons bien évidemment à votre disposition." at bounding box center [531, 265] width 121 height 6
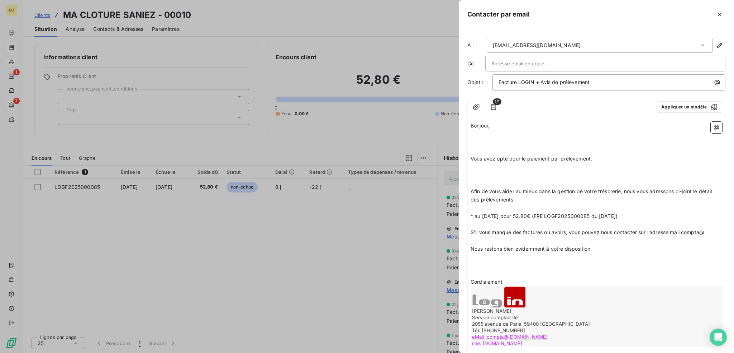
click at [472, 280] on span "Cordialement" at bounding box center [487, 281] width 32 height 6
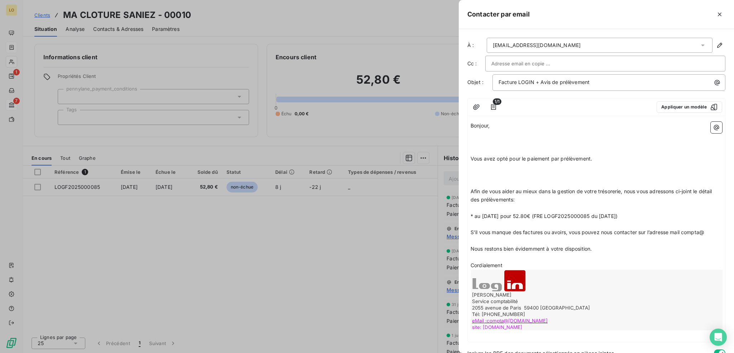
click at [516, 262] on p "Cordialement" at bounding box center [597, 265] width 252 height 8
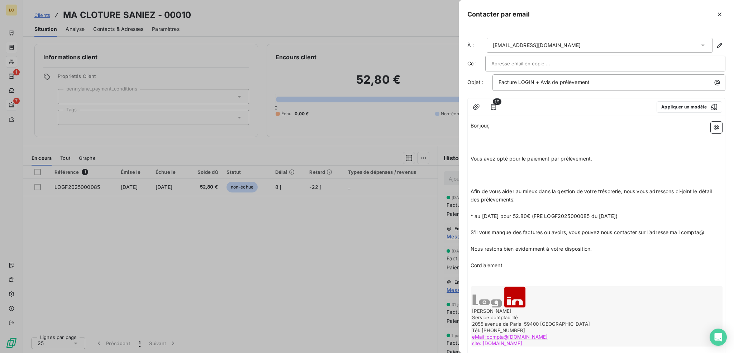
click at [472, 188] on span "Afin de vous aider au mieux dans la gestion de votre trésorerie, nous vous adre…" at bounding box center [592, 195] width 243 height 14
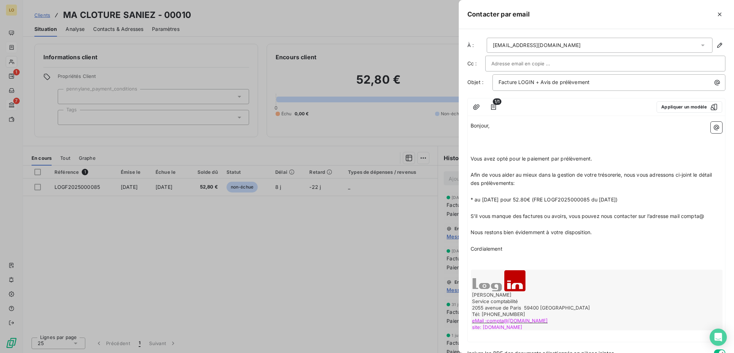
click at [473, 160] on span "Vous avez opté pour le paiement par prélèvement." at bounding box center [532, 158] width 122 height 6
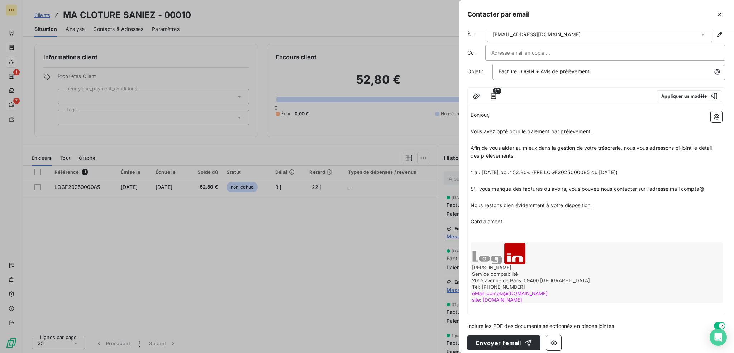
scroll to position [15, 0]
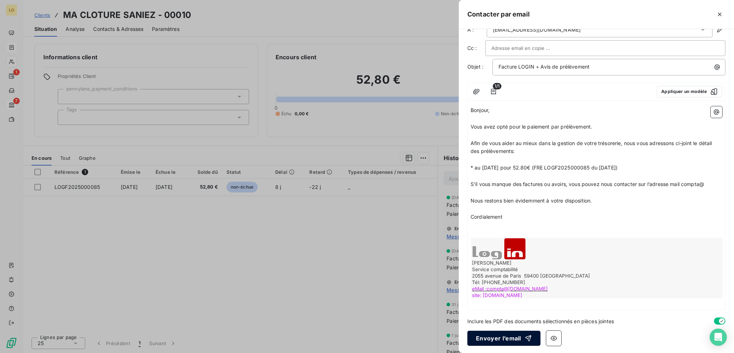
click at [502, 336] on button "Envoyer l’email" at bounding box center [504, 337] width 73 height 15
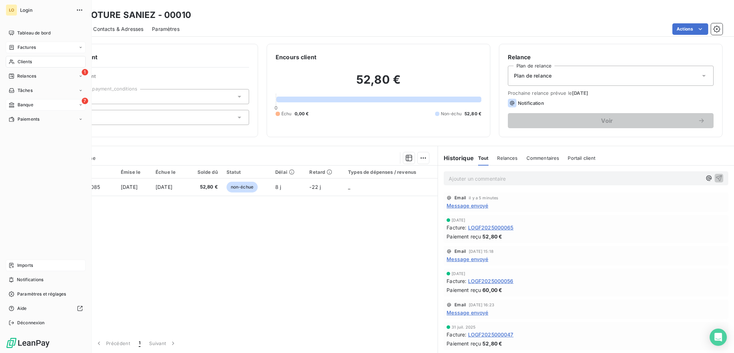
click at [28, 263] on span "Imports" at bounding box center [25, 265] width 16 height 6
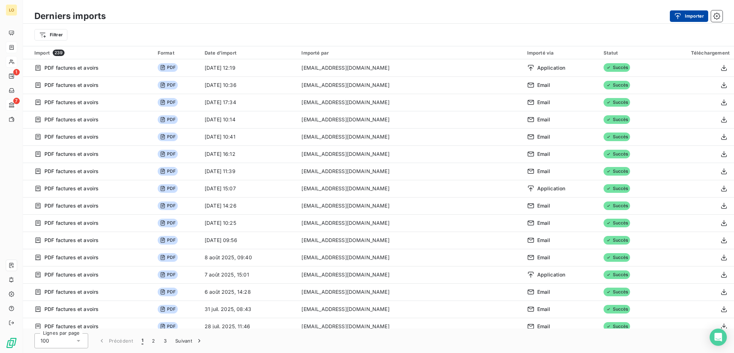
click at [686, 19] on button "Importer" at bounding box center [689, 15] width 38 height 11
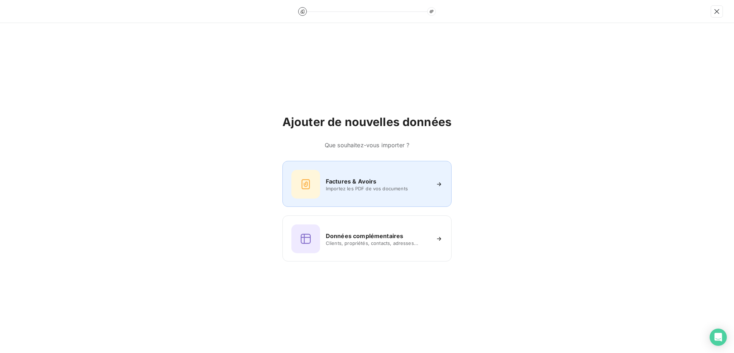
click at [312, 182] on div at bounding box center [306, 184] width 29 height 29
